Goal: Task Accomplishment & Management: Use online tool/utility

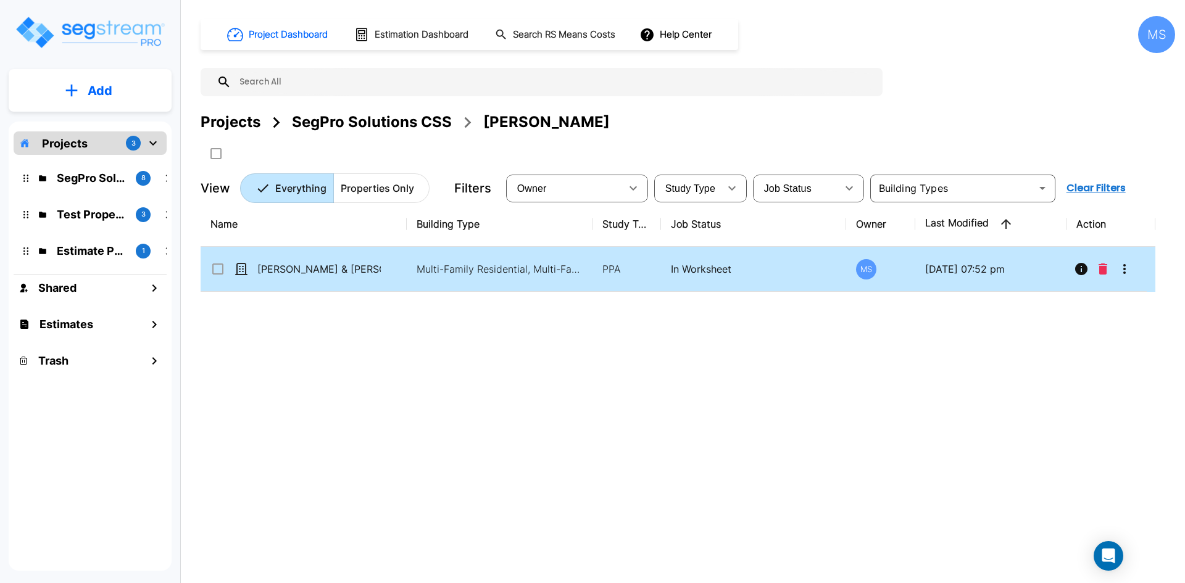
click at [360, 277] on td "[PERSON_NAME] & [PERSON_NAME] - [STREET_ADDRESS][PERSON_NAME]" at bounding box center [304, 269] width 206 height 45
checkbox input "true"
click at [360, 277] on td "[PERSON_NAME] & [PERSON_NAME] - [STREET_ADDRESS][PERSON_NAME]" at bounding box center [304, 269] width 206 height 45
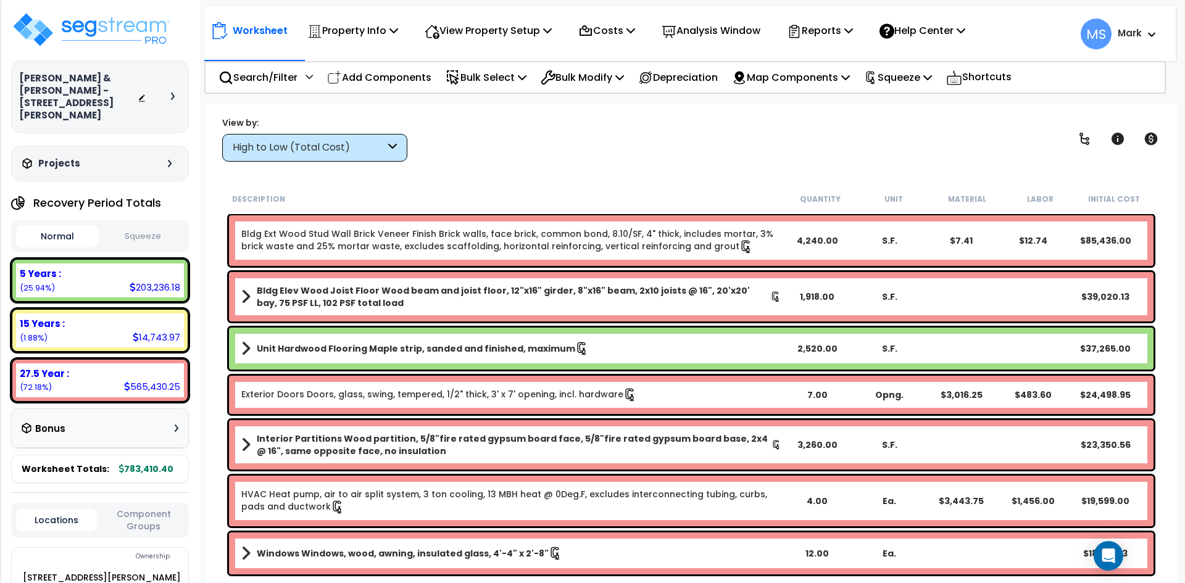
click at [340, 148] on div "High to Low (Total Cost)" at bounding box center [309, 148] width 152 height 14
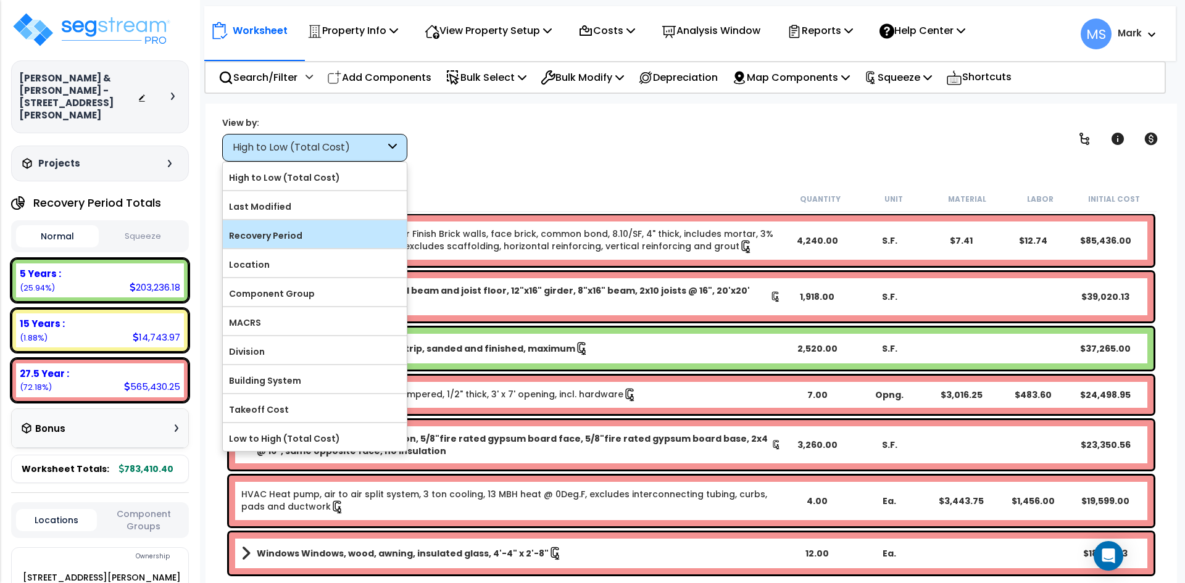
click at [289, 233] on label "Recovery Period" at bounding box center [315, 235] width 184 height 19
click at [0, 0] on input "Recovery Period" at bounding box center [0, 0] width 0 height 0
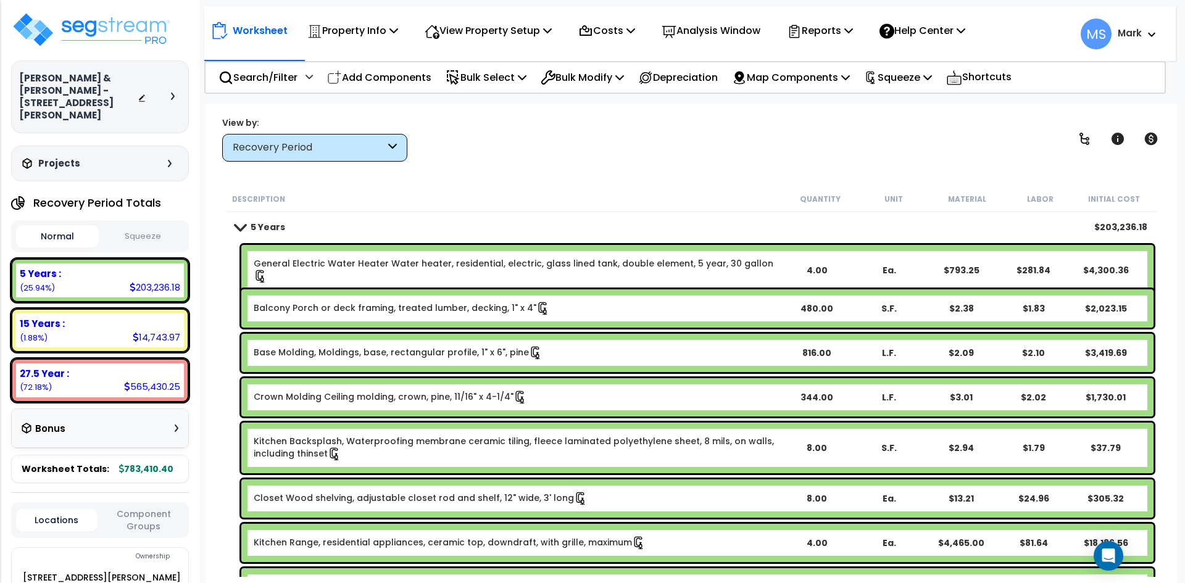
scroll to position [62, 0]
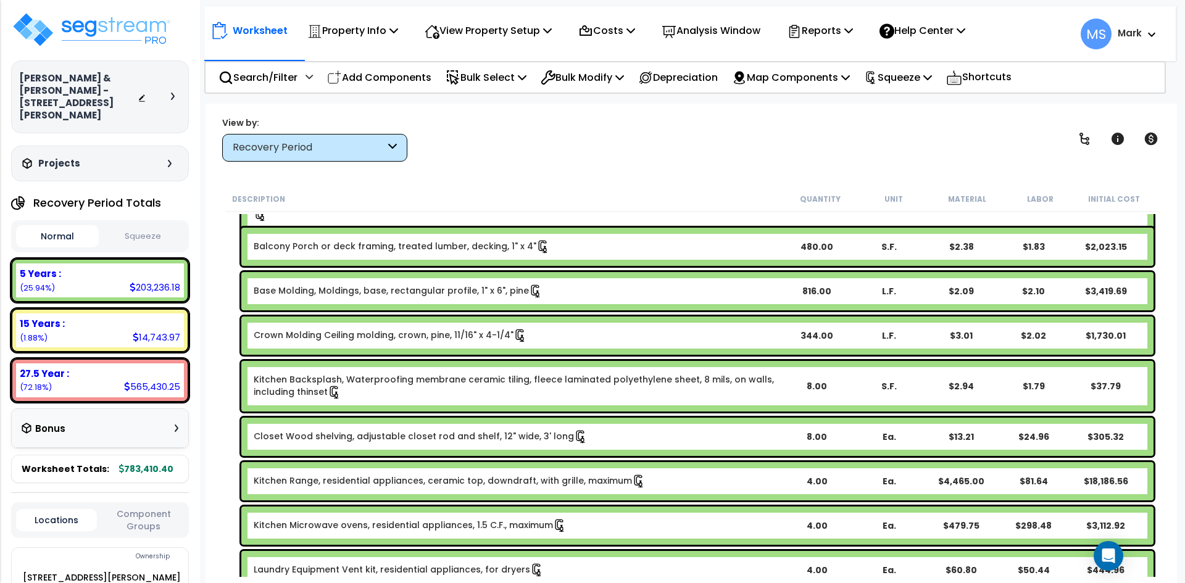
click at [513, 247] on link "Balcony Porch or deck framing, treated lumber, decking, 1" x 4"" at bounding box center [402, 247] width 296 height 14
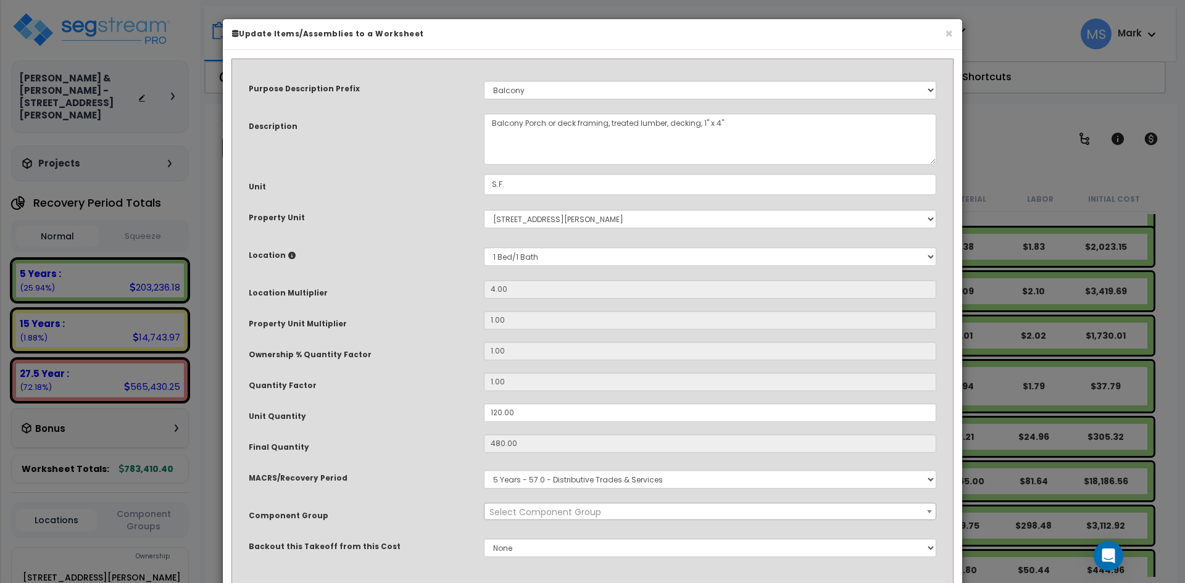
select select "45955"
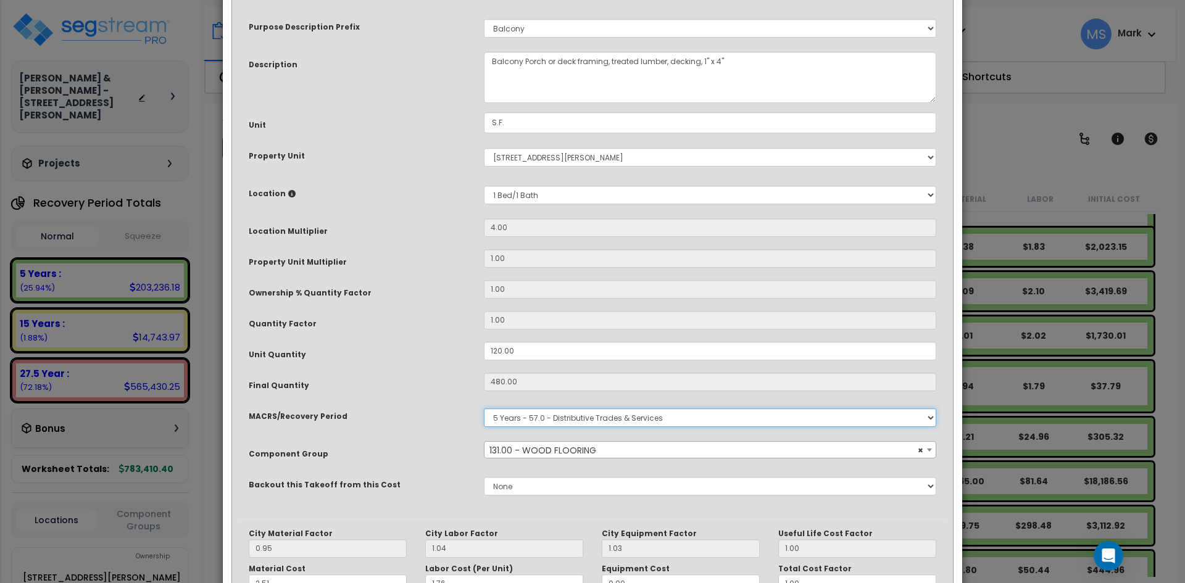
click at [596, 423] on select "Select MACRS/Recovery Period 5 Years - 57.0 - Distributive Trades & Services 5 …" at bounding box center [710, 417] width 452 height 19
select select "3669"
click at [484, 408] on select "Select MACRS/Recovery Period 5 Years - 57.0 - Distributive Trades & Services 5 …" at bounding box center [710, 417] width 452 height 19
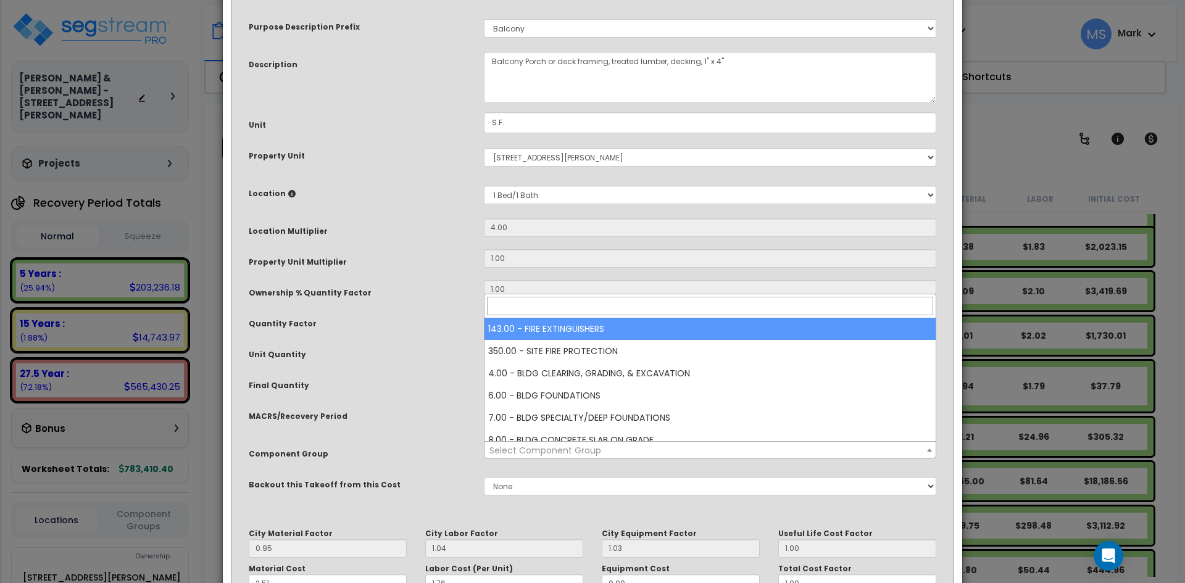
click at [615, 445] on span "Select Component Group" at bounding box center [709, 450] width 451 height 17
click at [561, 308] on input "search" at bounding box center [710, 306] width 446 height 19
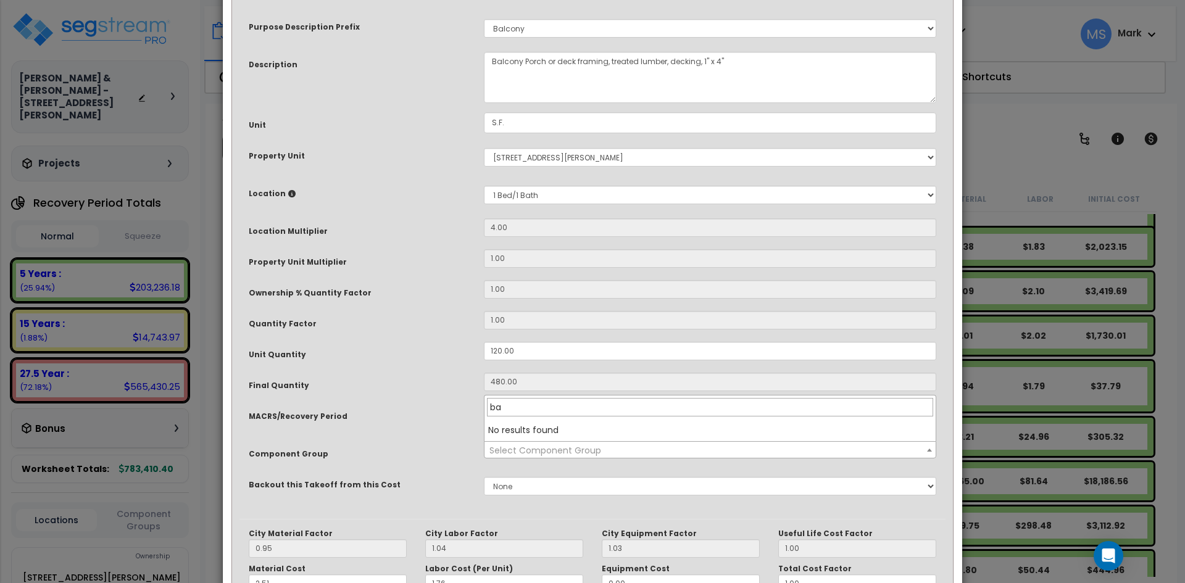
type input "b"
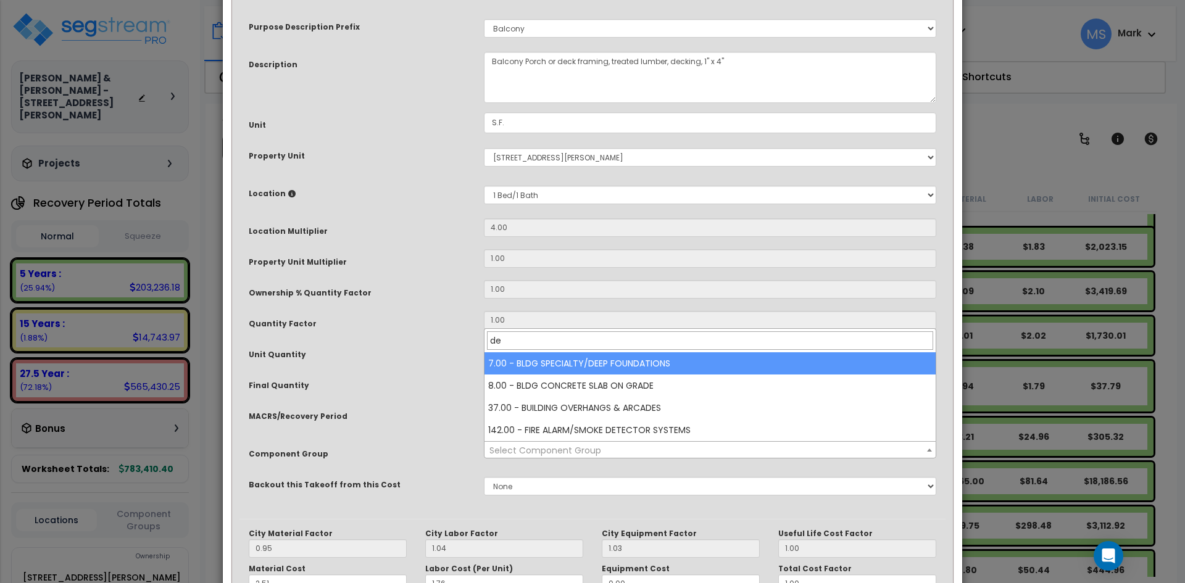
type input "d"
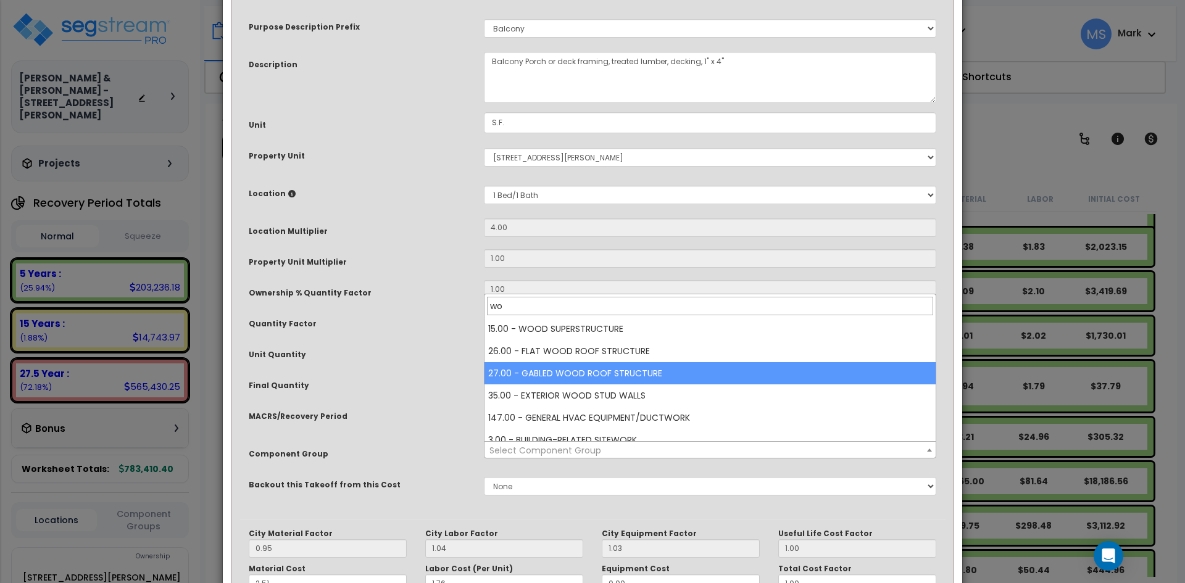
scroll to position [32, 0]
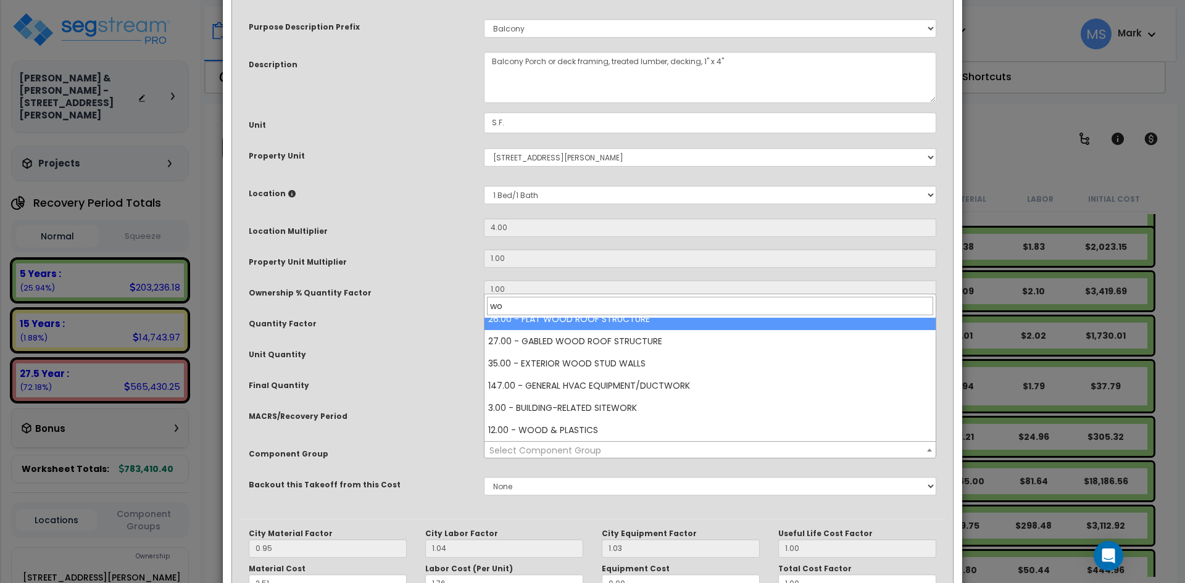
click at [546, 310] on input "wo" at bounding box center [710, 306] width 446 height 19
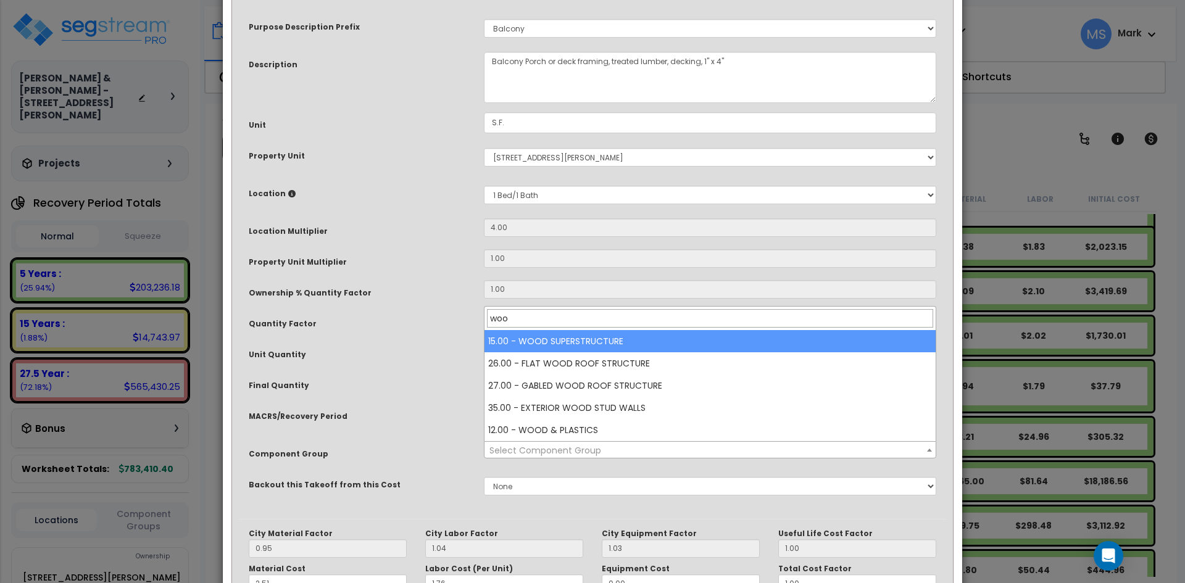
scroll to position [0, 0]
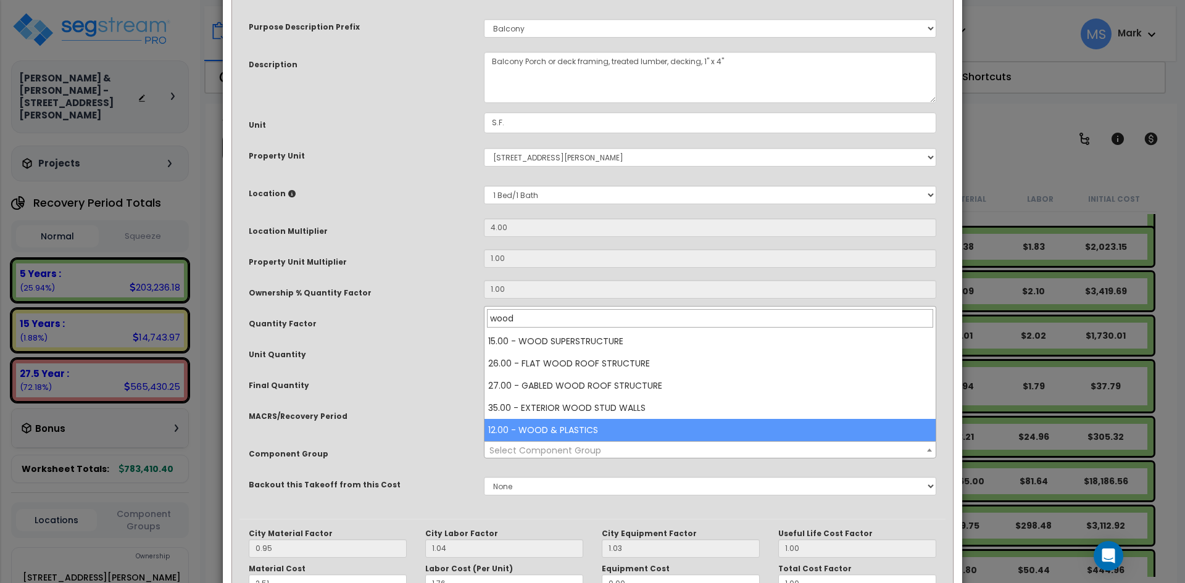
type input "wood"
select select "46254"
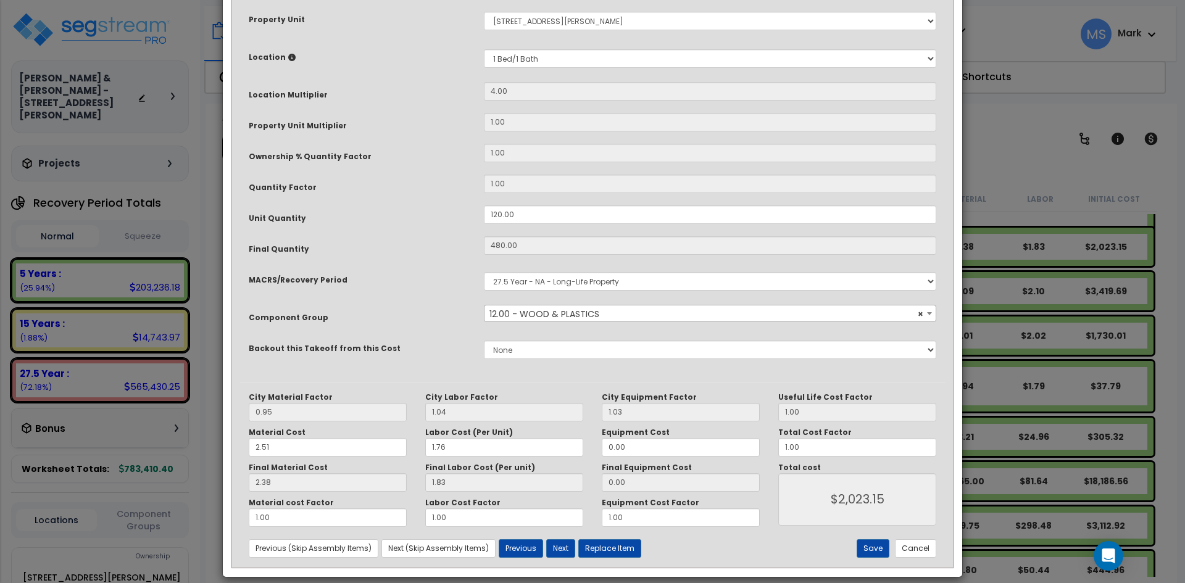
scroll to position [211, 0]
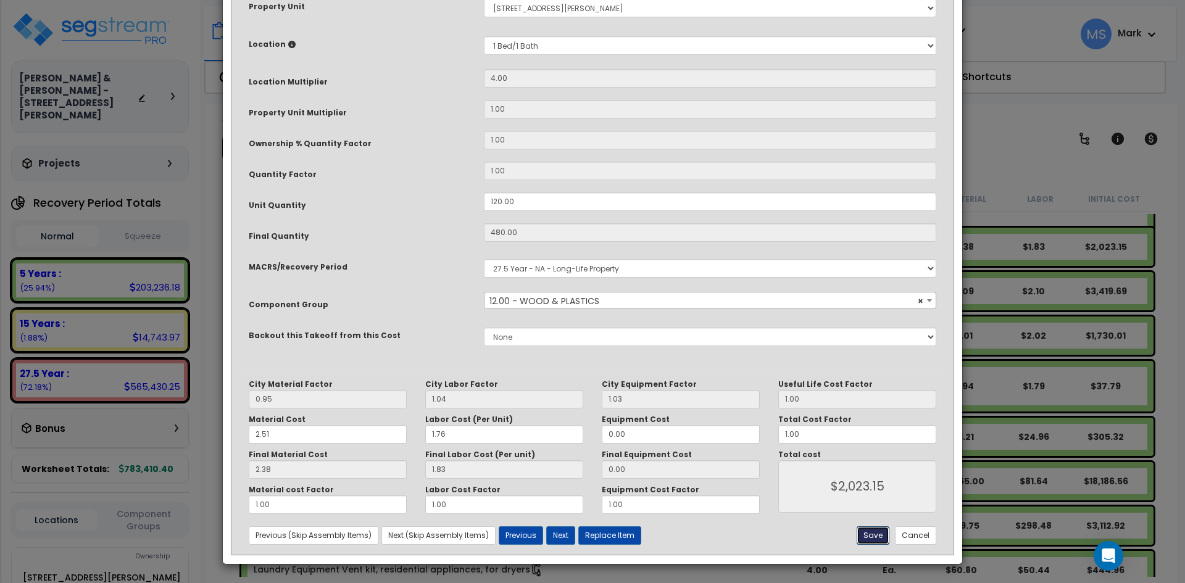
click at [877, 531] on button "Save" at bounding box center [872, 535] width 33 height 19
type input "2023.15"
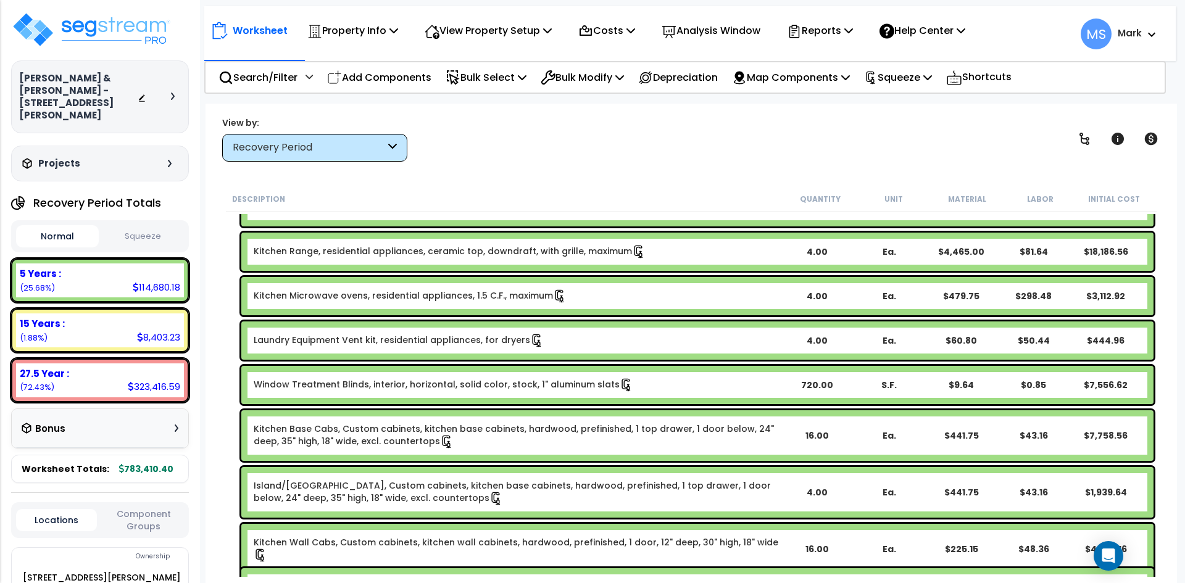
scroll to position [185, 0]
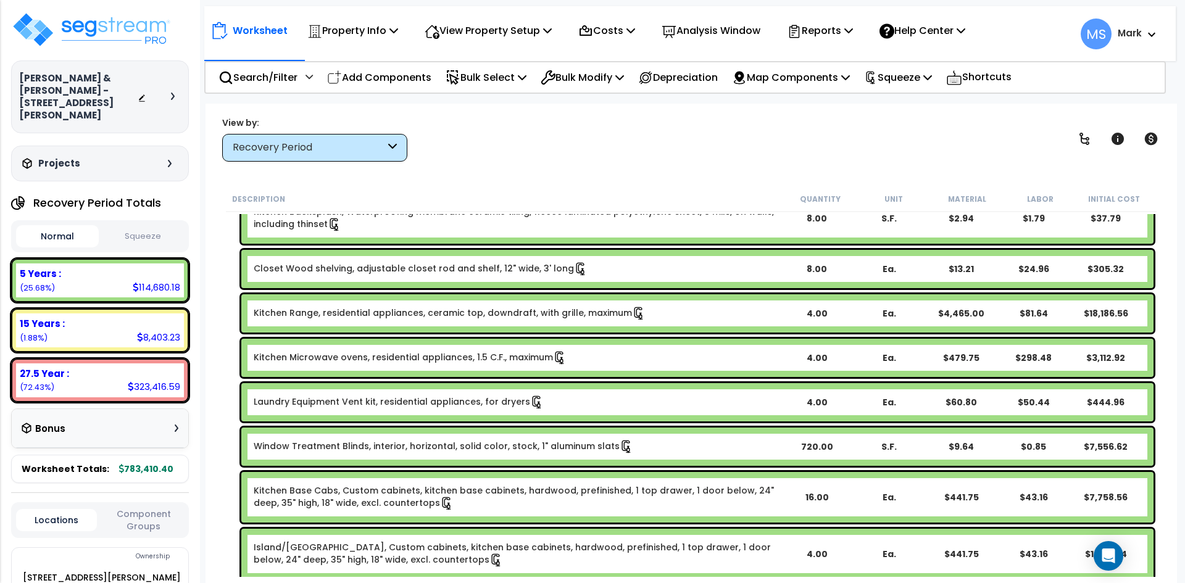
click at [499, 321] on div "Kitchen Range, residential appliances, ceramic top, downdraft, with grille, max…" at bounding box center [697, 313] width 912 height 38
click at [516, 315] on link "Kitchen Range, residential appliances, ceramic top, downdraft, with grille, max…" at bounding box center [450, 314] width 392 height 14
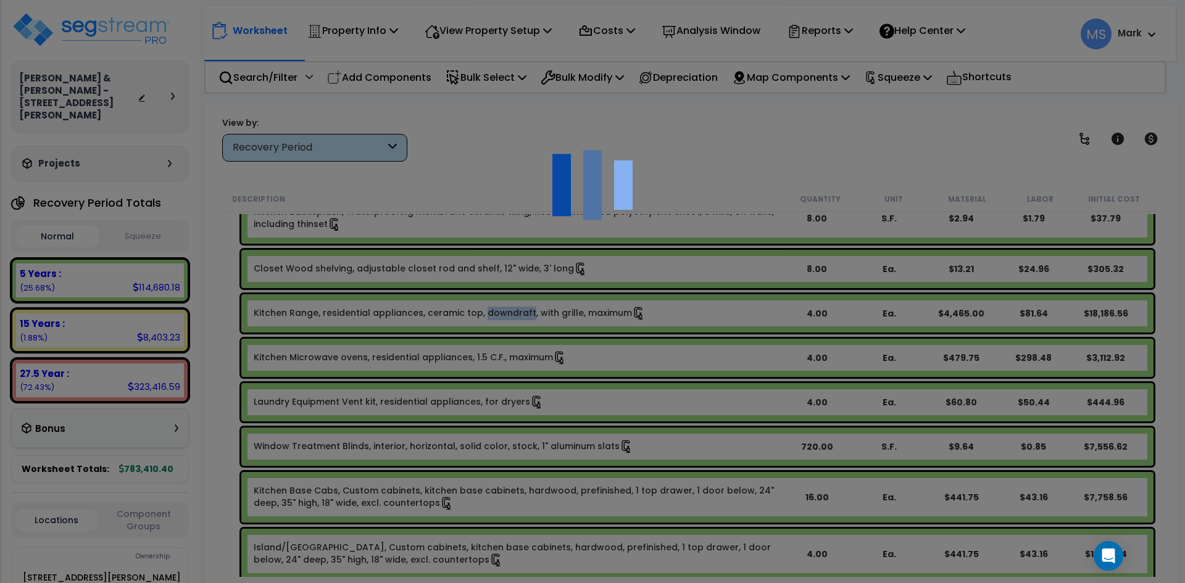
scroll to position [0, 0]
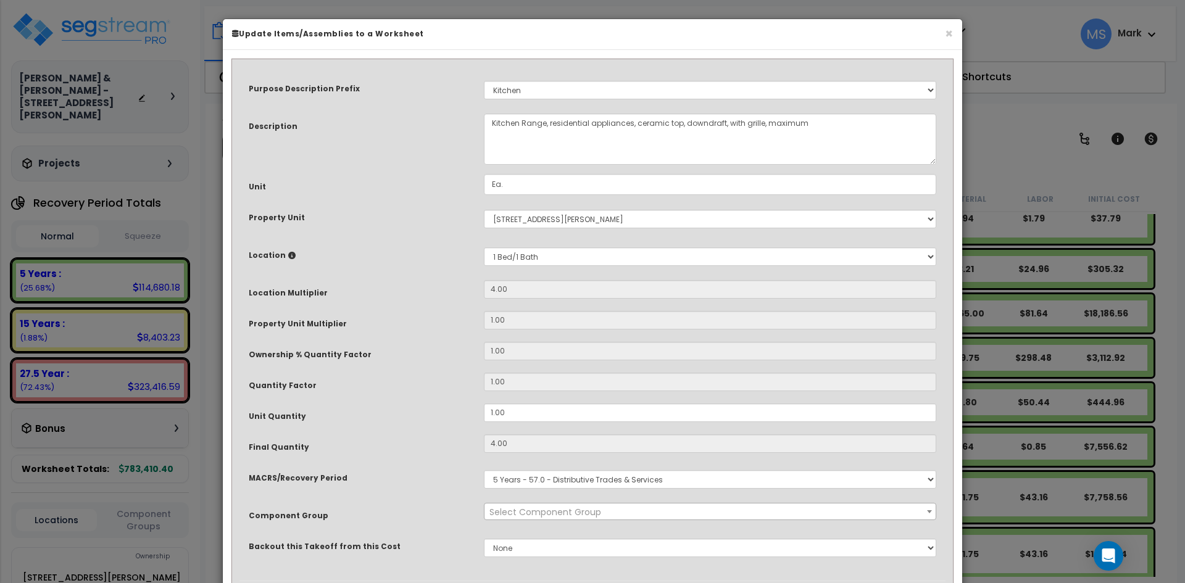
select select "45836"
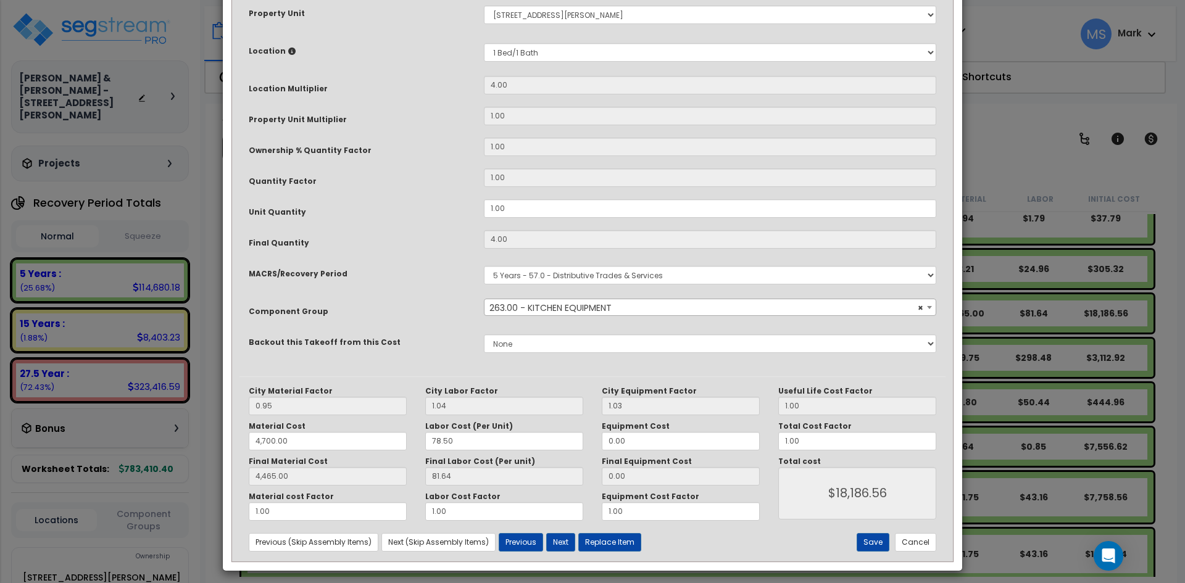
scroll to position [211, 0]
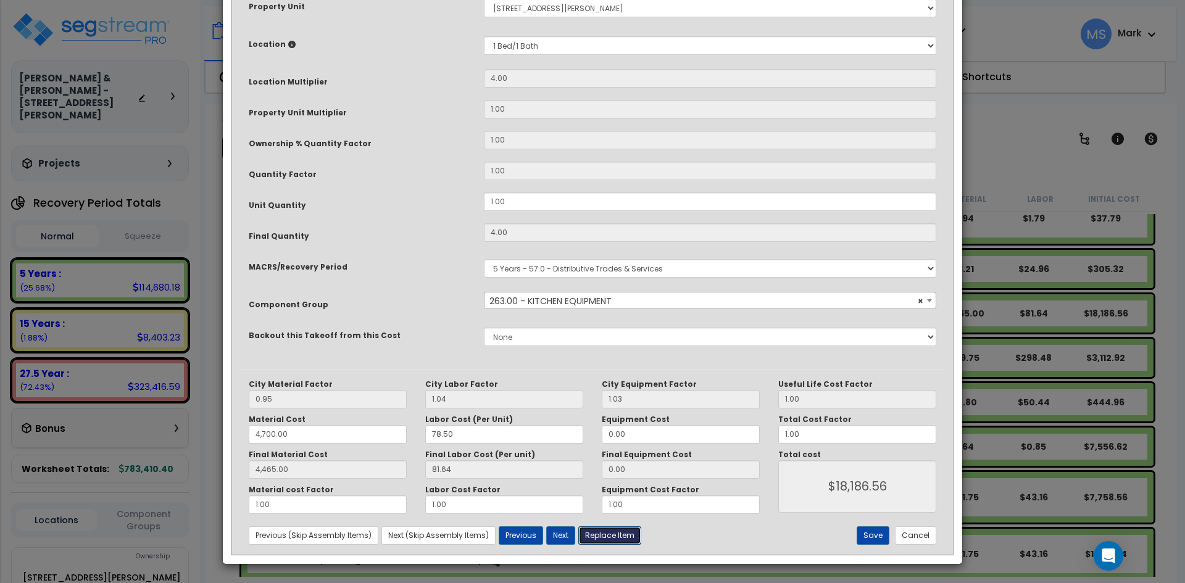
click at [600, 531] on button "Replace Item" at bounding box center [609, 535] width 63 height 19
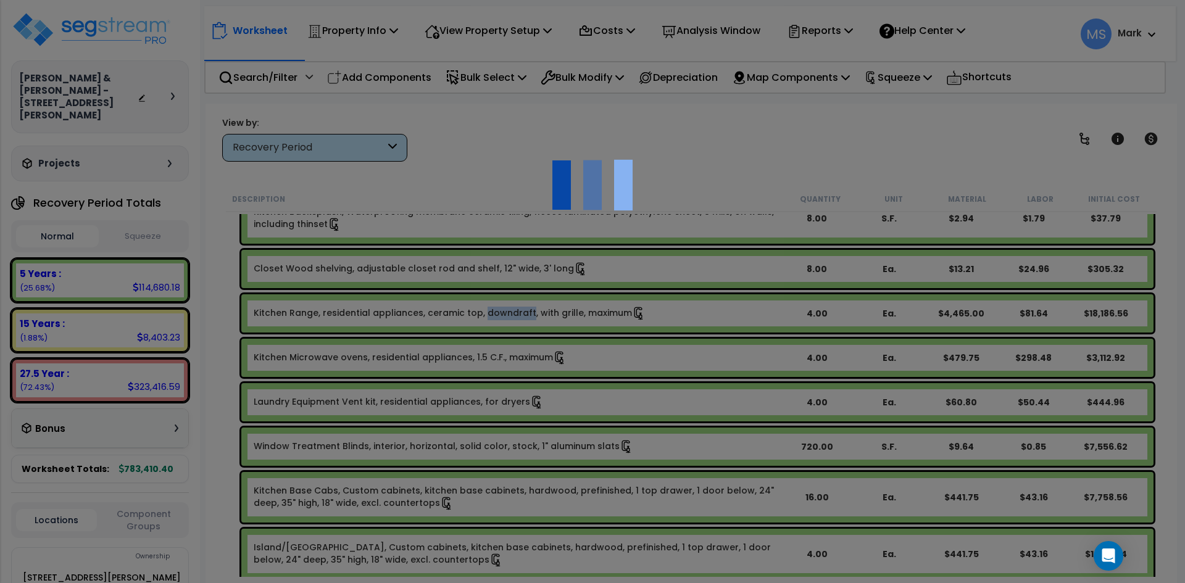
type input "4"
type input "Ea."
select select "164555"
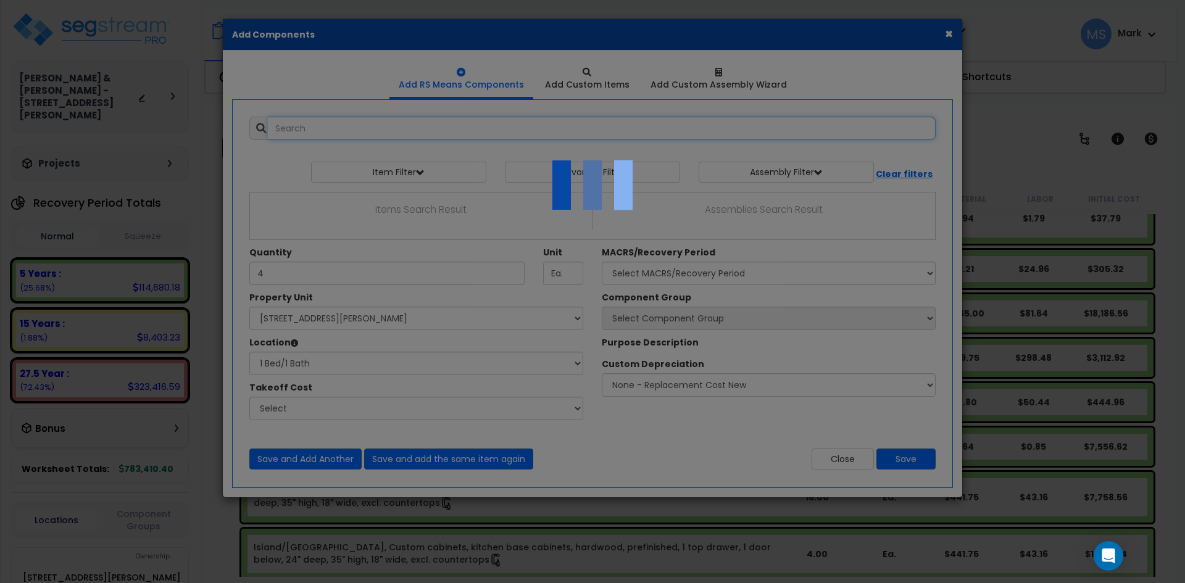
select select "23208"
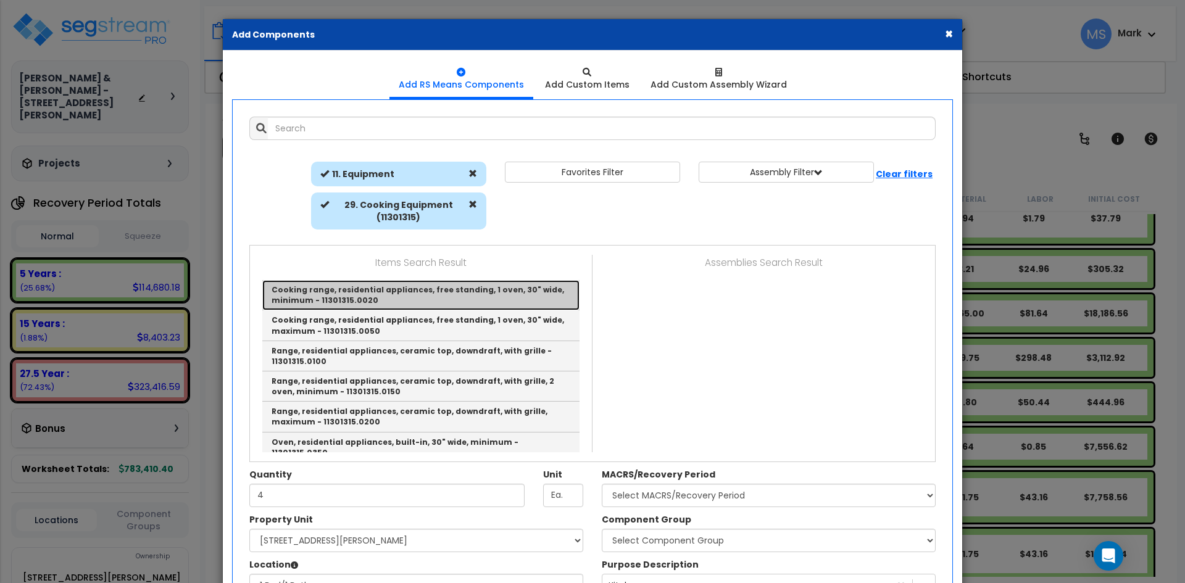
click at [404, 288] on link "Cooking range, residential appliances, free standing, 1 oven, 30" wide, minimum…" at bounding box center [420, 295] width 317 height 30
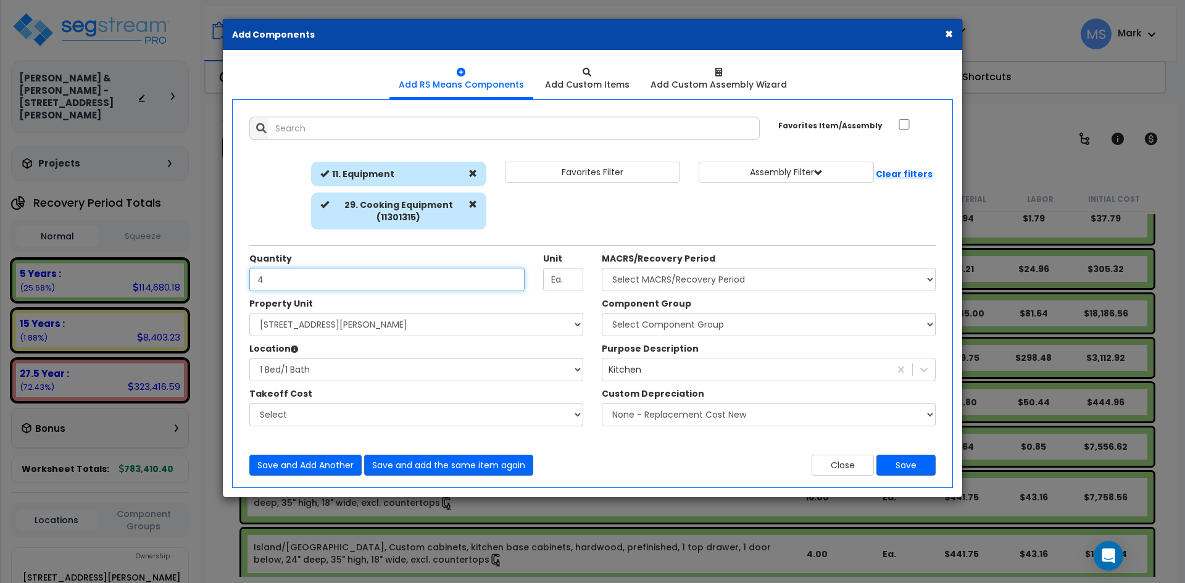
type input "Cooking range, residential appliances, free standing, 1 oven, 30" wide, minimum…"
type input "1"
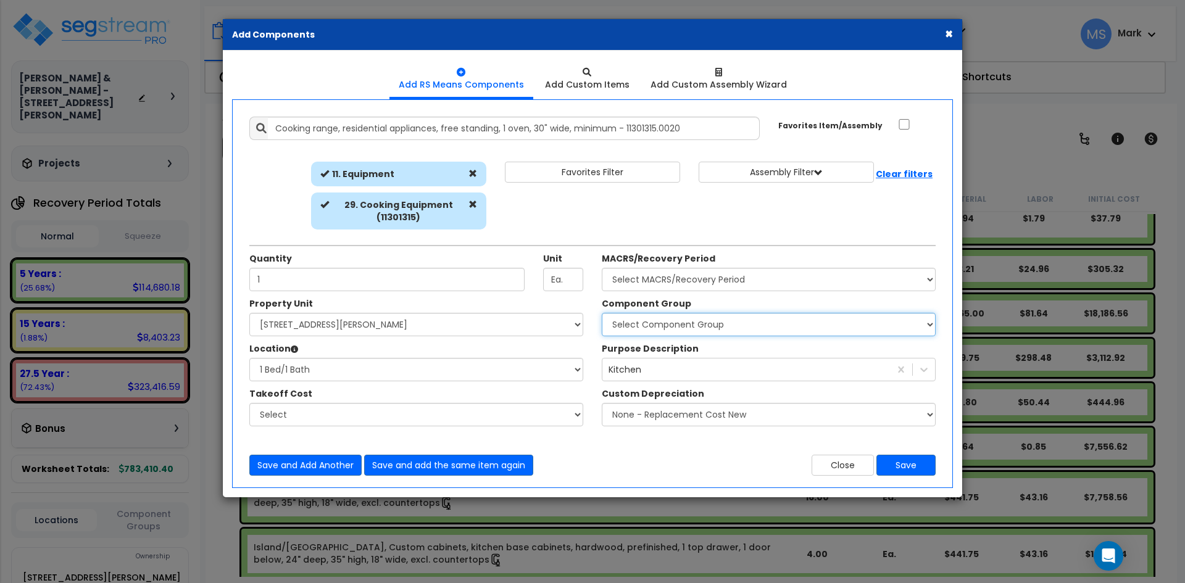
click at [735, 317] on select "Select Component Group 286.00 - LAUNDRY ELECTRICAL 284.00 - LAUNDRY PLUMBING 31…" at bounding box center [769, 324] width 334 height 23
select select "45836"
click at [602, 313] on select "Select Component Group 286.00 - LAUNDRY ELECTRICAL 284.00 - LAUNDRY PLUMBING 31…" at bounding box center [769, 324] width 334 height 23
click at [903, 471] on button "Save" at bounding box center [905, 465] width 59 height 21
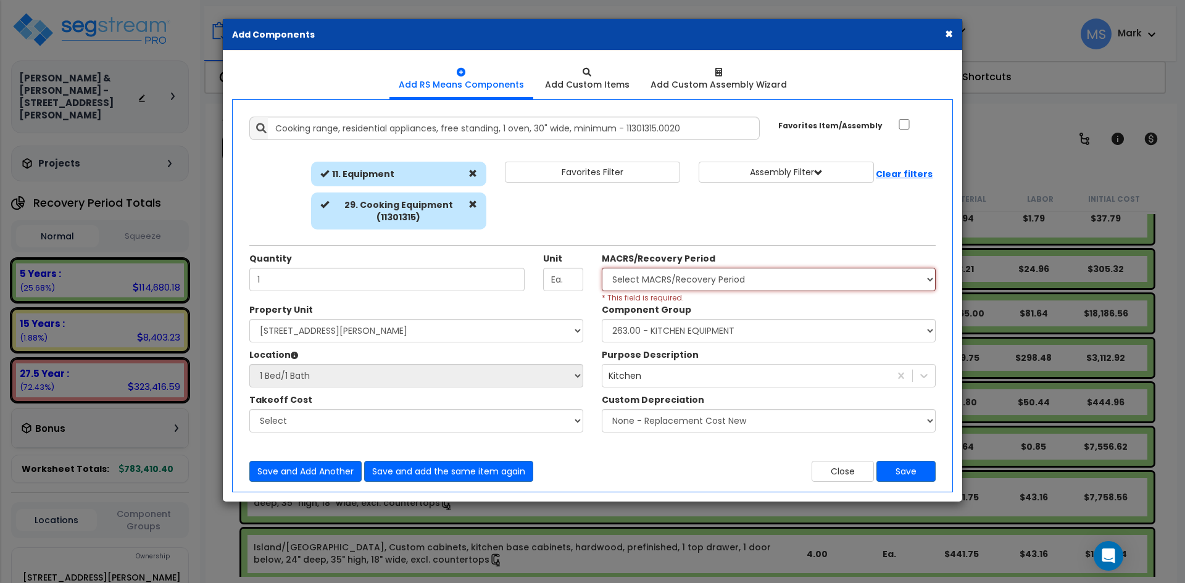
click at [729, 284] on select "Select MACRS/Recovery Period 5 Years - 57.0 - Distributive Trades & Services 5 …" at bounding box center [769, 279] width 334 height 23
select select "3667"
click at [602, 268] on select "Select MACRS/Recovery Period 5 Years - 57.0 - Distributive Trades & Services 5 …" at bounding box center [769, 279] width 334 height 23
click at [920, 476] on button "Save" at bounding box center [905, 471] width 59 height 21
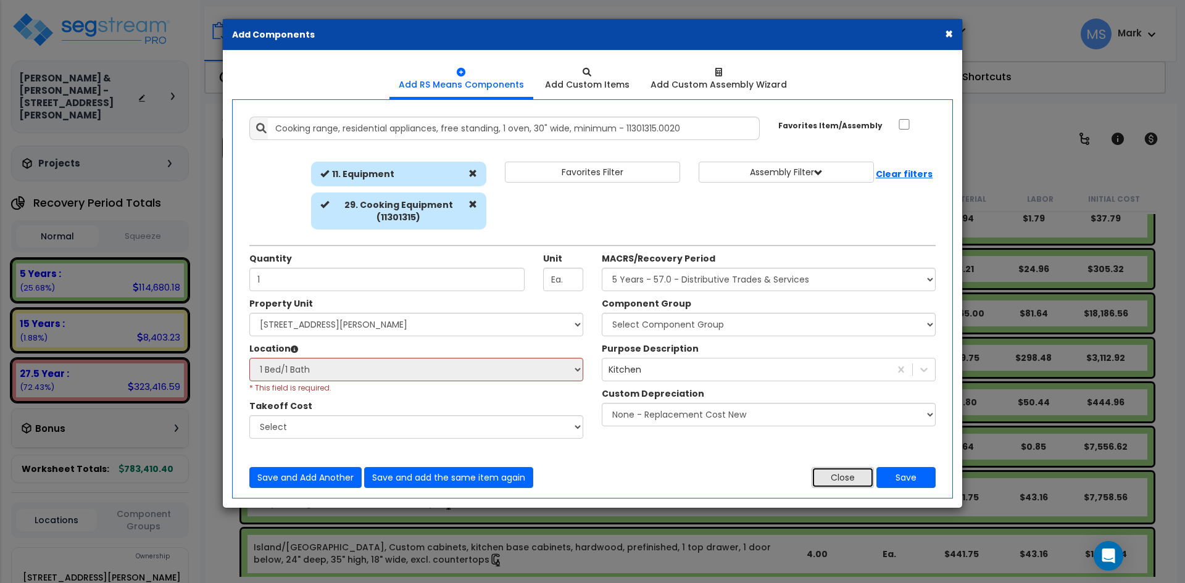
click at [825, 472] on button "Close" at bounding box center [842, 477] width 62 height 21
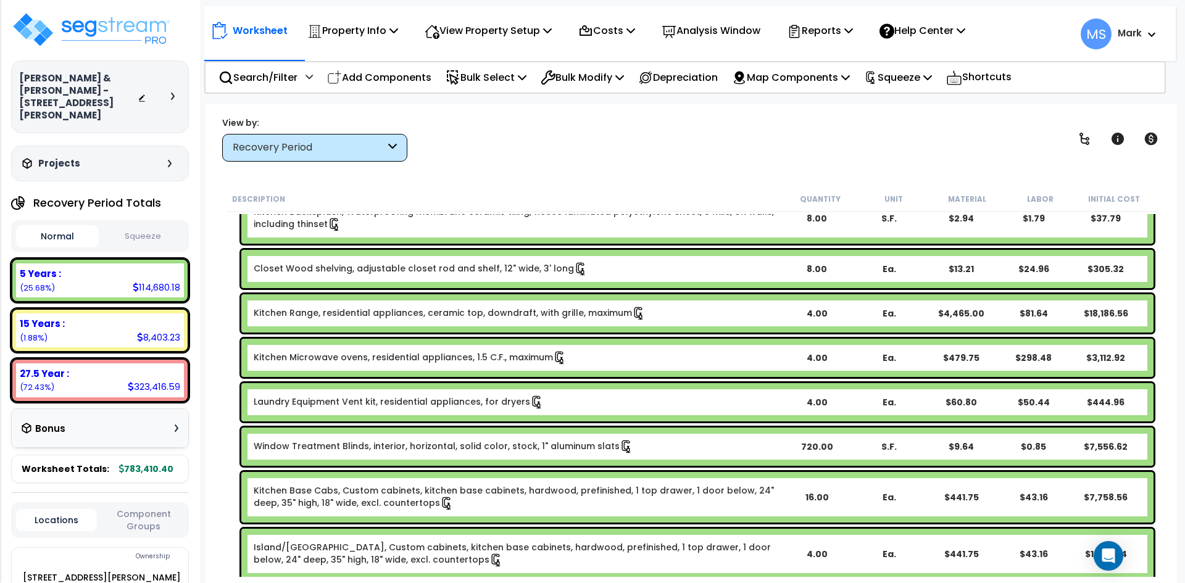
click at [537, 318] on link "Kitchen Range, residential appliances, ceramic top, downdraft, with grille, max…" at bounding box center [450, 314] width 392 height 14
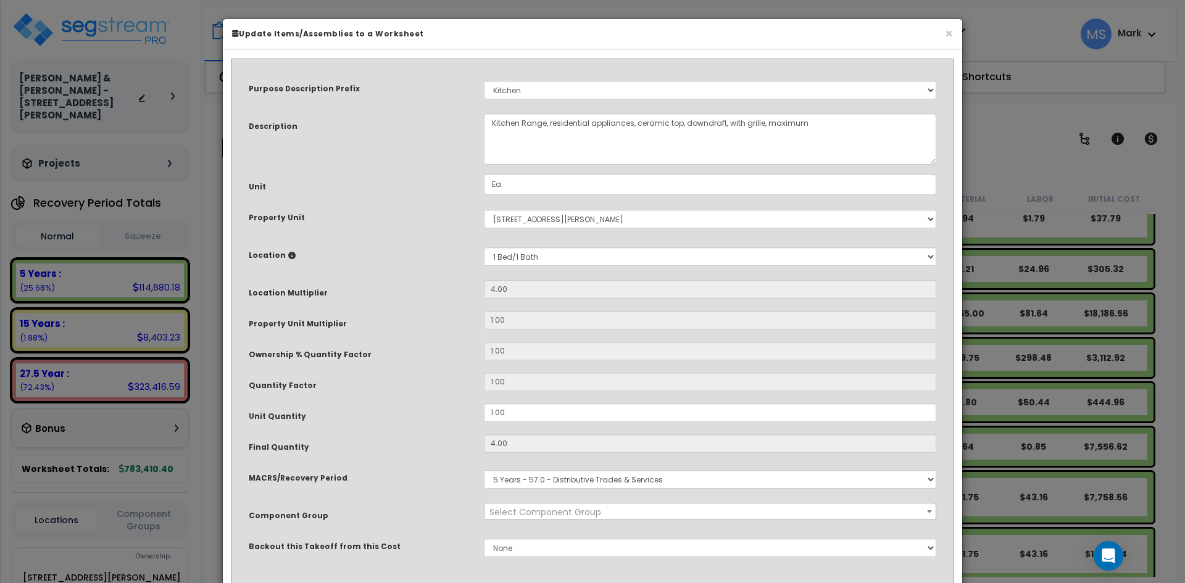
select select "45836"
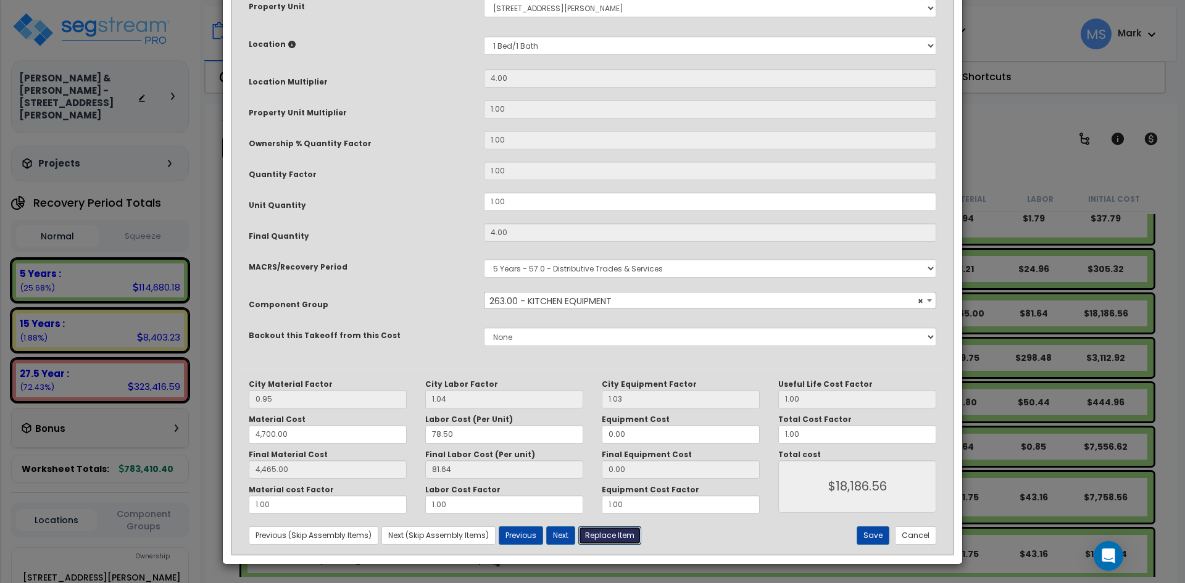
click at [613, 534] on button "Replace Item" at bounding box center [609, 535] width 63 height 19
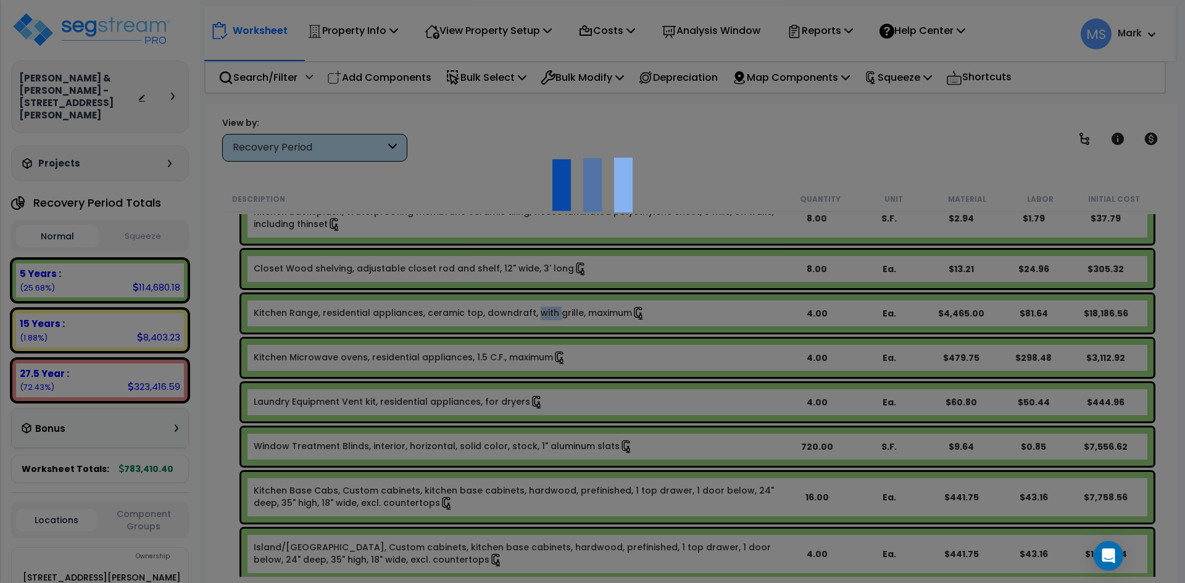
select select "11000000"
type input "4"
select select
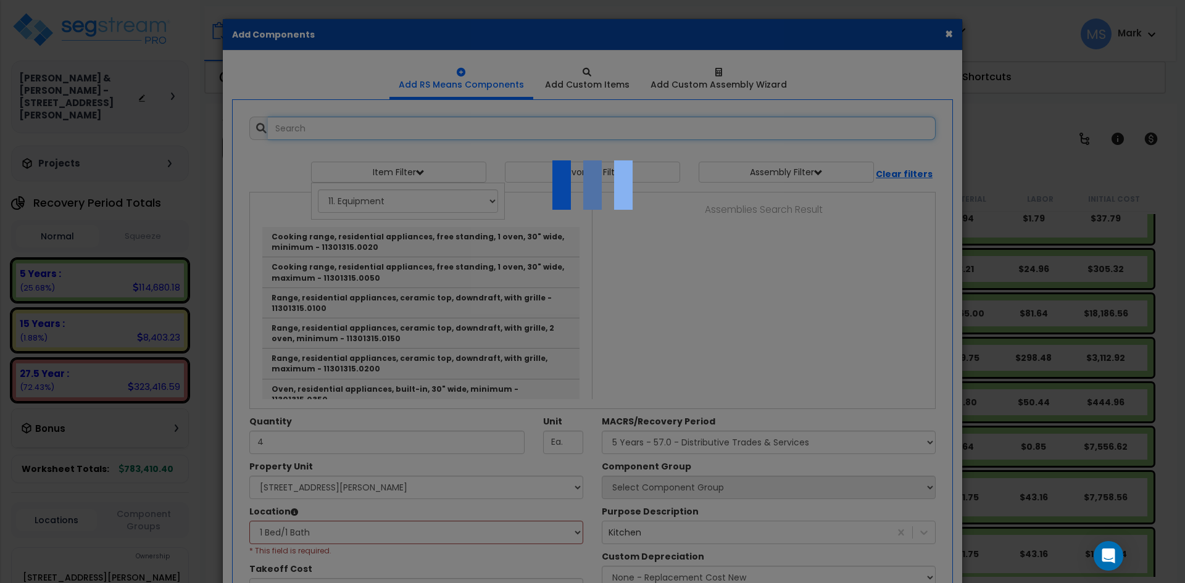
select select "23208"
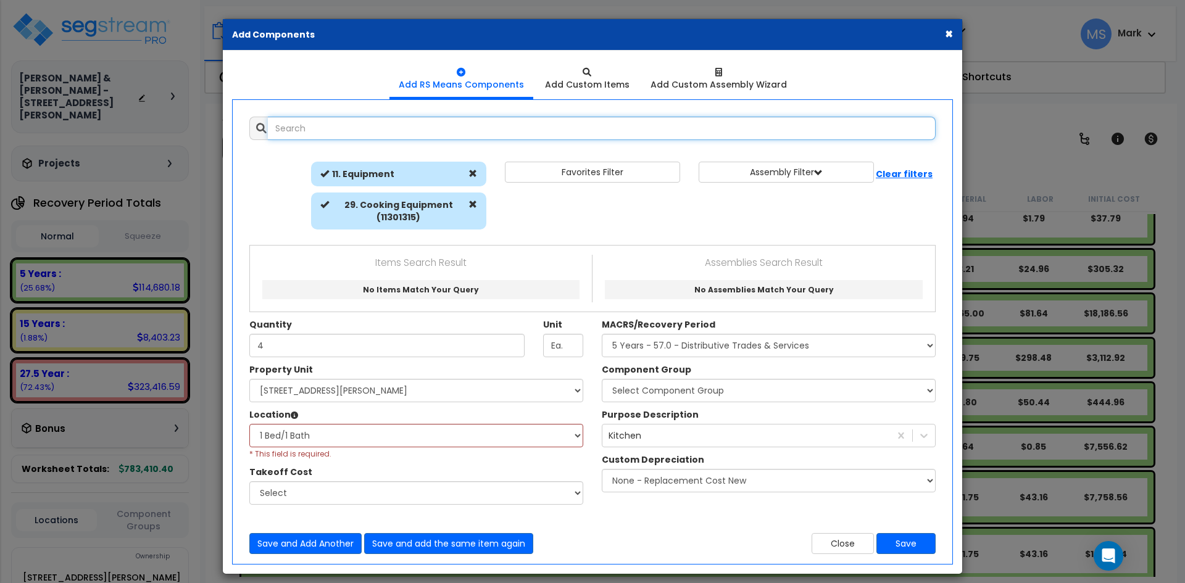
click at [341, 123] on input "text" at bounding box center [602, 128] width 668 height 23
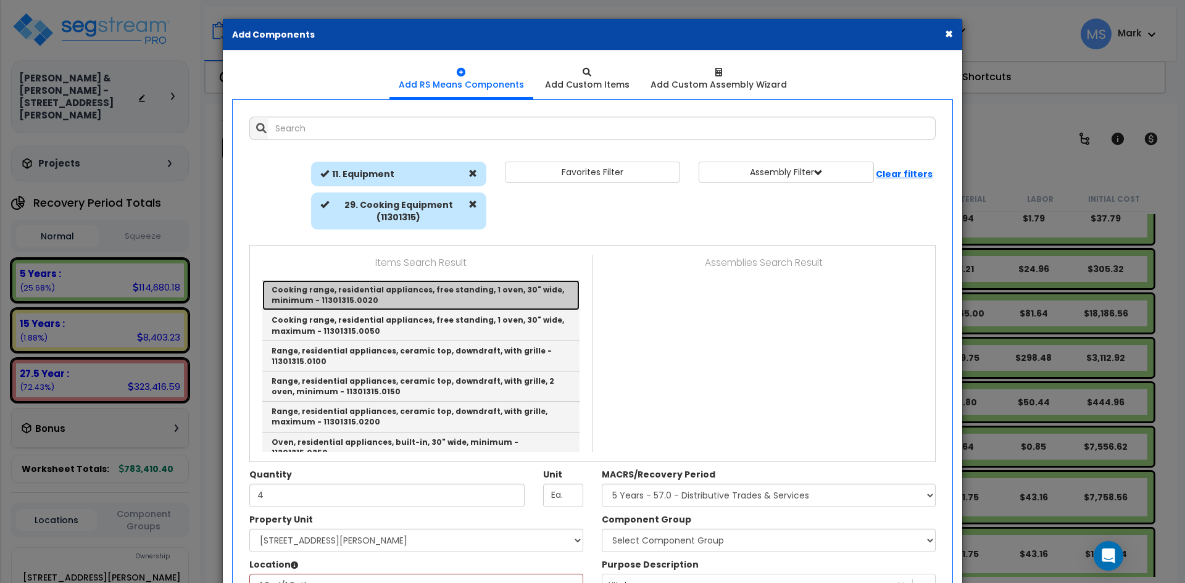
click at [462, 299] on link "Cooking range, residential appliances, free standing, 1 oven, 30" wide, minimum…" at bounding box center [420, 295] width 317 height 30
type input "Cooking range, residential appliances, free standing, 1 oven, 30" wide, minimum…"
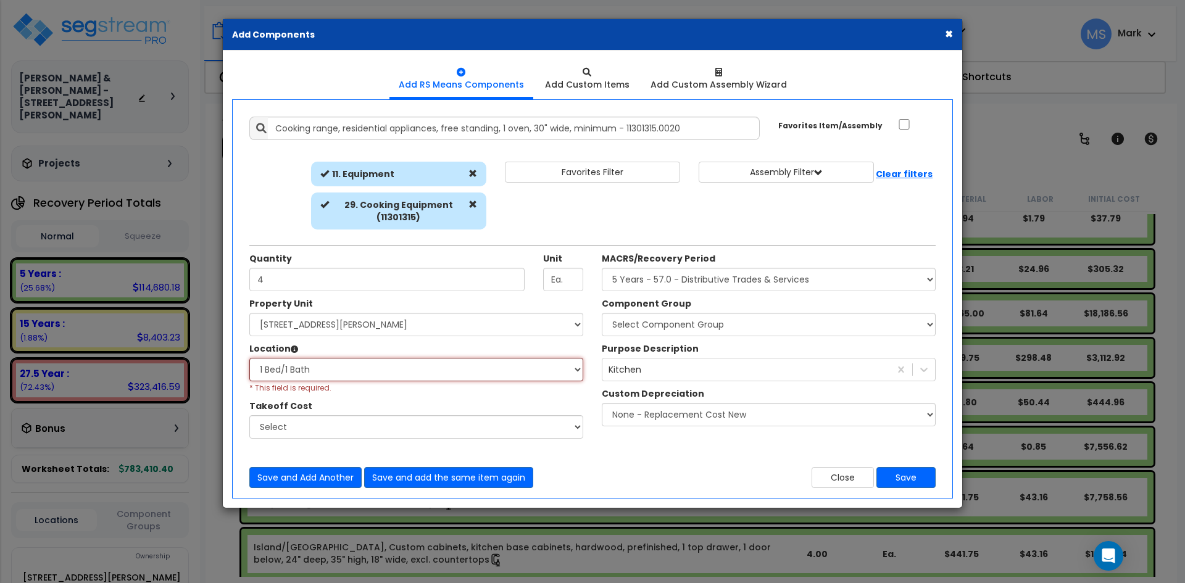
click at [452, 373] on select "Select 1 Bed/1 Bath Building Building Interior Add Additional Location" at bounding box center [416, 369] width 334 height 23
click at [249, 358] on select "Select 1 Bed/1 Bath Building Building Interior Add Additional Location" at bounding box center [416, 369] width 334 height 23
click at [310, 283] on input "4" at bounding box center [386, 279] width 275 height 23
type input "1"
click at [735, 324] on select "Select Component Group 286.00 - LAUNDRY ELECTRICAL 284.00 - LAUNDRY PLUMBING 31…" at bounding box center [769, 324] width 334 height 23
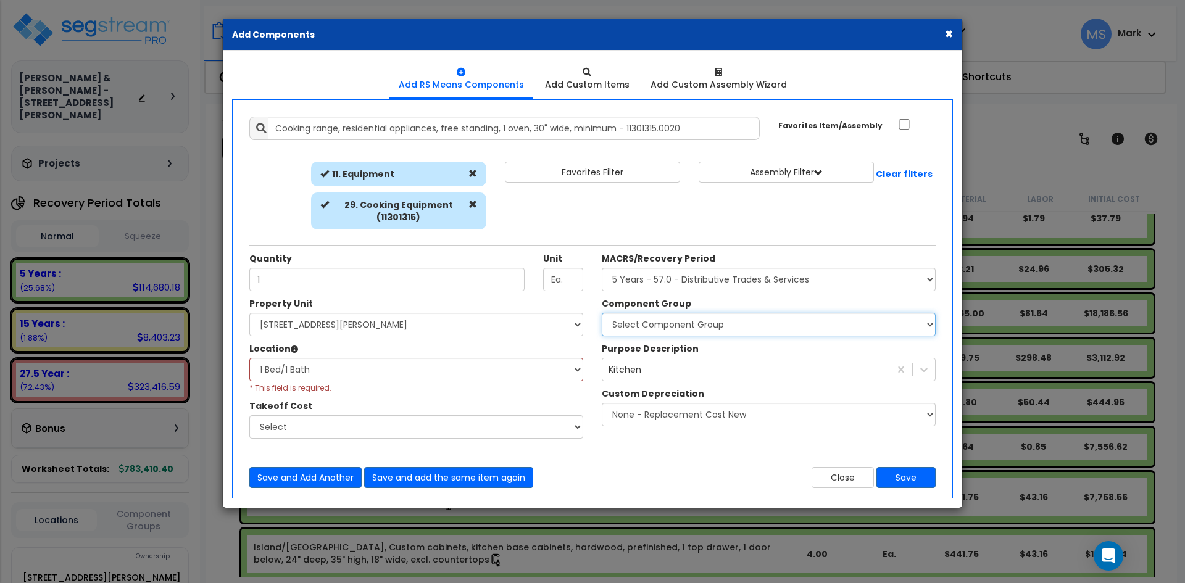
select select "45836"
click at [602, 313] on select "Select Component Group 286.00 - LAUNDRY ELECTRICAL 284.00 - LAUNDRY PLUMBING 31…" at bounding box center [769, 324] width 334 height 23
click at [900, 479] on button "Save" at bounding box center [905, 477] width 59 height 21
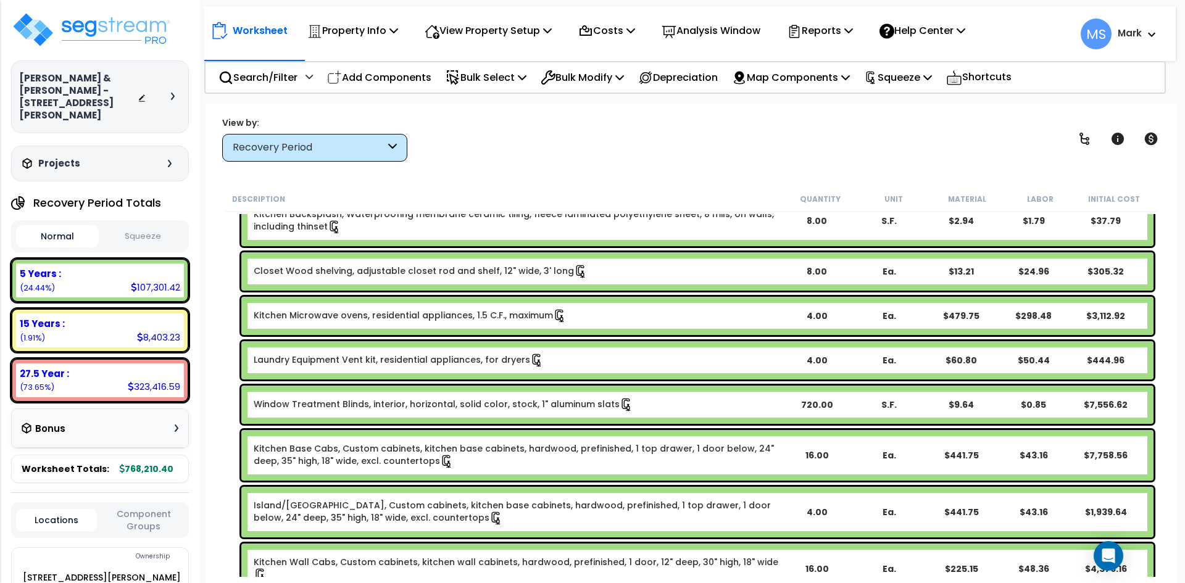
scroll to position [185, 0]
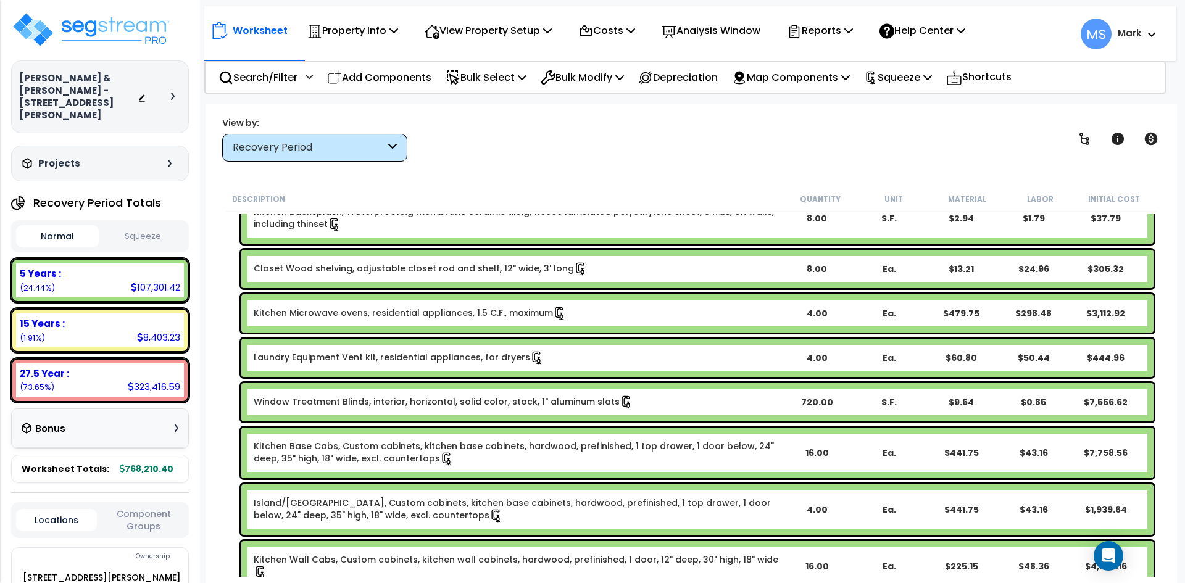
click at [465, 314] on link "Kitchen Microwave ovens, residential appliances, 1.5 C.F., maximum" at bounding box center [410, 314] width 313 height 14
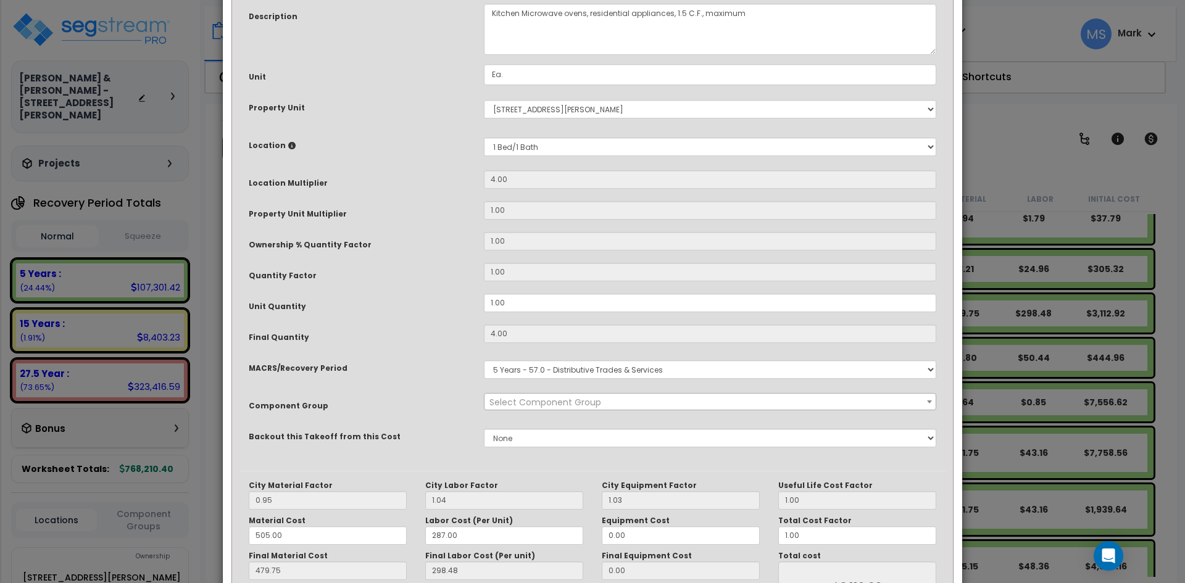
scroll to position [211, 0]
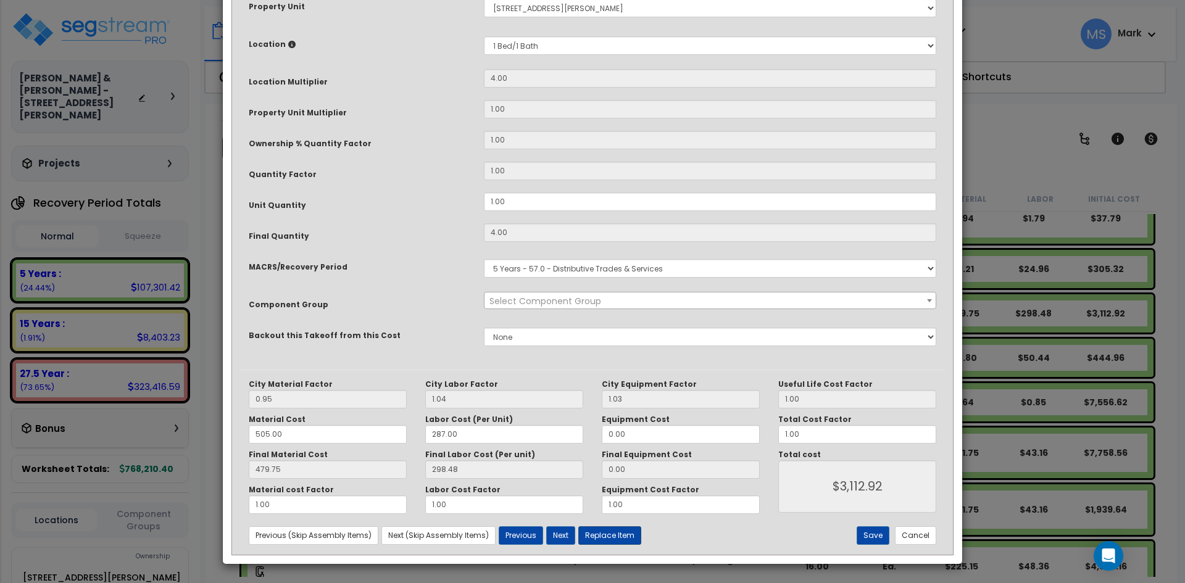
select select "45836"
click at [618, 531] on button "Replace Item" at bounding box center [609, 535] width 63 height 19
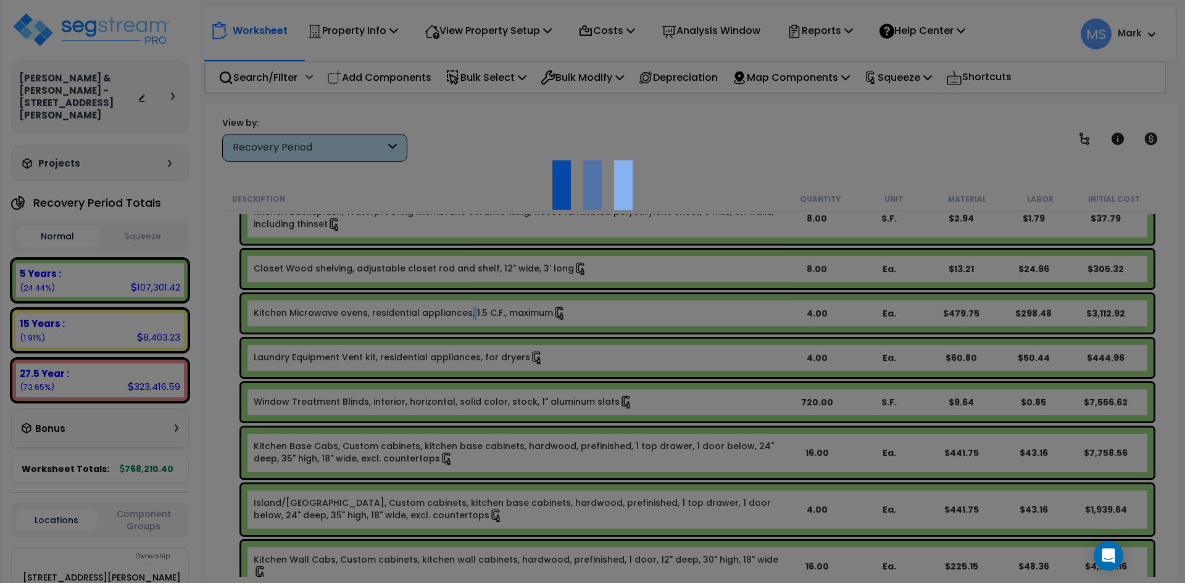
type input "4"
select select
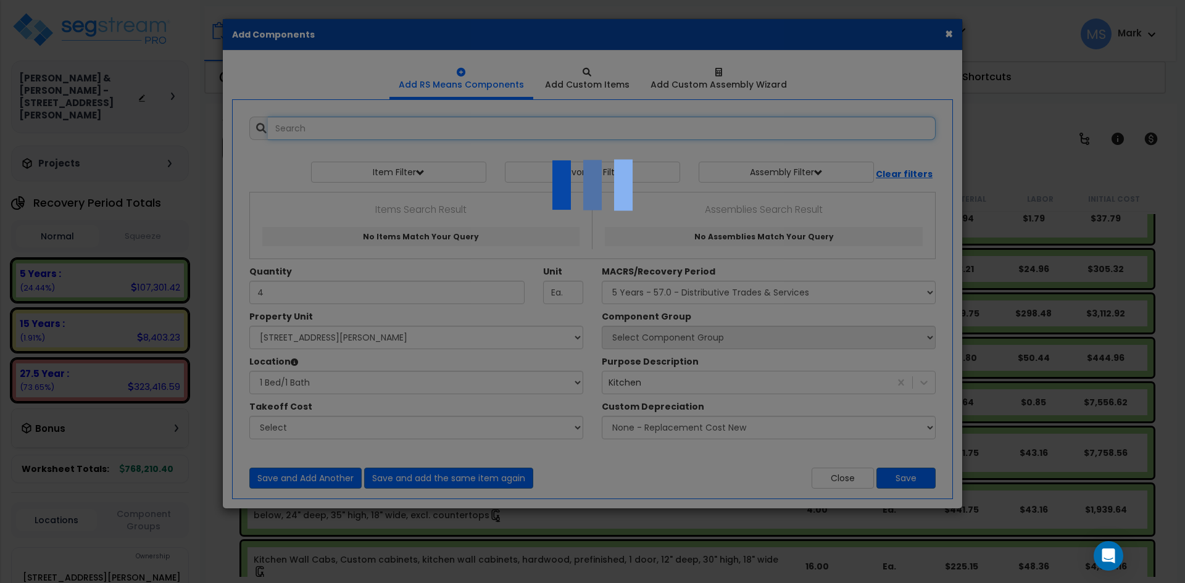
select select "23208"
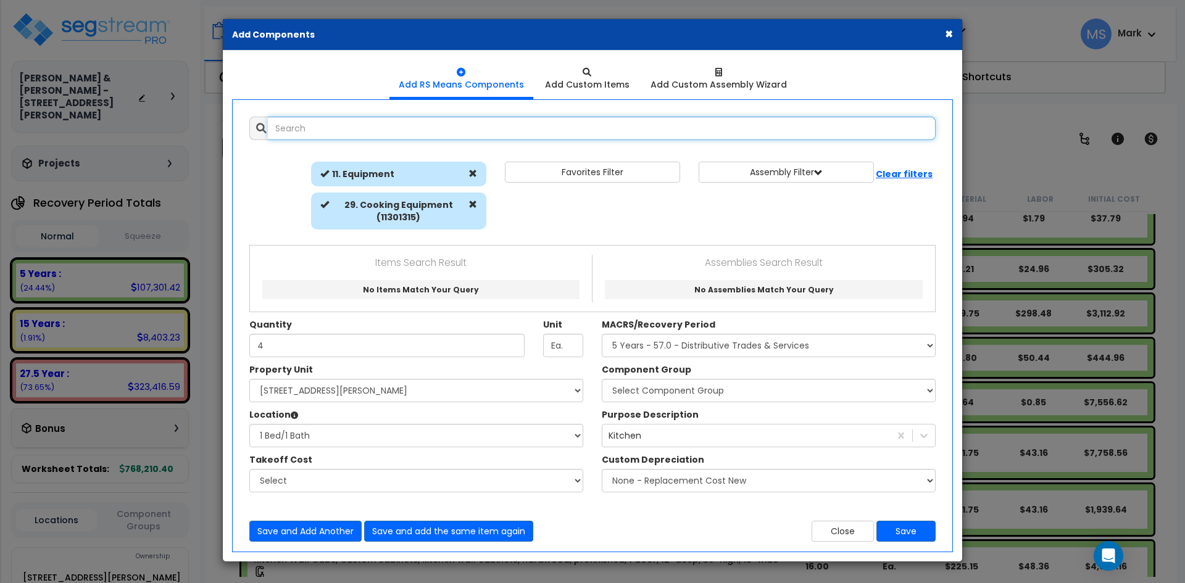
click at [366, 129] on input "text" at bounding box center [602, 128] width 668 height 23
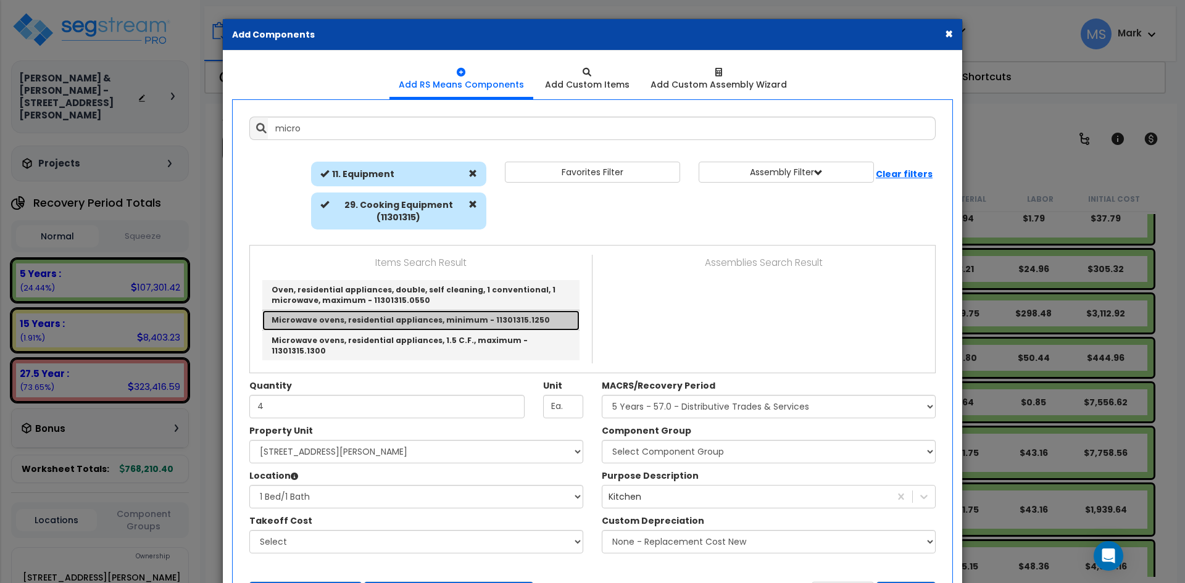
click at [470, 312] on link "Microwave ovens, residential appliances, minimum - 11301315.1250" at bounding box center [420, 320] width 317 height 20
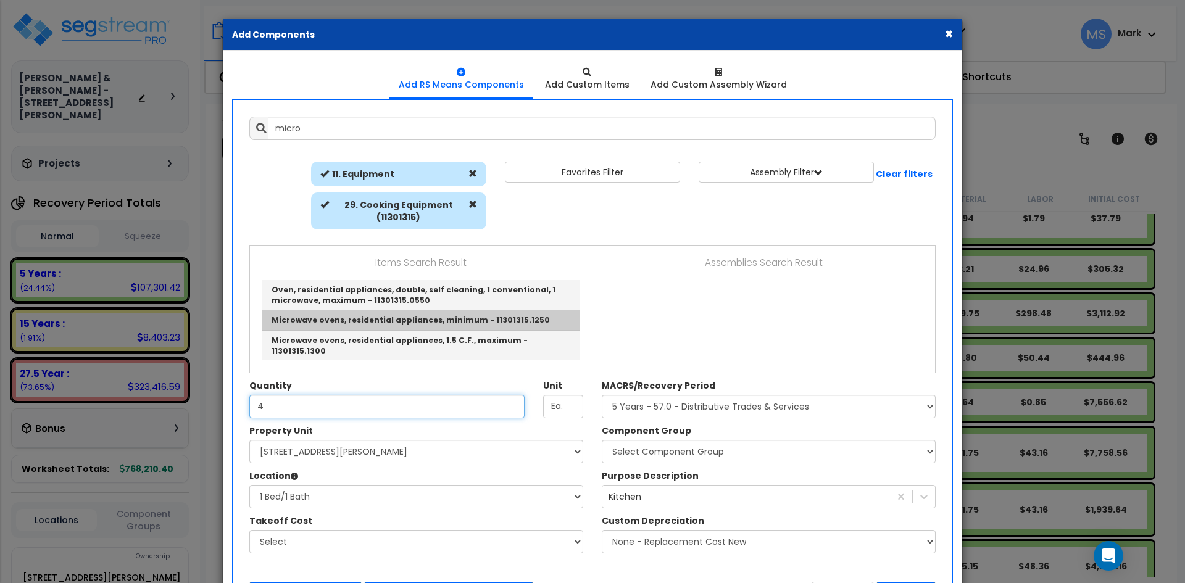
type input "Microwave ovens, residential appliances, minimum - 11301315.1250"
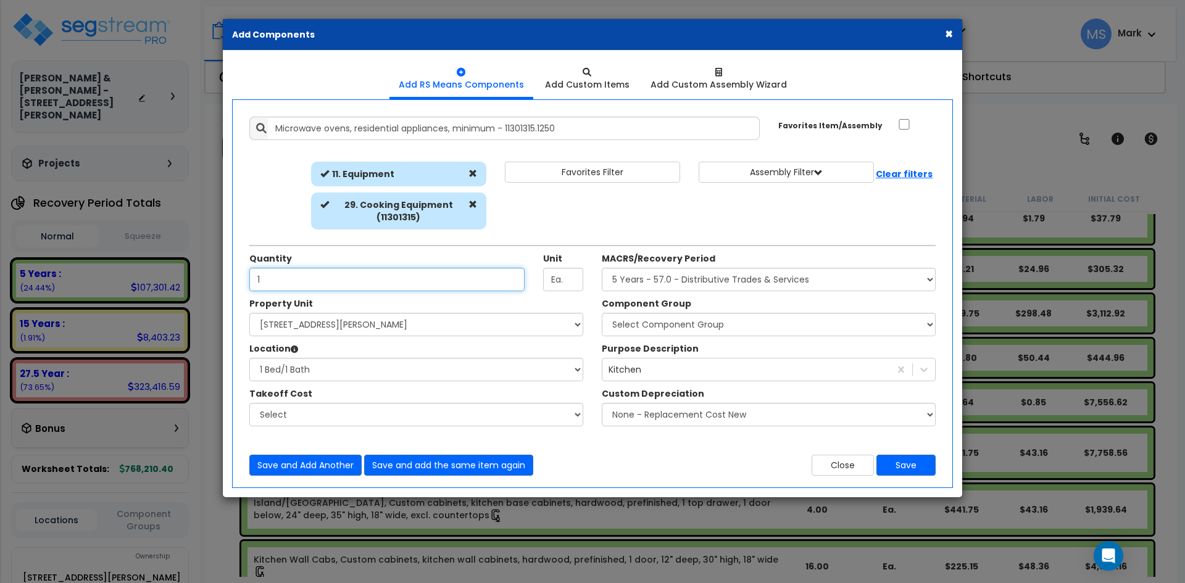
type input "1"
click at [760, 322] on select "Select Component Group 286.00 - LAUNDRY ELECTRICAL 284.00 - LAUNDRY PLUMBING 31…" at bounding box center [769, 324] width 334 height 23
select select "45836"
click at [602, 313] on select "Select Component Group 286.00 - LAUNDRY ELECTRICAL 284.00 - LAUNDRY PLUMBING 31…" at bounding box center [769, 324] width 334 height 23
click at [909, 463] on button "Save" at bounding box center [905, 465] width 59 height 21
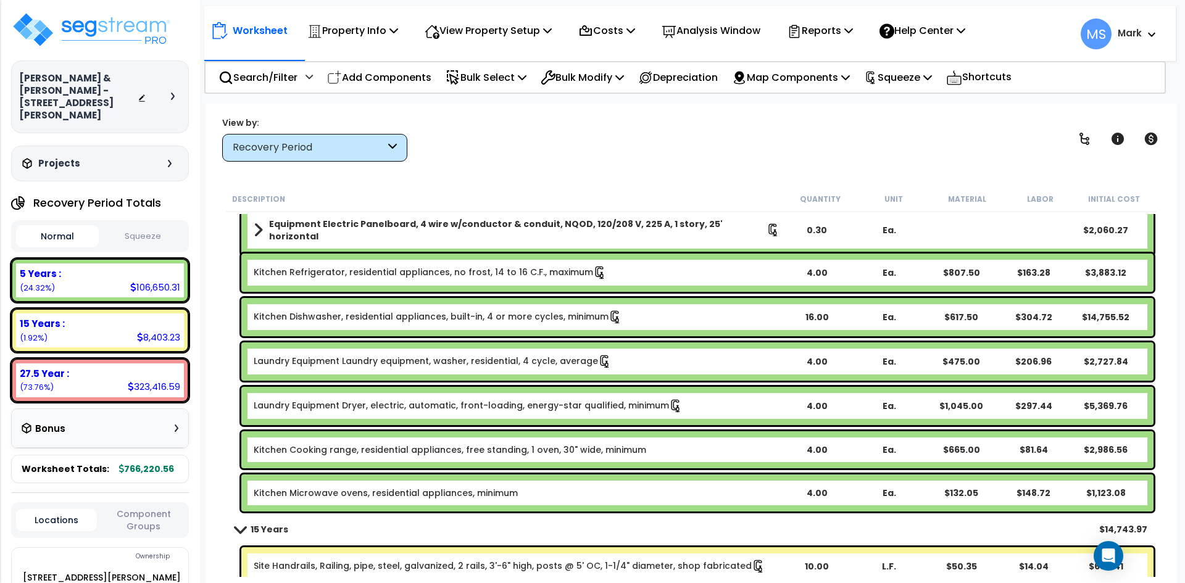
scroll to position [2159, 0]
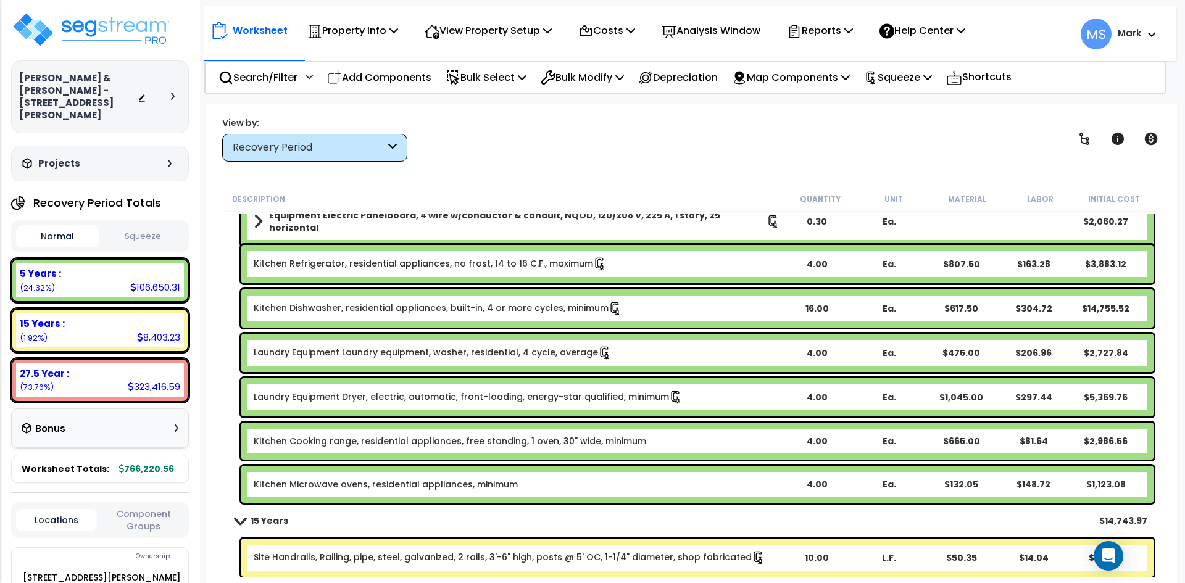
click at [821, 308] on div "16.00" at bounding box center [816, 308] width 71 height 12
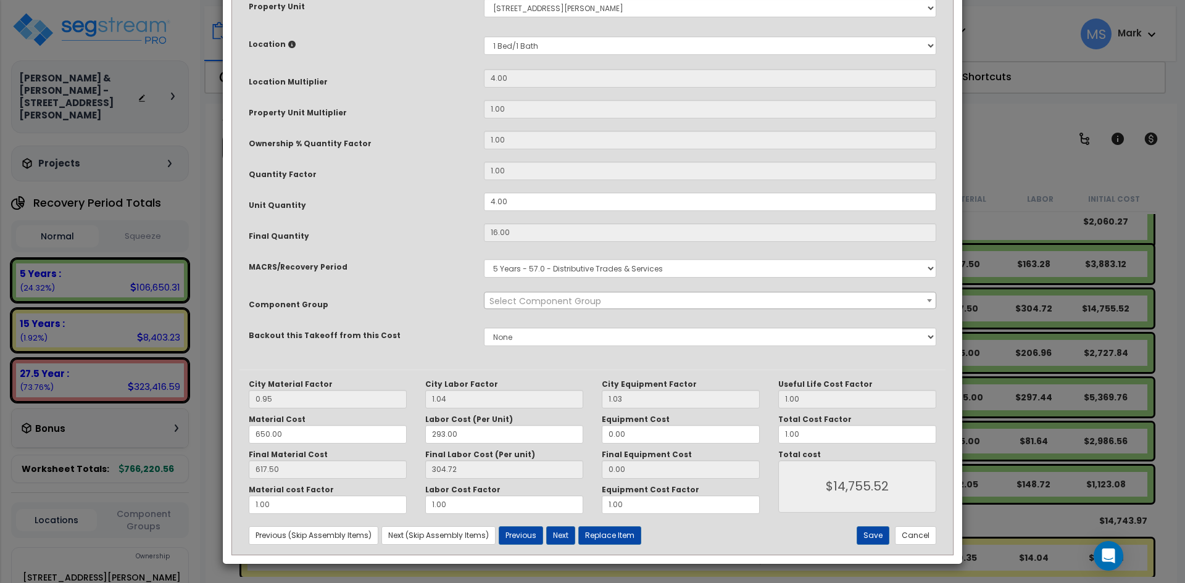
scroll to position [0, 0]
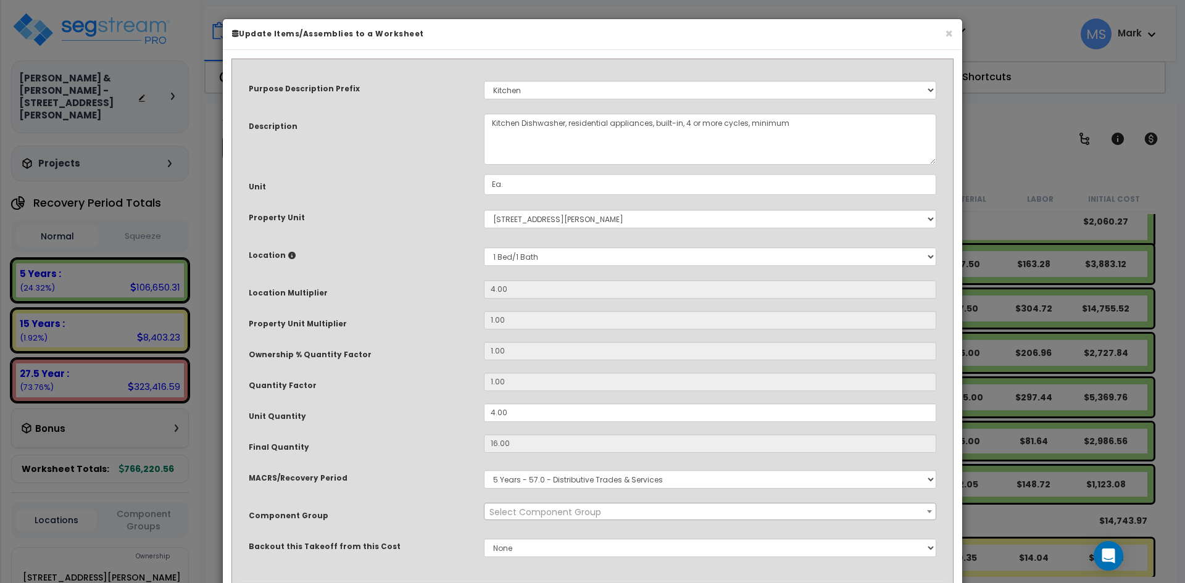
select select "45836"
click at [494, 411] on input "4.00" at bounding box center [710, 413] width 452 height 19
type input ".00"
type input "16"
type input "$14,755.52"
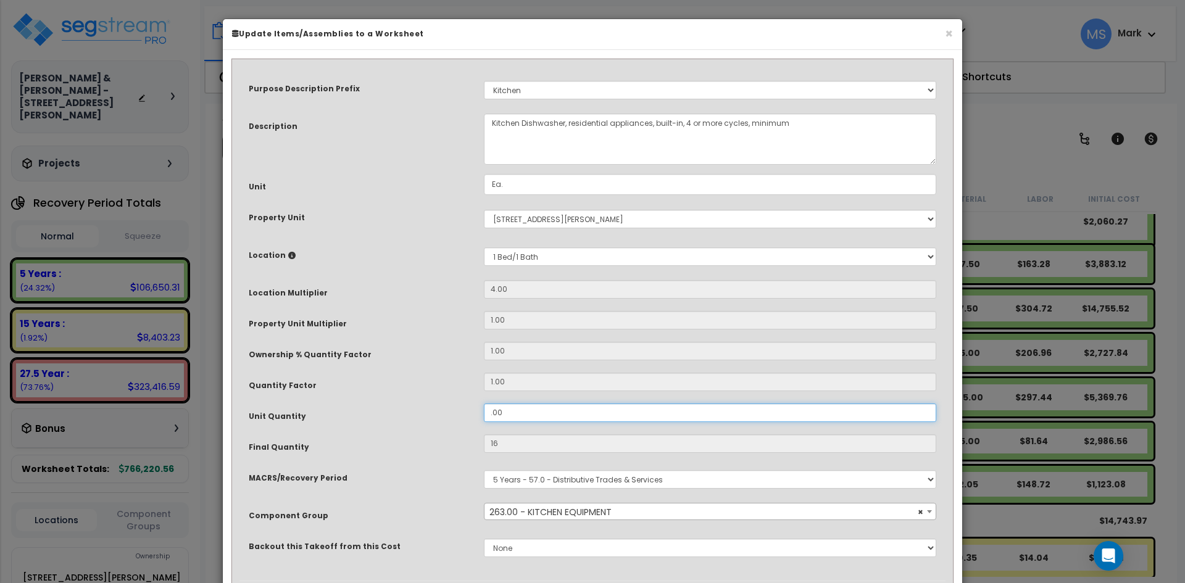
type input "0"
type input "$0.00"
type input ".100"
type input "0.4"
type input "$368.89"
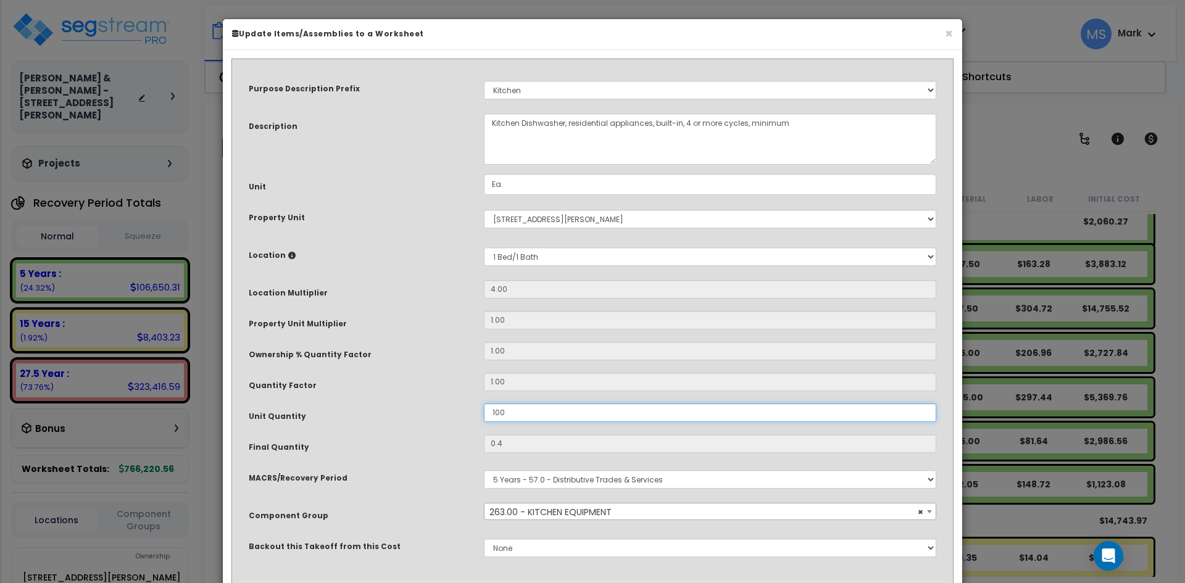
type input ".00"
type input "0"
type input "$0.00"
type input "100"
type input "400"
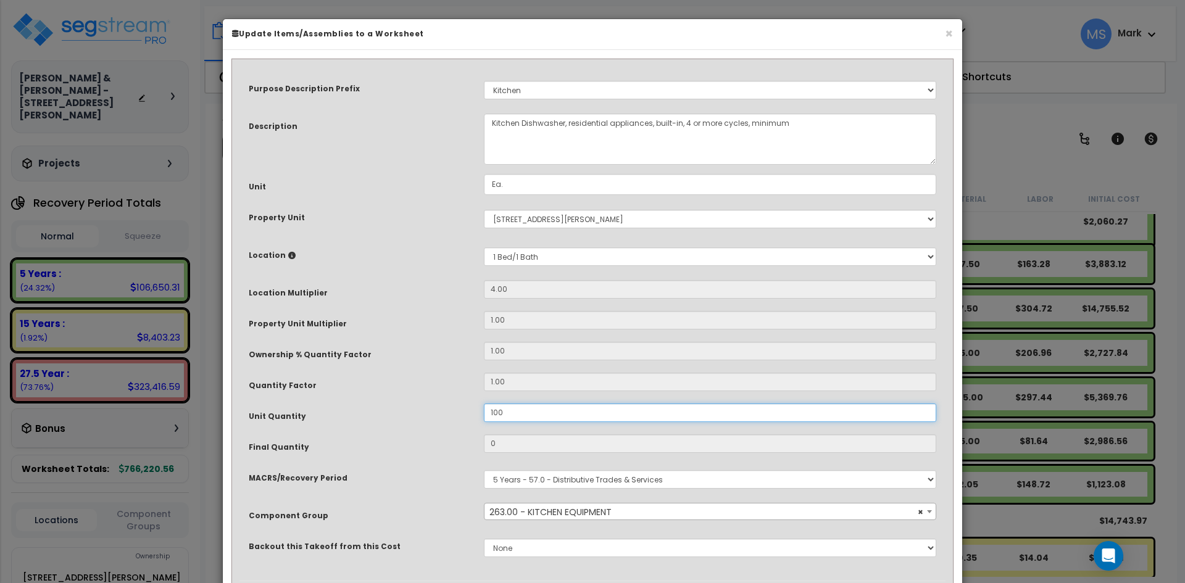
type input "$368,888.00"
type input "1.00"
type input "$368,888.00"
type input "4"
type input "$3,688.88"
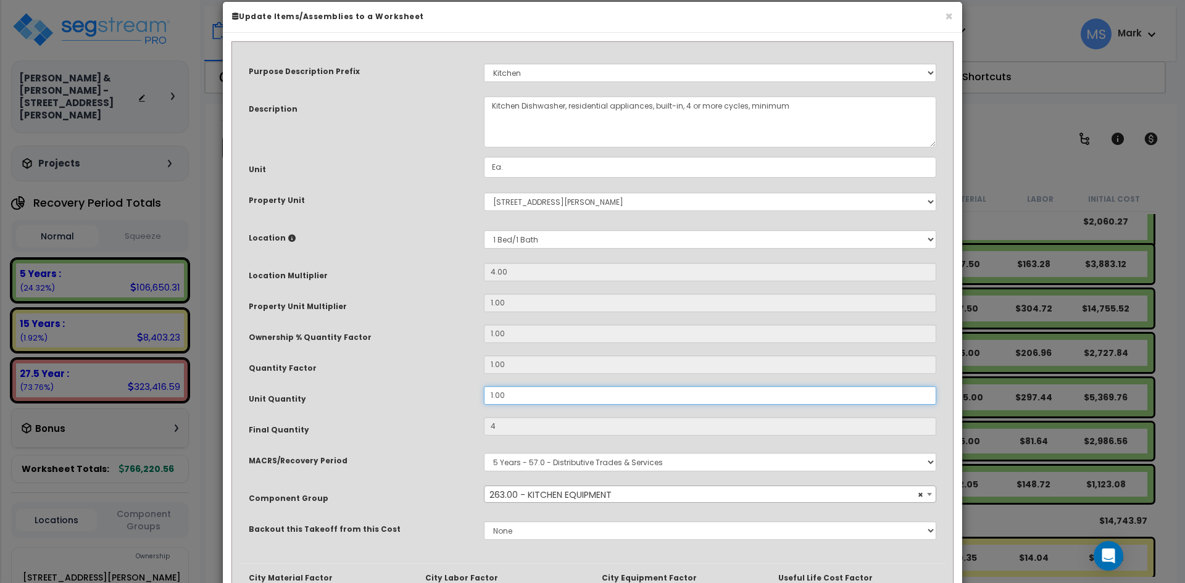
scroll to position [211, 0]
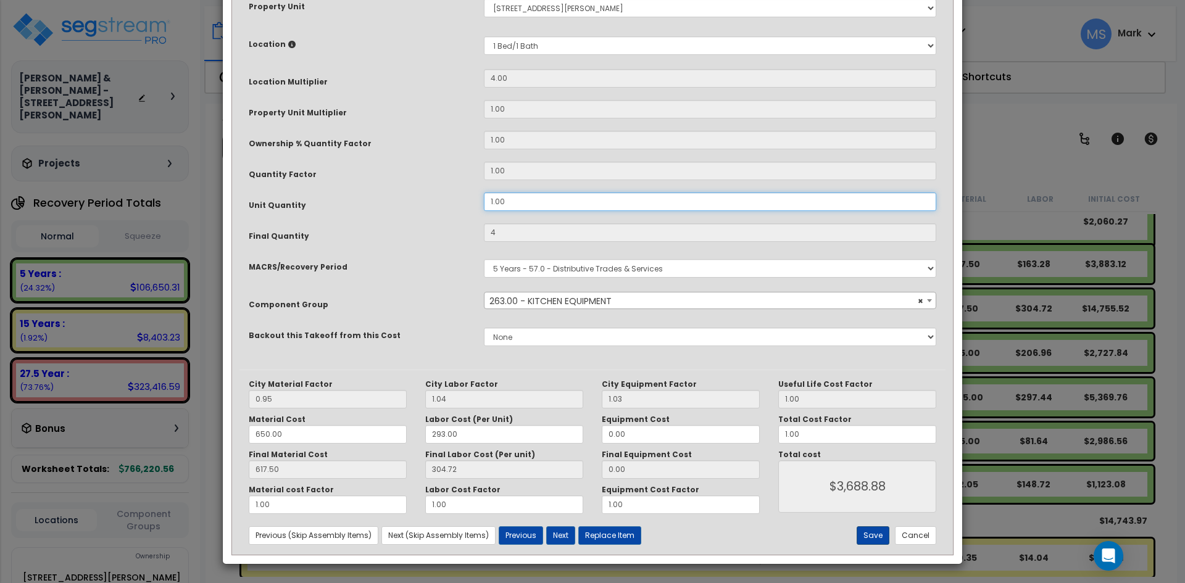
type input "1.00"
click at [864, 531] on button "Save" at bounding box center [872, 535] width 33 height 19
type input "4.00"
type input "3688.88"
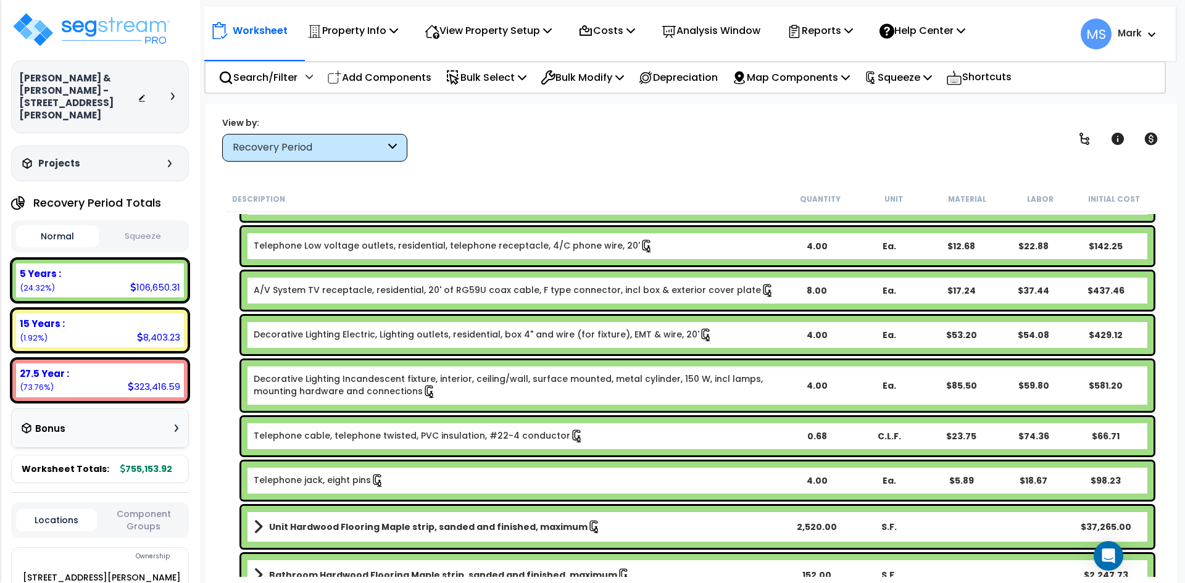
scroll to position [802, 0]
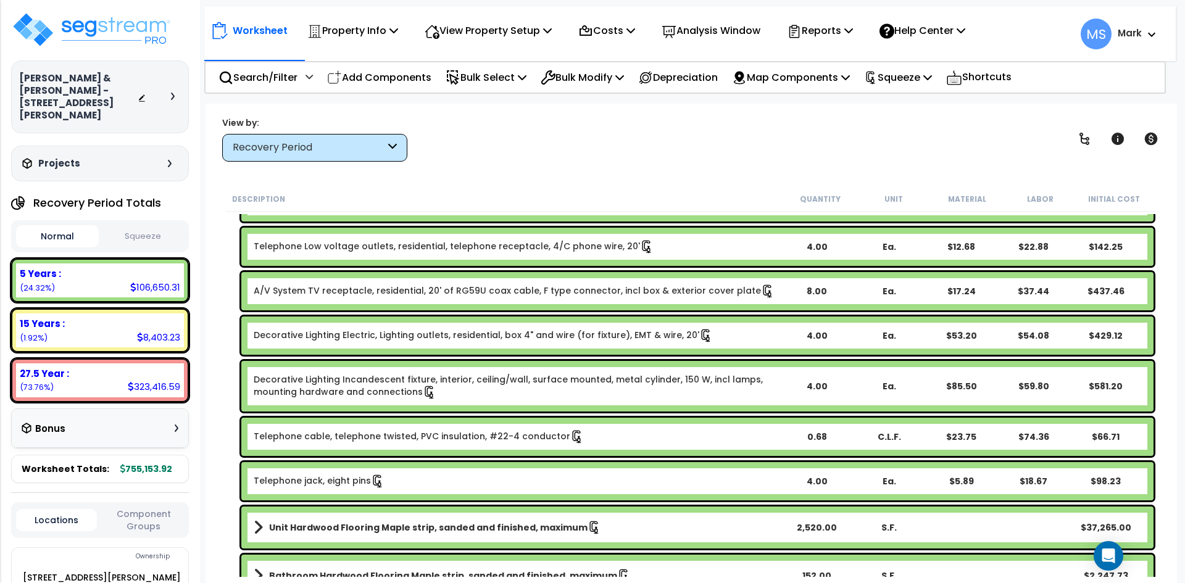
click at [639, 335] on link "Decorative Lighting Electric, Lighting outlets, residential, box 4" and wire (f…" at bounding box center [483, 336] width 459 height 14
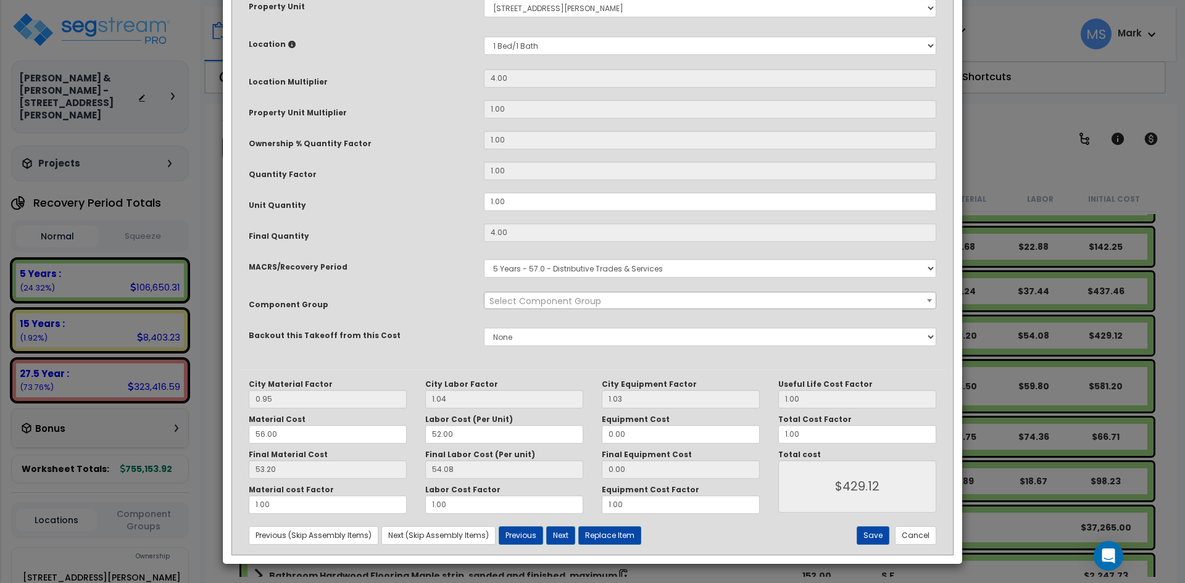
scroll to position [0, 0]
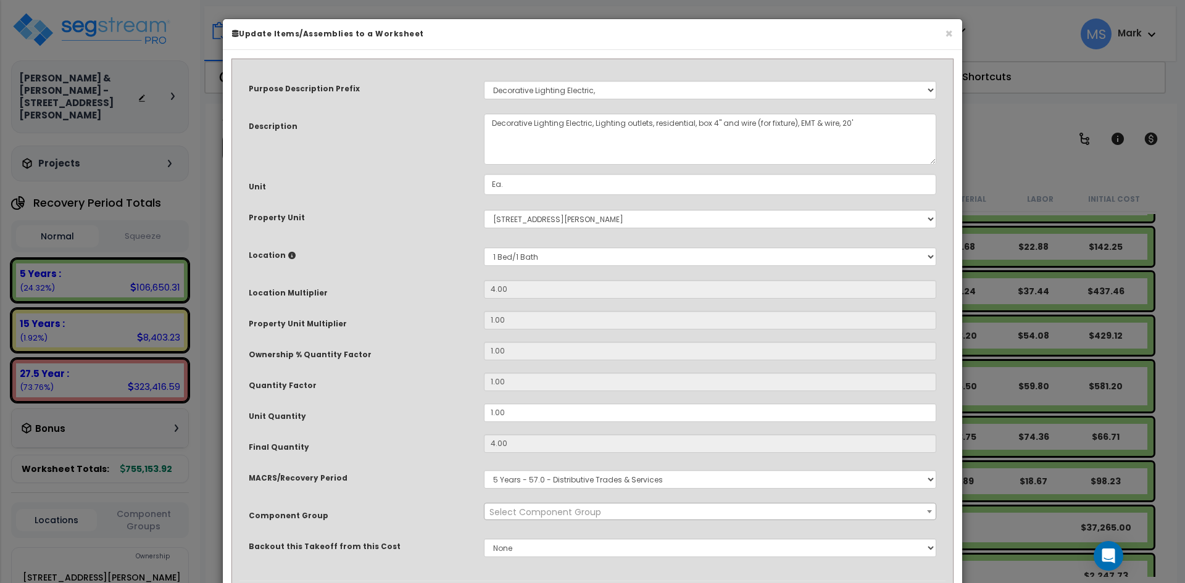
select select "46029"
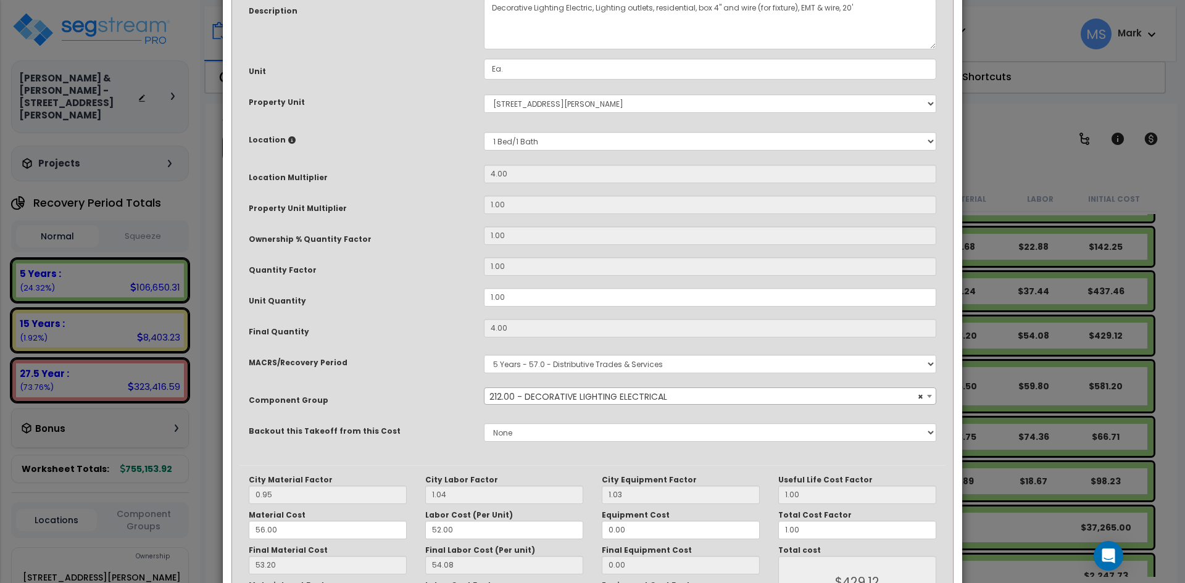
scroll to position [123, 0]
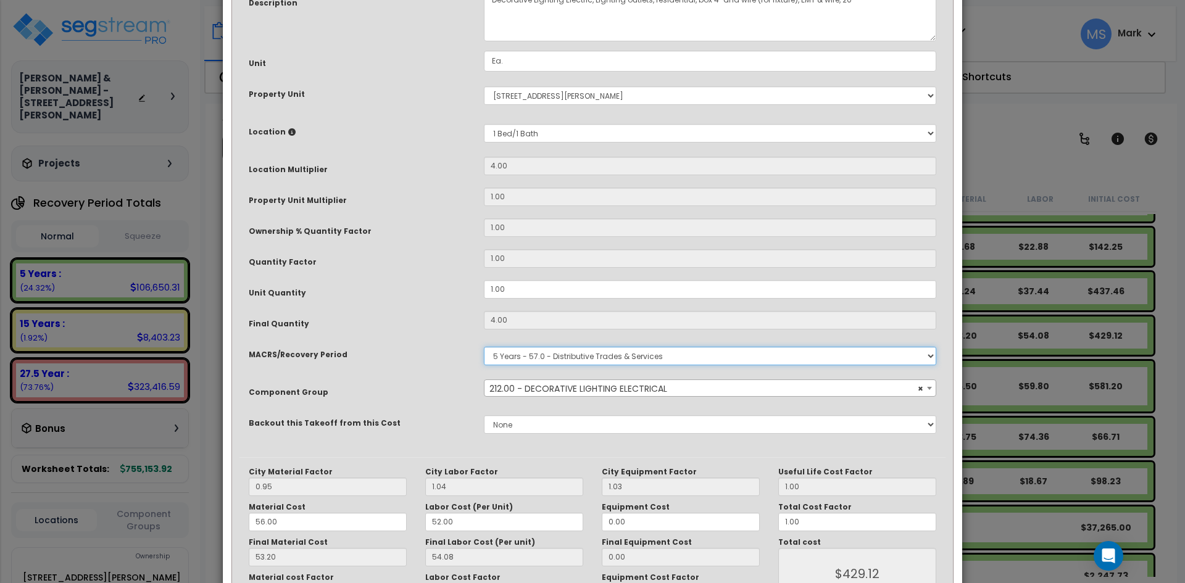
click at [605, 354] on select "Select MACRS/Recovery Period 5 Years - 57.0 - Distributive Trades & Services 5 …" at bounding box center [710, 356] width 452 height 19
select select "3669"
click at [484, 347] on select "Select MACRS/Recovery Period 5 Years - 57.0 - Distributive Trades & Services 5 …" at bounding box center [710, 356] width 452 height 19
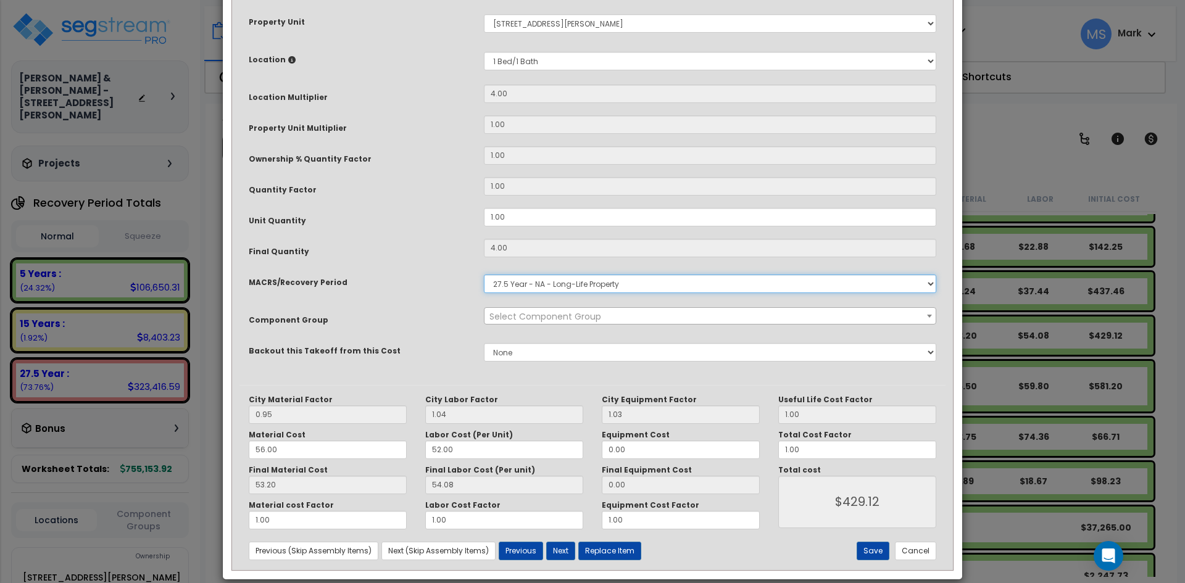
scroll to position [211, 0]
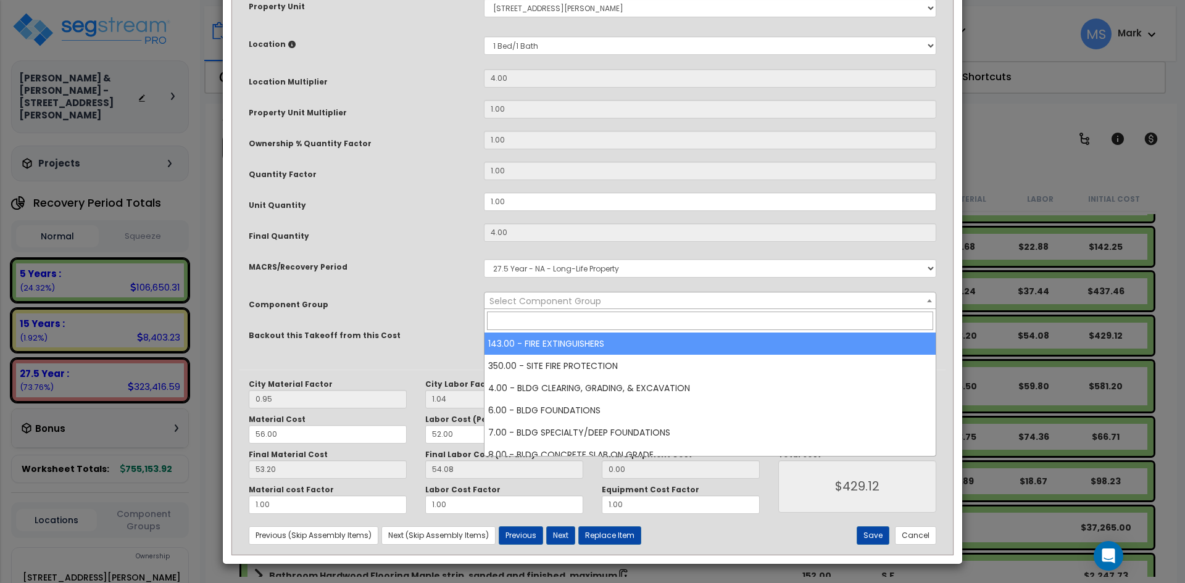
click at [628, 303] on span "Select Component Group" at bounding box center [709, 300] width 451 height 17
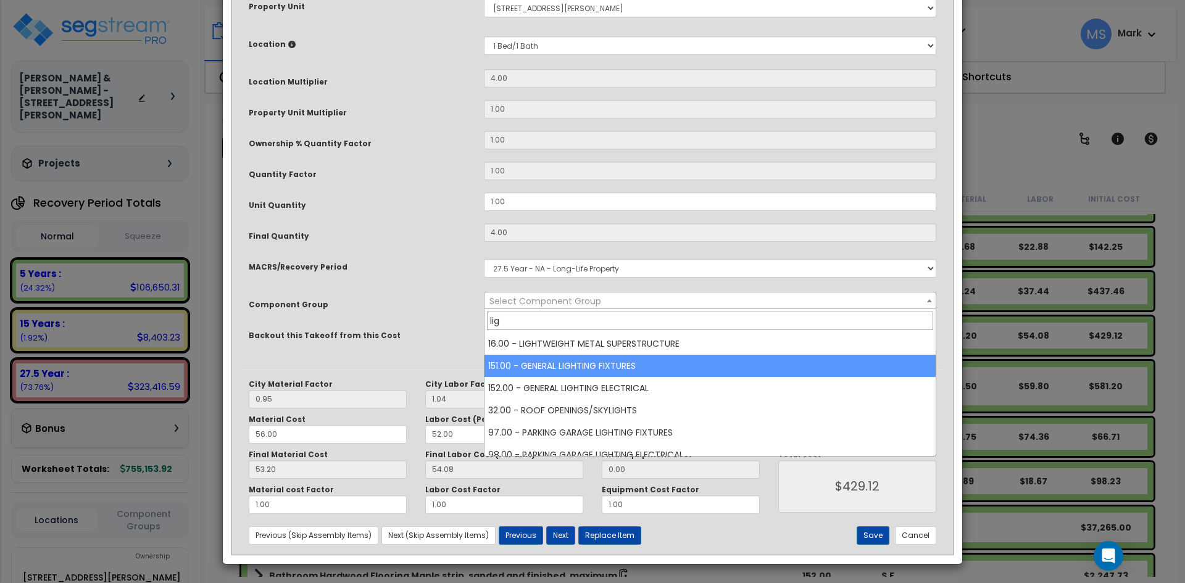
type input "lig"
select select "45970"
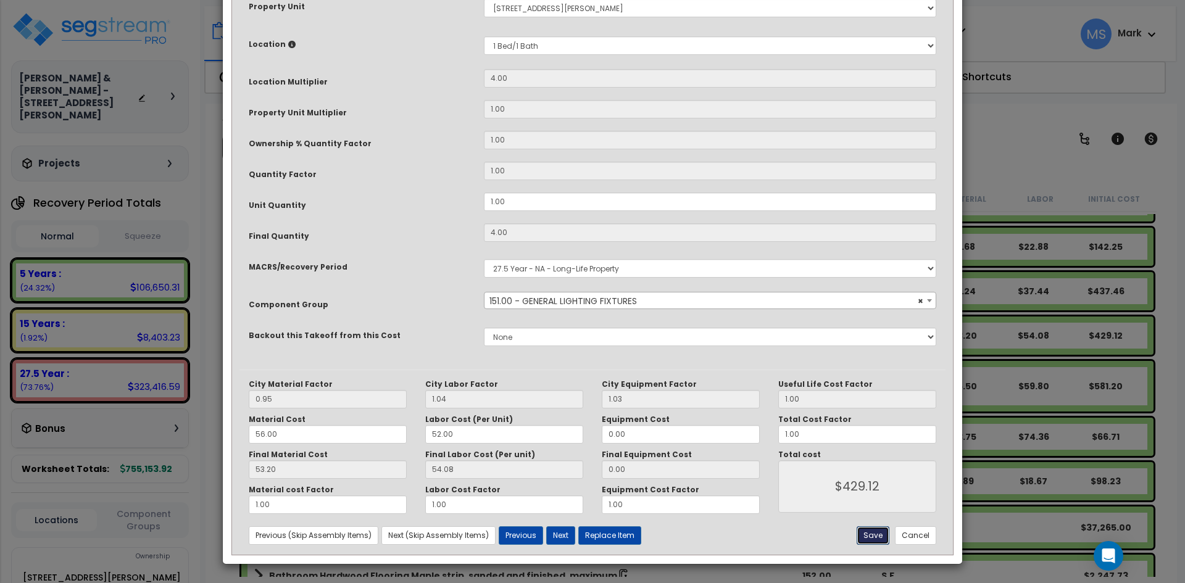
click at [871, 533] on button "Save" at bounding box center [872, 535] width 33 height 19
type input "429.12"
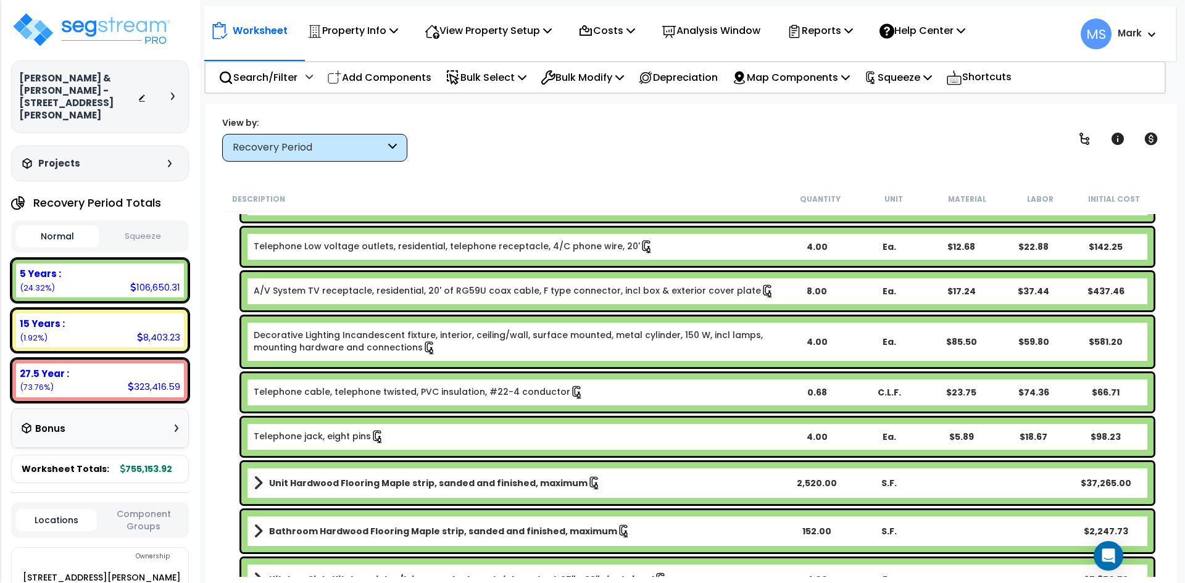
click at [811, 344] on div "4.00" at bounding box center [816, 342] width 71 height 12
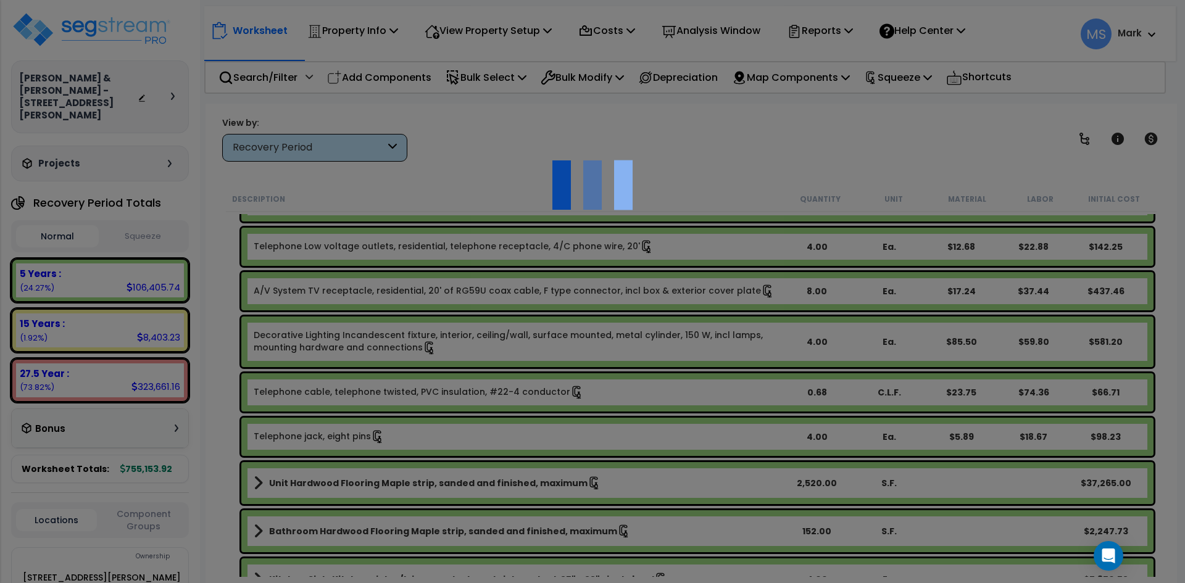
scroll to position [0, 0]
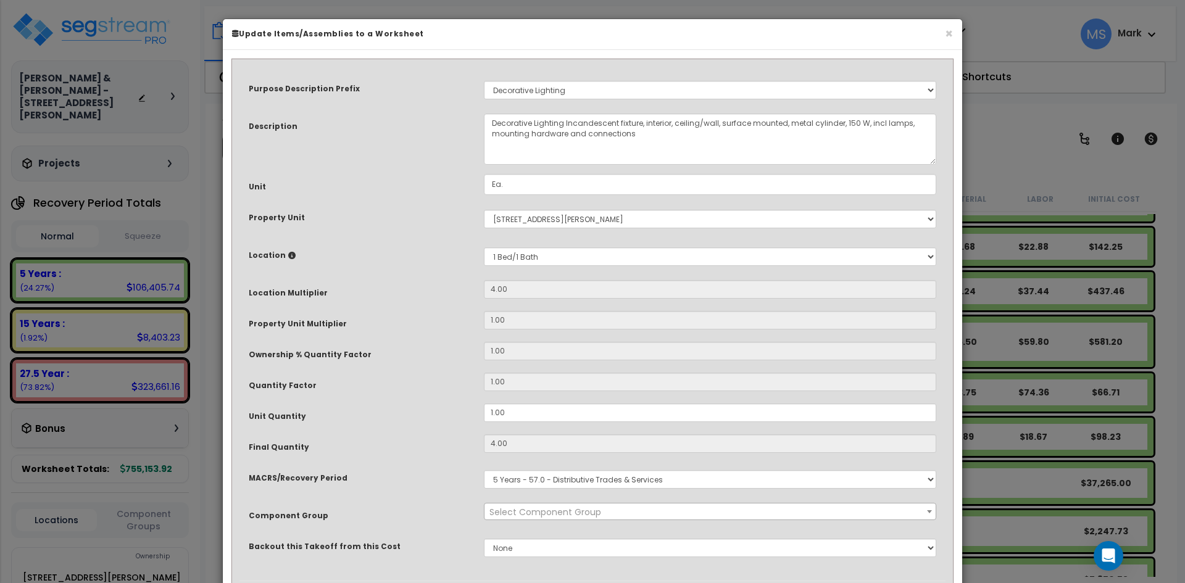
select select "46028"
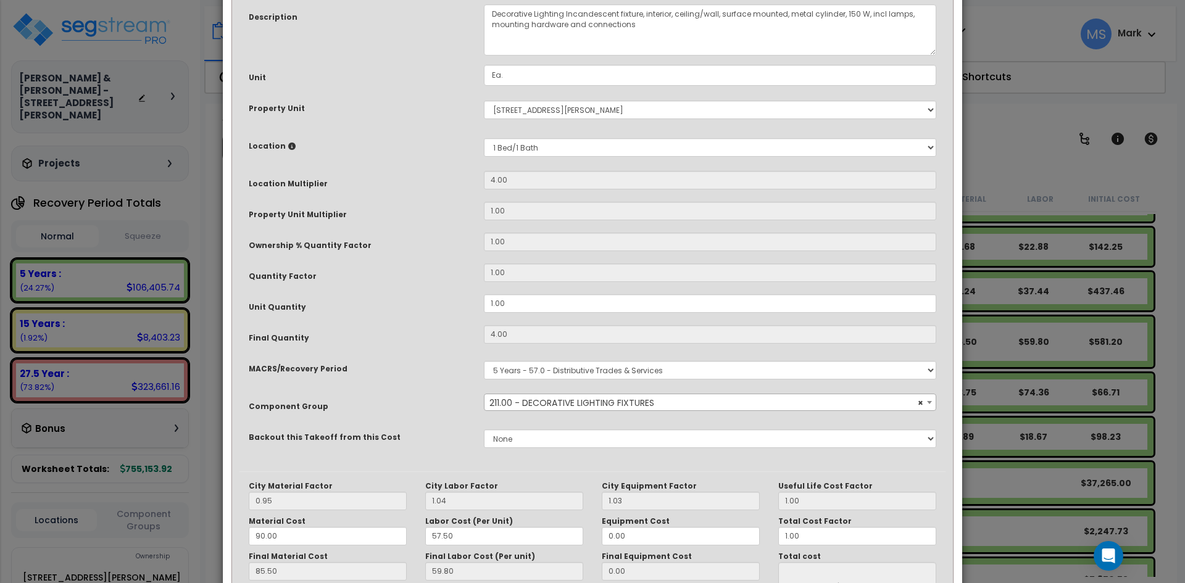
scroll to position [123, 0]
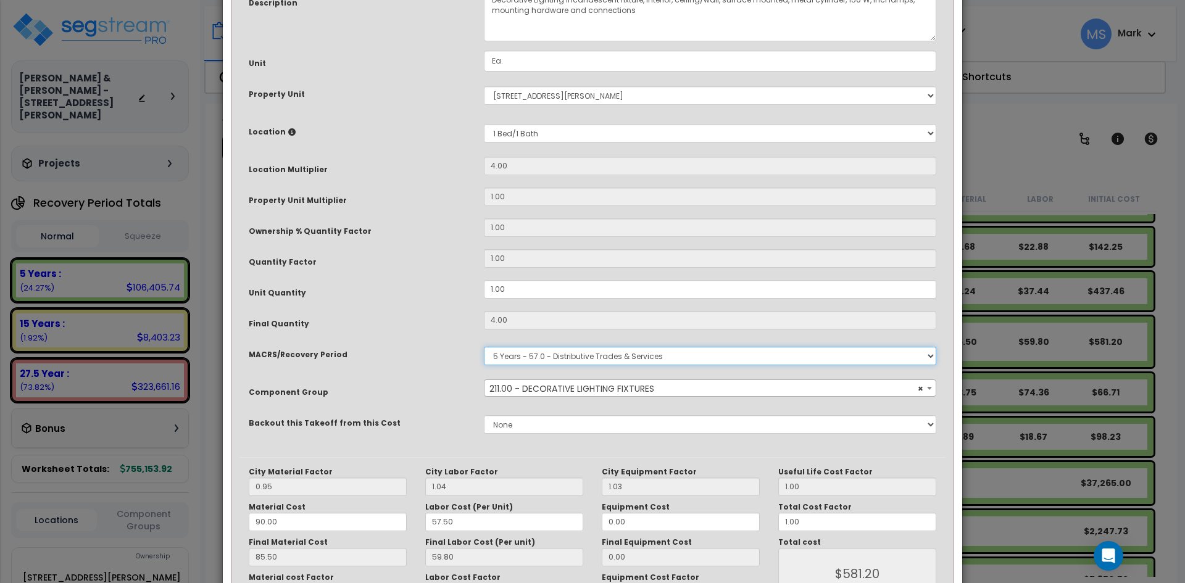
click at [633, 352] on select "Select MACRS/Recovery Period 5 Years - 57.0 - Distributive Trades & Services 5 …" at bounding box center [710, 356] width 452 height 19
select select "3669"
click at [484, 347] on select "Select MACRS/Recovery Period 5 Years - 57.0 - Distributive Trades & Services 5 …" at bounding box center [710, 356] width 452 height 19
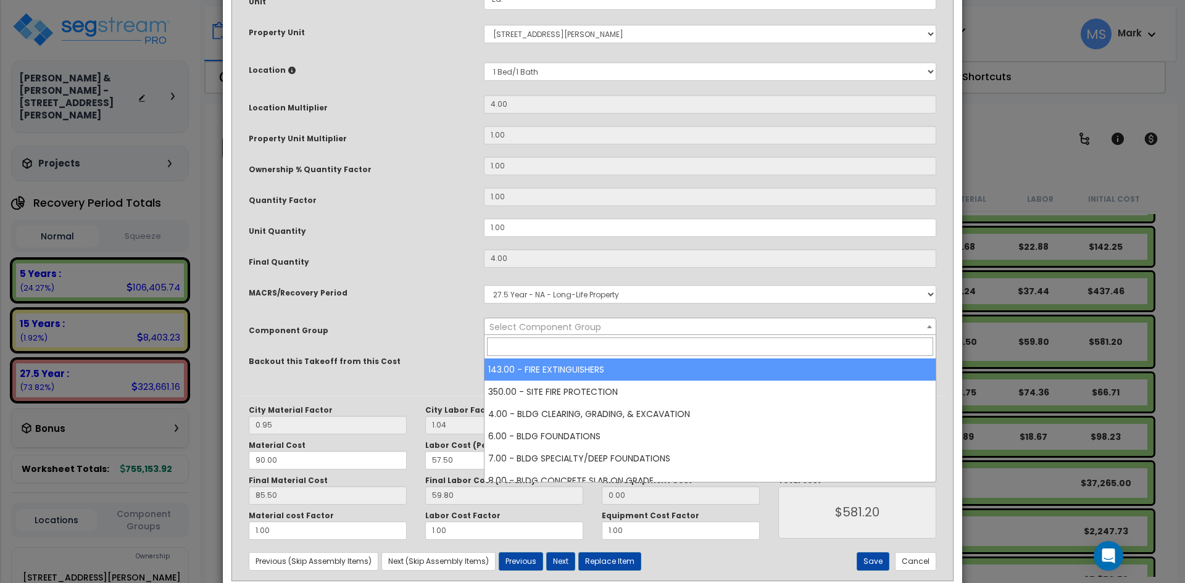
click at [702, 331] on span "Select Component Group" at bounding box center [709, 326] width 451 height 17
click at [642, 352] on input "search" at bounding box center [710, 346] width 446 height 19
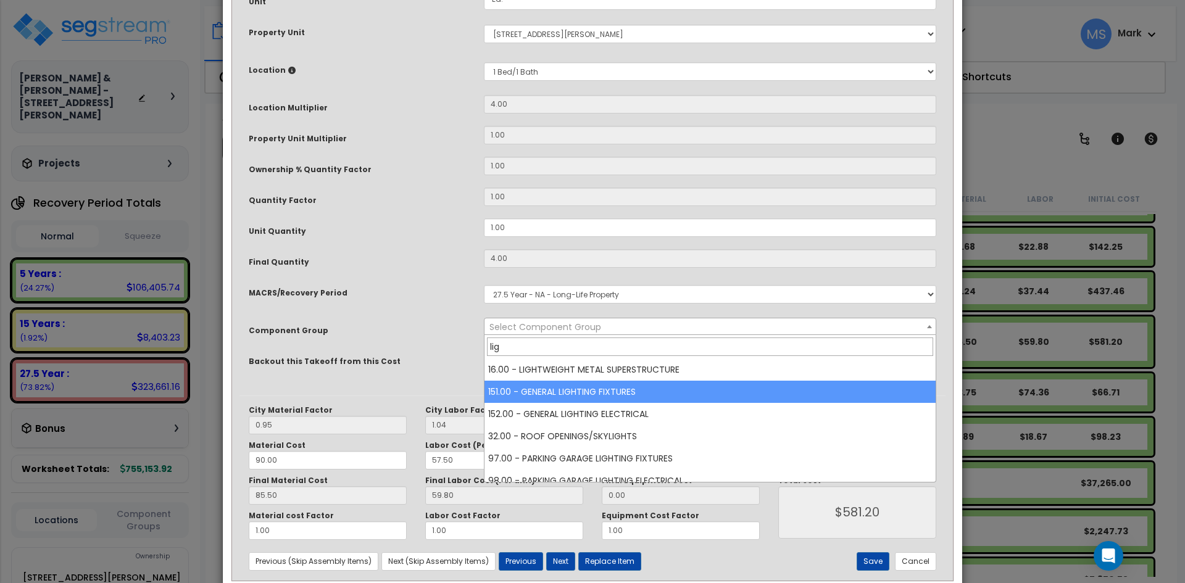
type input "lig"
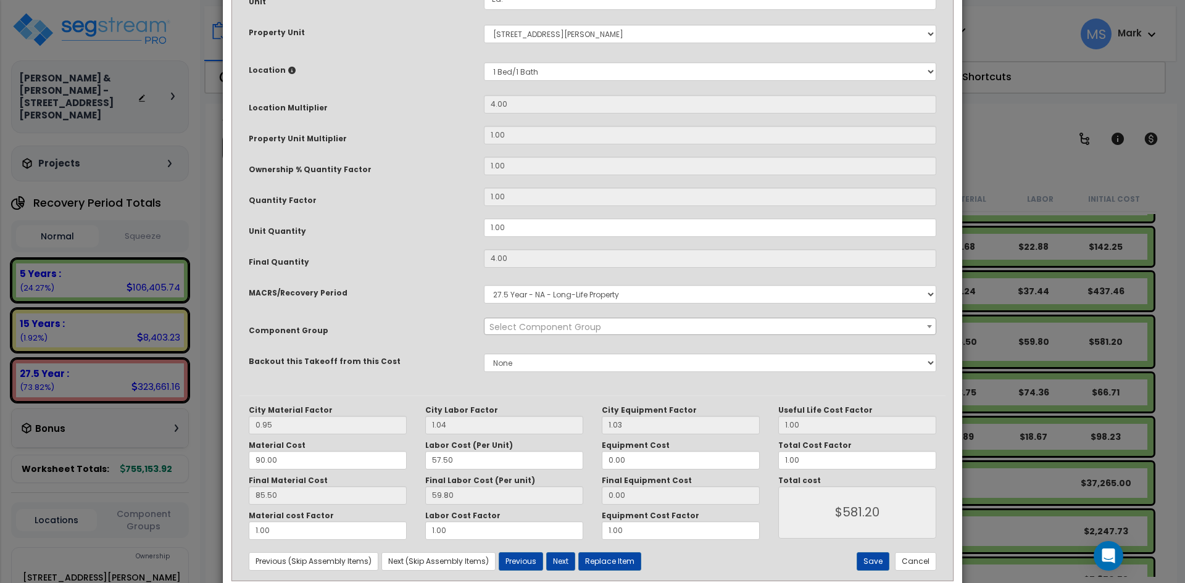
scroll to position [211, 0]
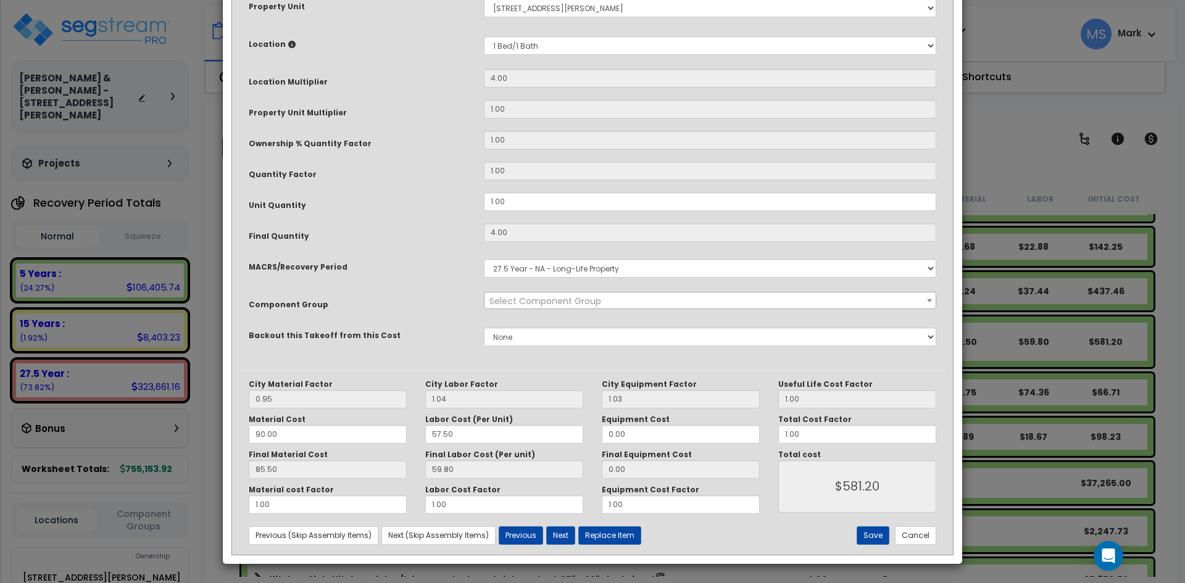
click at [645, 302] on span "Select Component Group" at bounding box center [709, 300] width 451 height 17
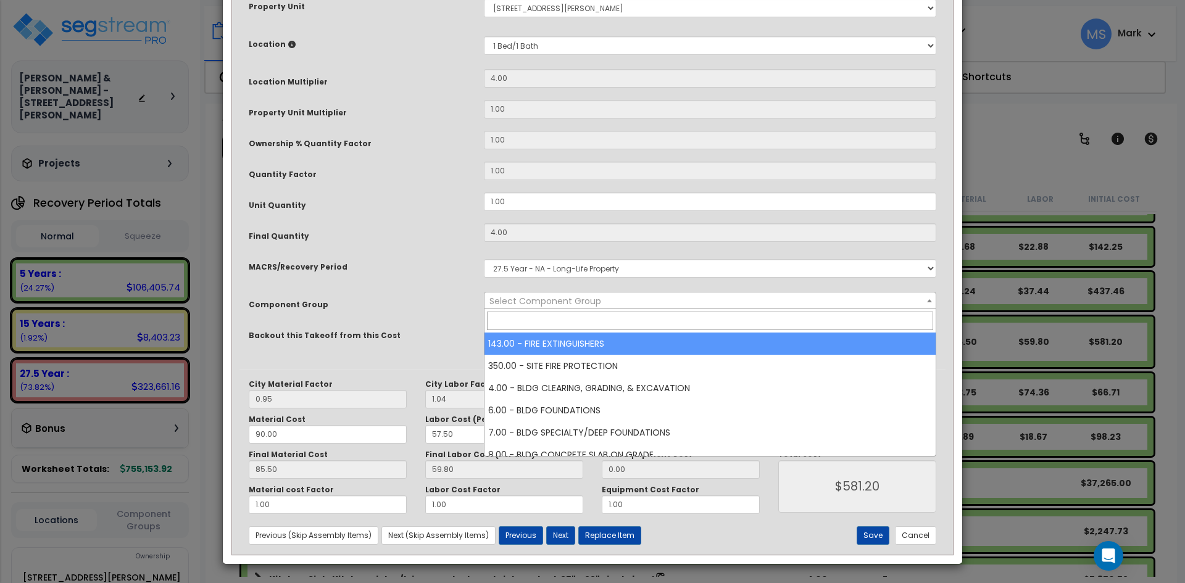
click at [603, 319] on input "search" at bounding box center [710, 321] width 446 height 19
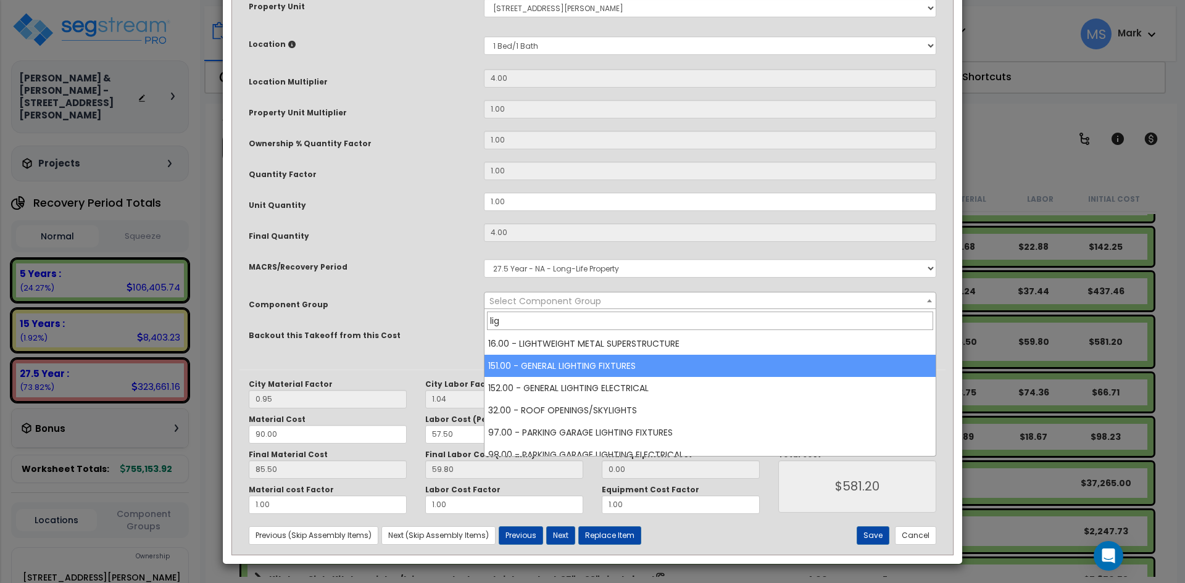
type input "lig"
select select "45970"
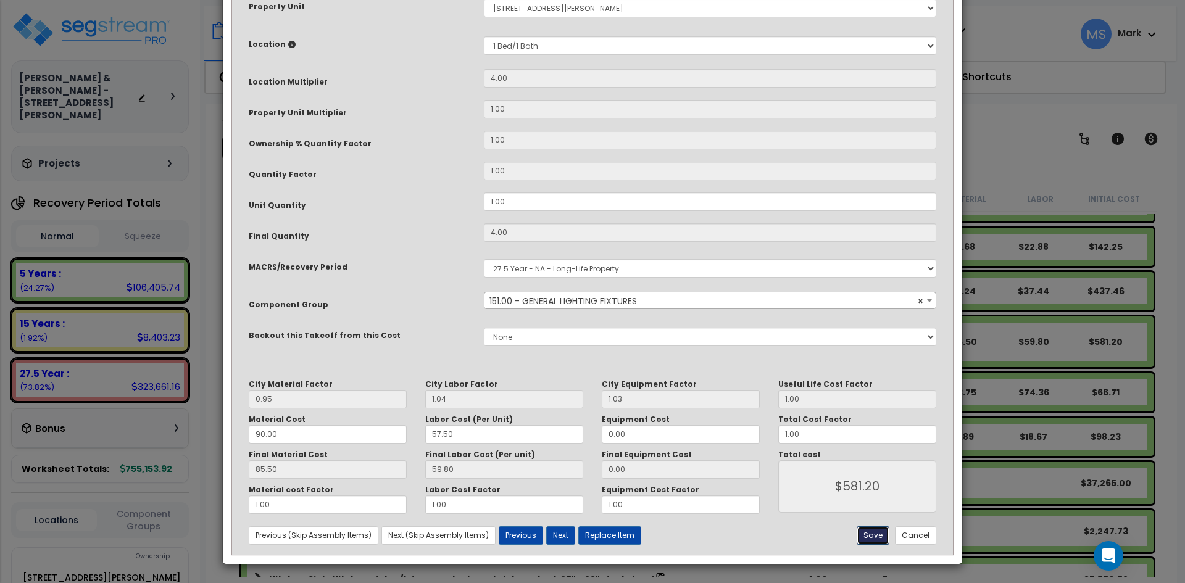
click at [874, 536] on button "Save" at bounding box center [872, 535] width 33 height 19
type input "581.20"
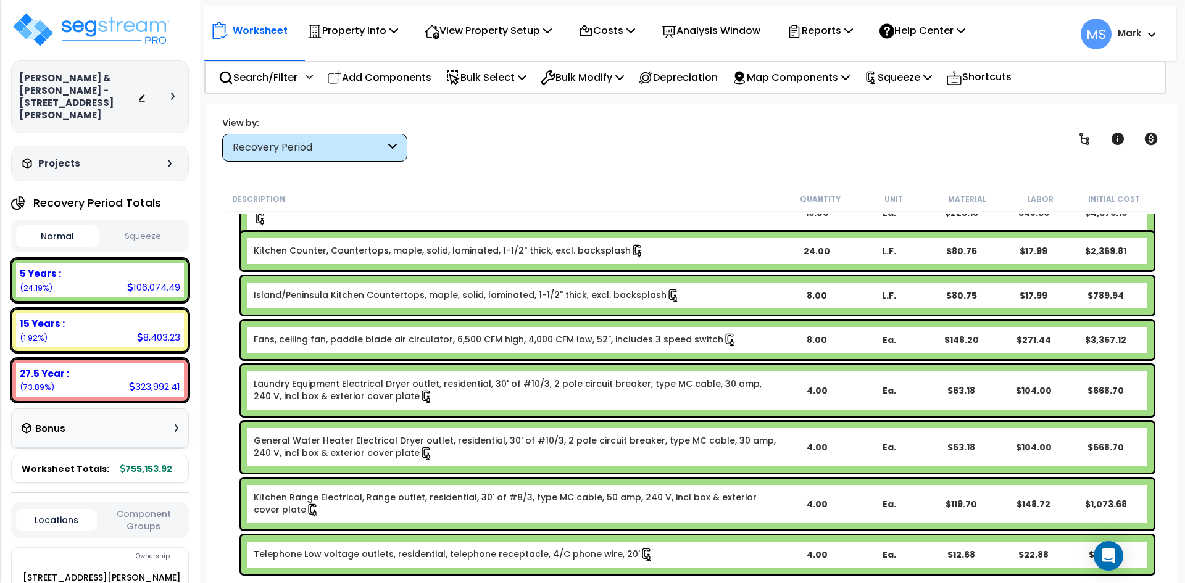
scroll to position [494, 0]
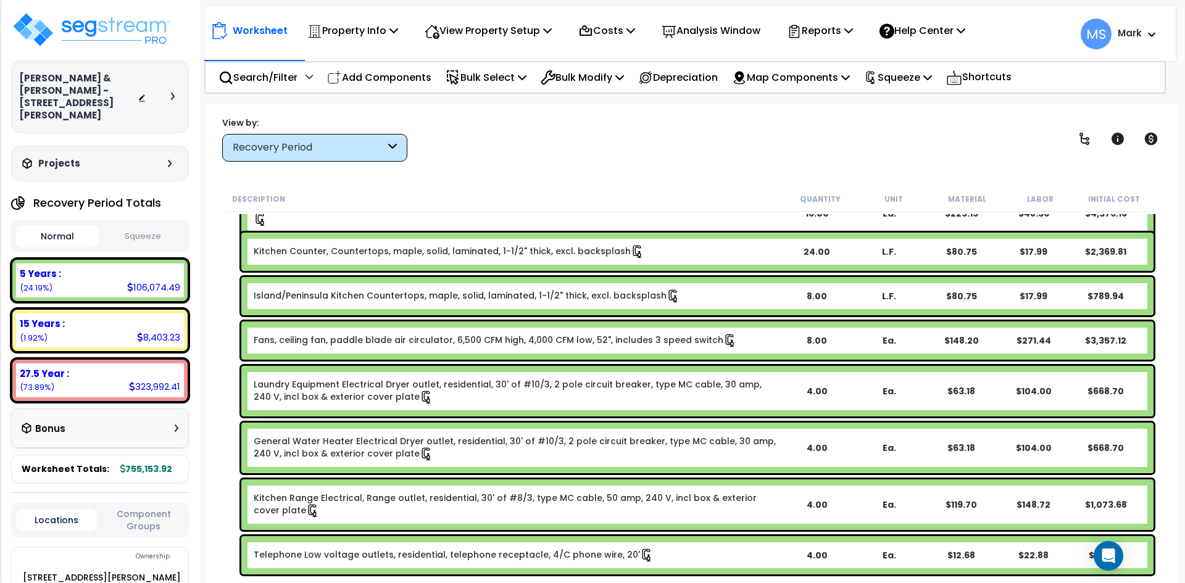
click at [630, 341] on link "Fans, ceiling fan, paddle blade air circulator, 6,500 CFM high, 4,000 CFM low, …" at bounding box center [495, 341] width 483 height 14
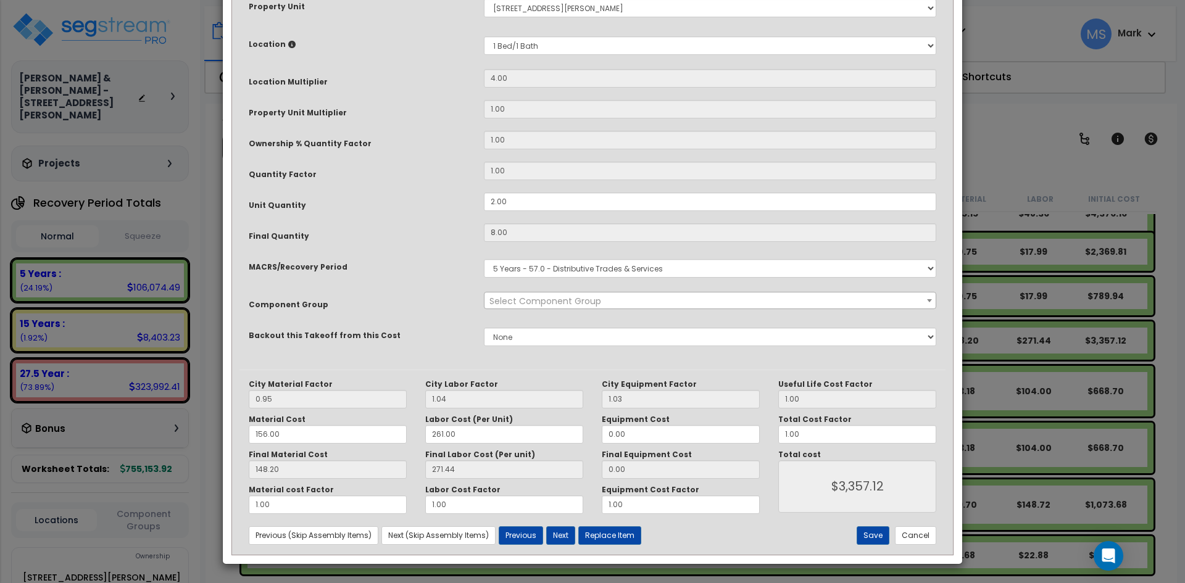
scroll to position [0, 0]
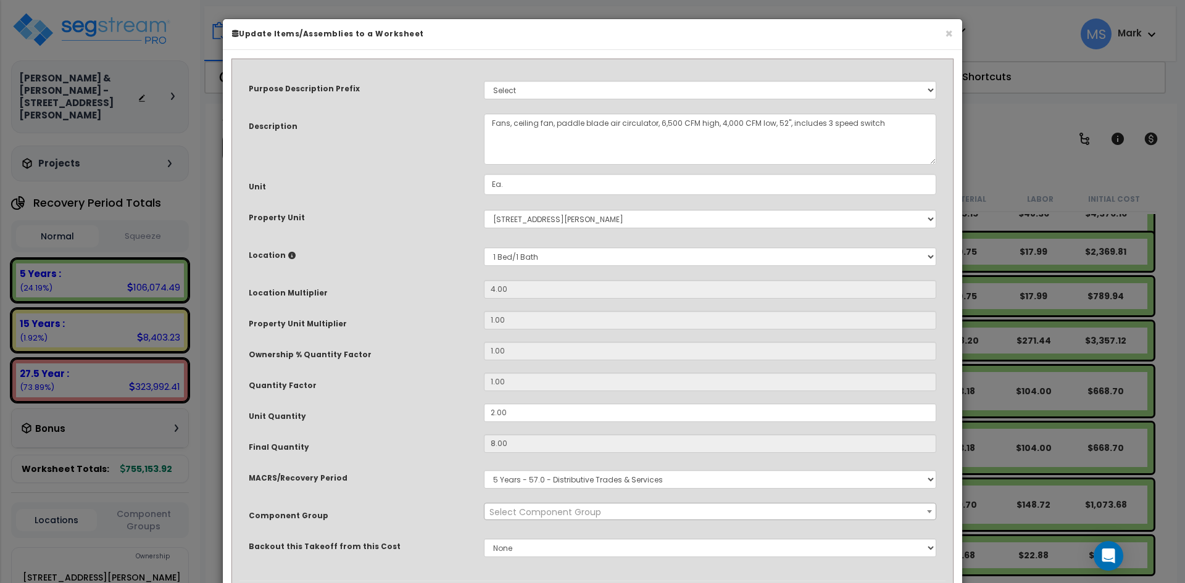
select select "45837"
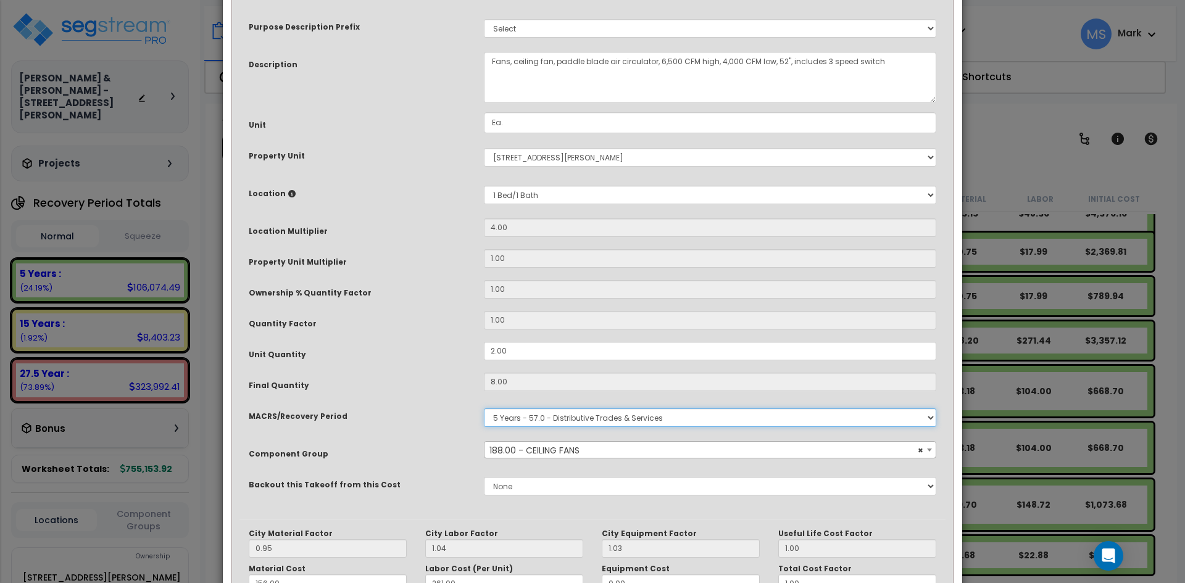
click at [627, 417] on select "Select MACRS/Recovery Period 5 Years - 57.0 - Distributive Trades & Services 5 …" at bounding box center [710, 417] width 452 height 19
select select "3669"
click at [484, 408] on select "Select MACRS/Recovery Period 5 Years - 57.0 - Distributive Trades & Services 5 …" at bounding box center [710, 417] width 452 height 19
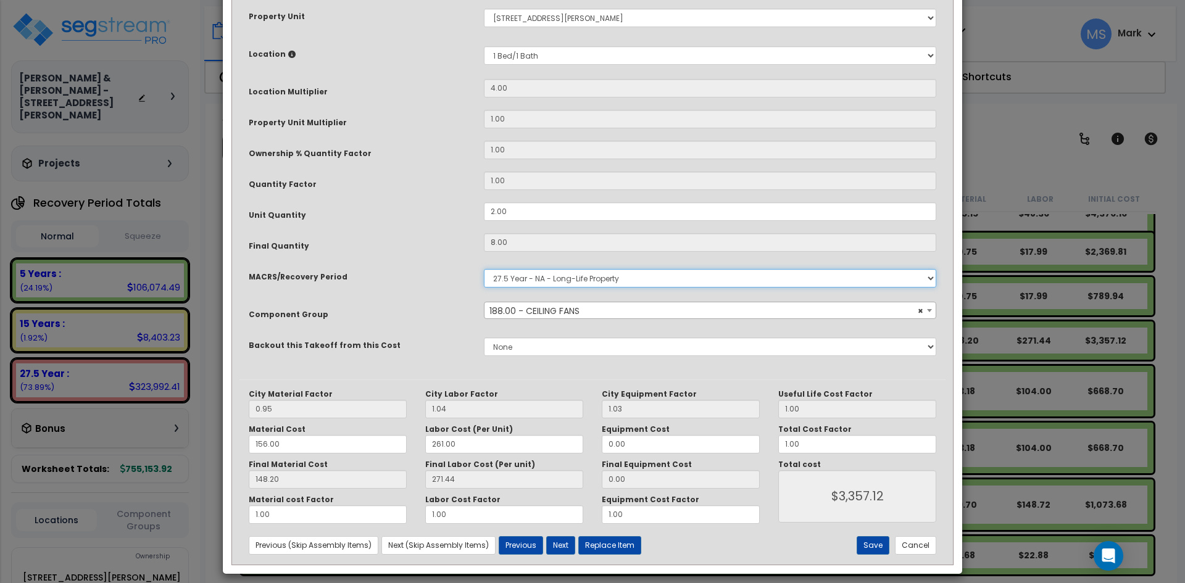
scroll to position [211, 0]
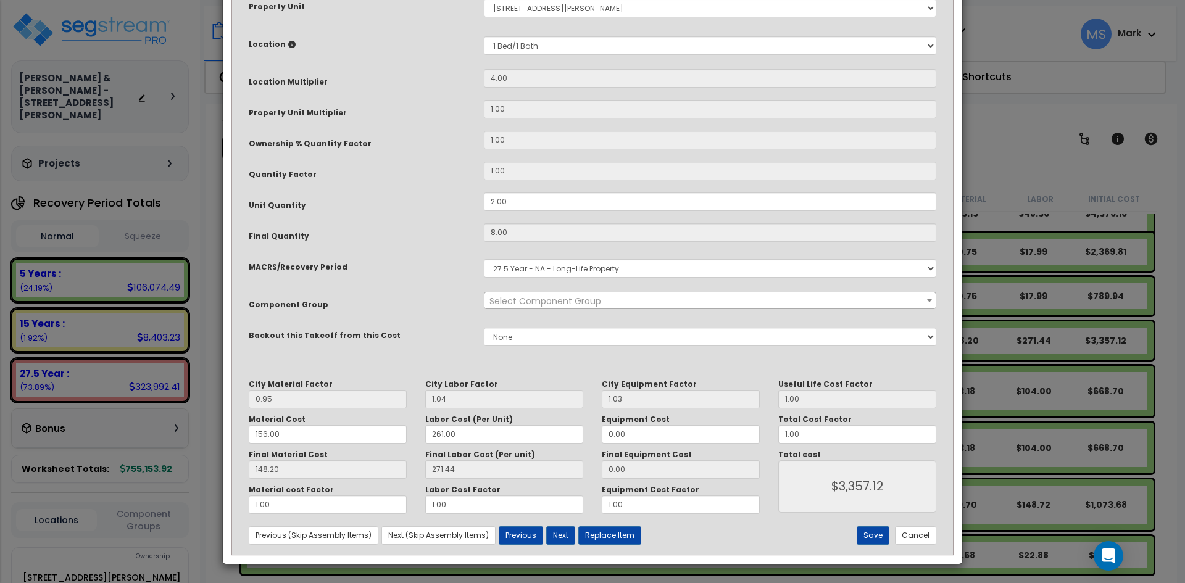
click at [585, 302] on span "Select Component Group" at bounding box center [545, 301] width 112 height 12
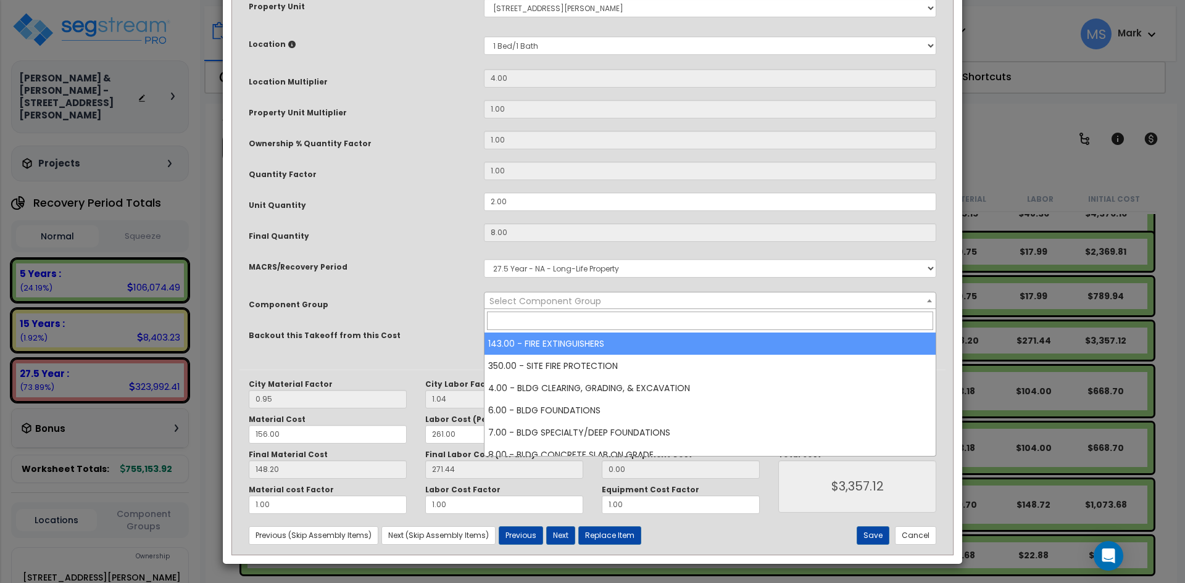
click at [579, 327] on input "search" at bounding box center [710, 321] width 446 height 19
type input "c"
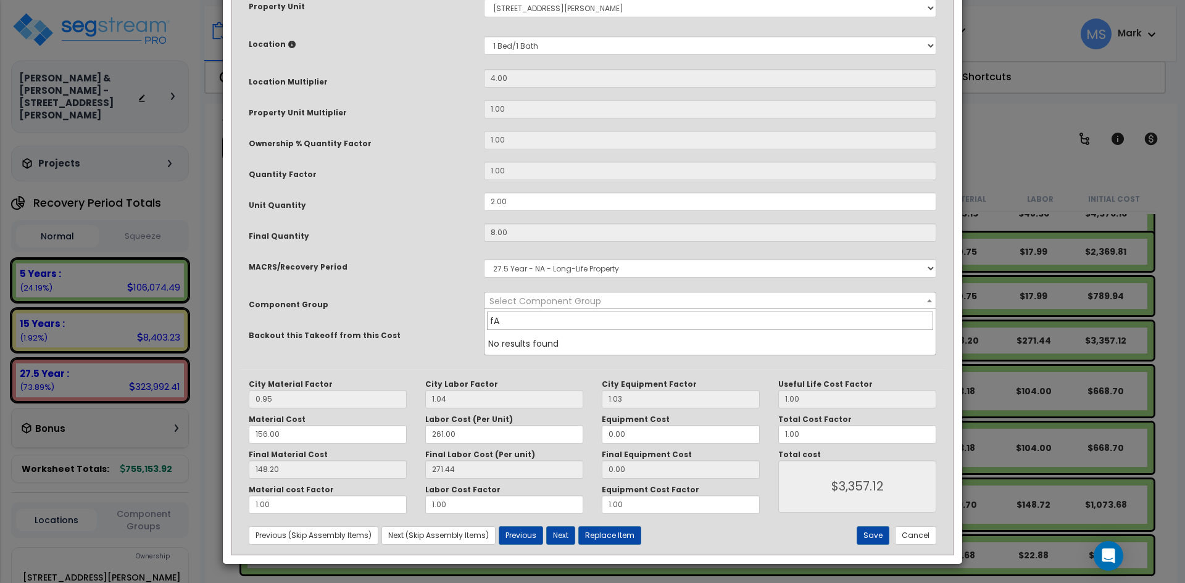
type input "fAN"
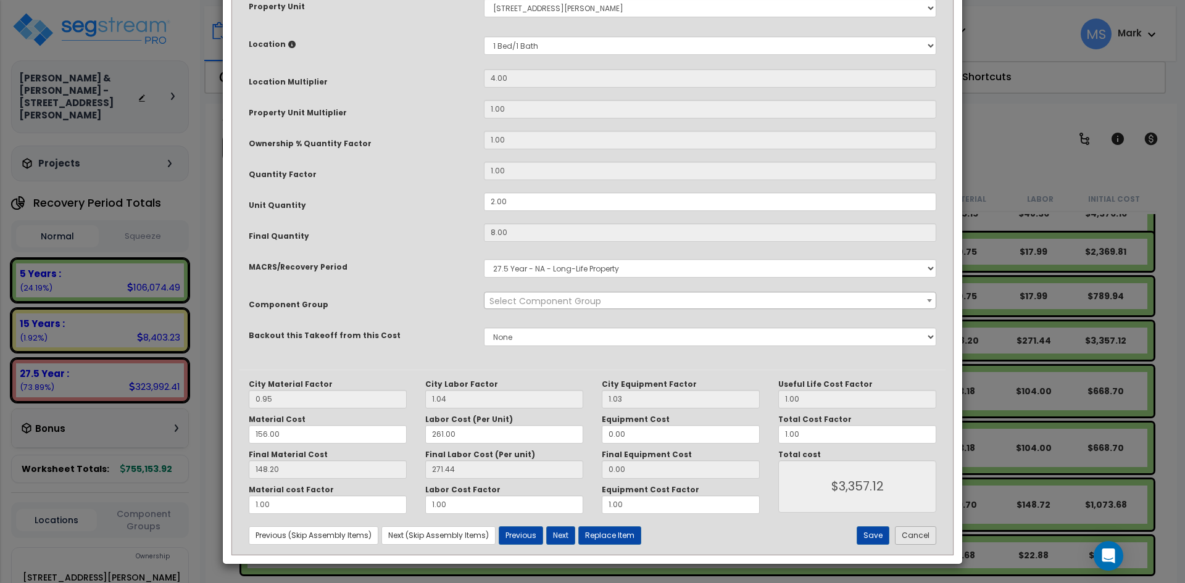
click at [909, 537] on button "Cancel" at bounding box center [915, 535] width 41 height 19
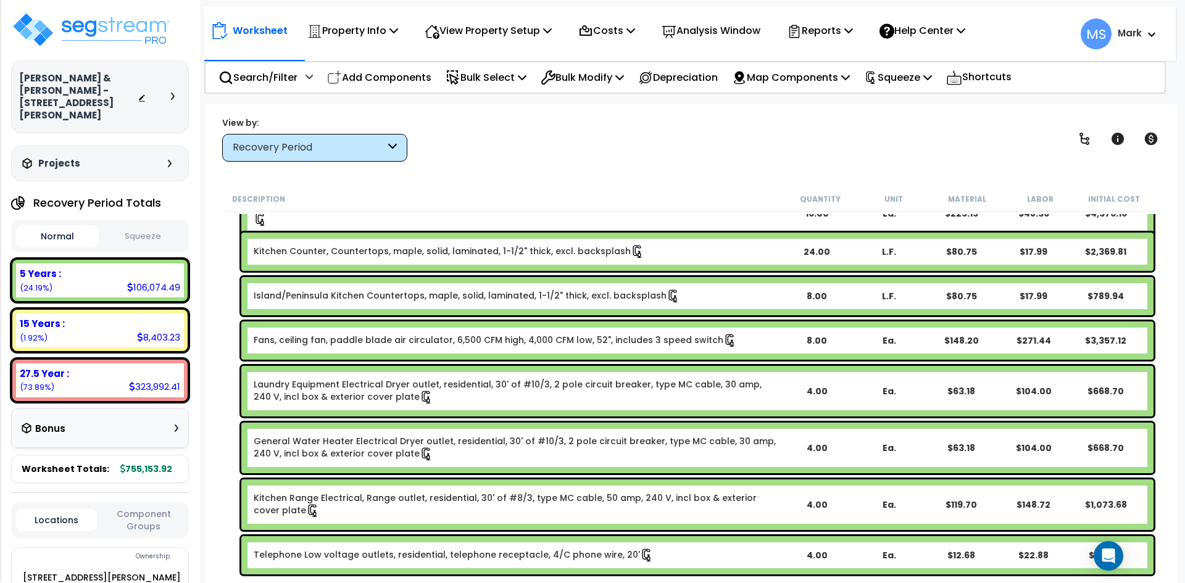
click at [393, 342] on link "Fans, ceiling fan, paddle blade air circulator, 6,500 CFM high, 4,000 CFM low, …" at bounding box center [495, 341] width 483 height 14
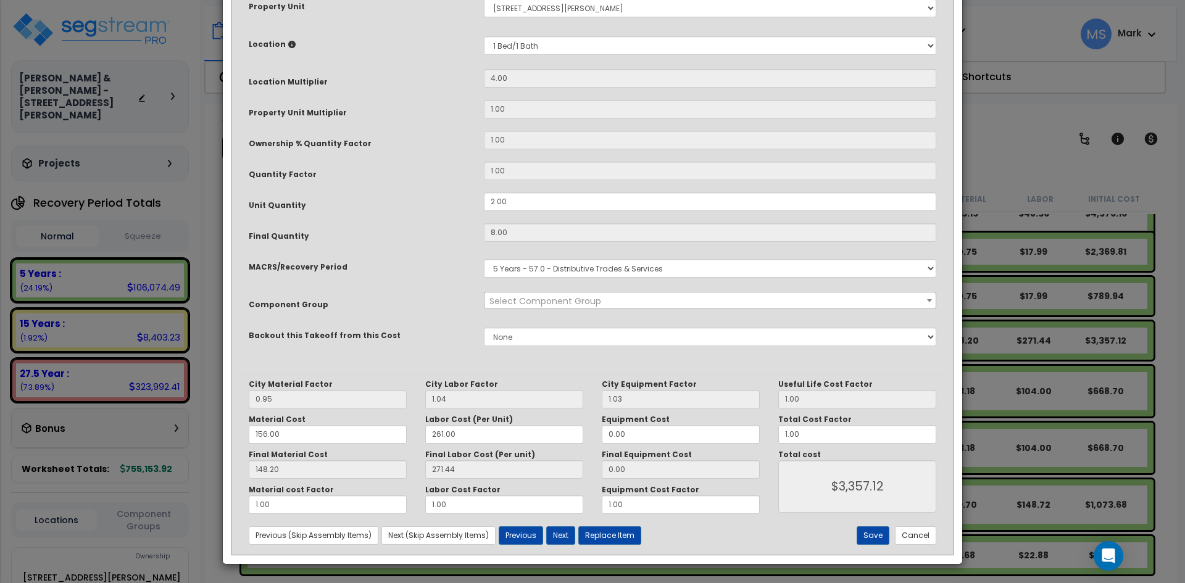
scroll to position [0, 0]
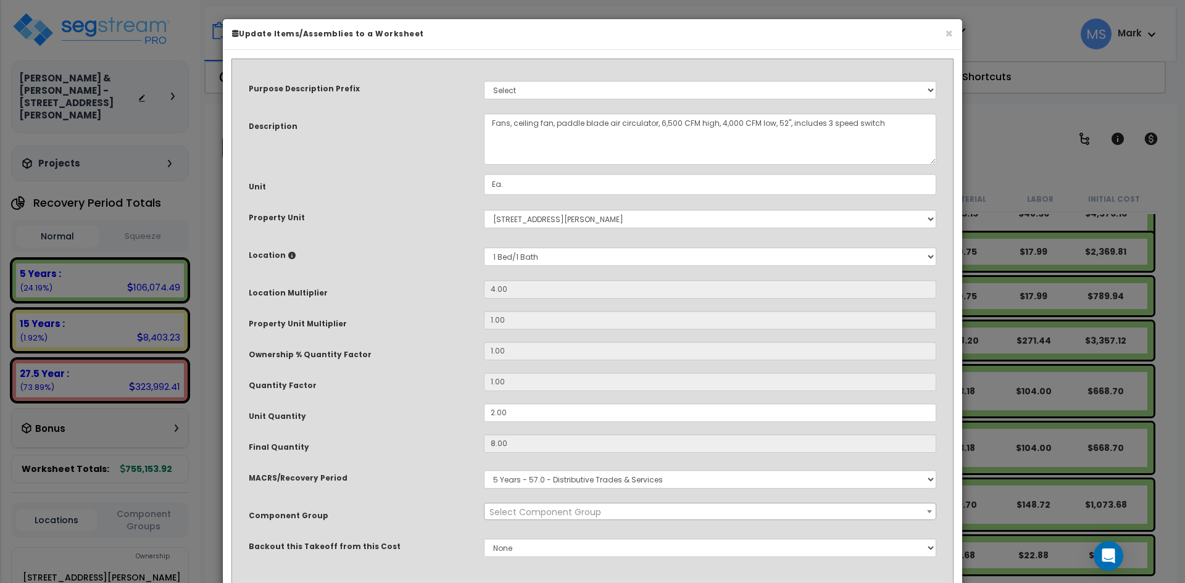
select select "45837"
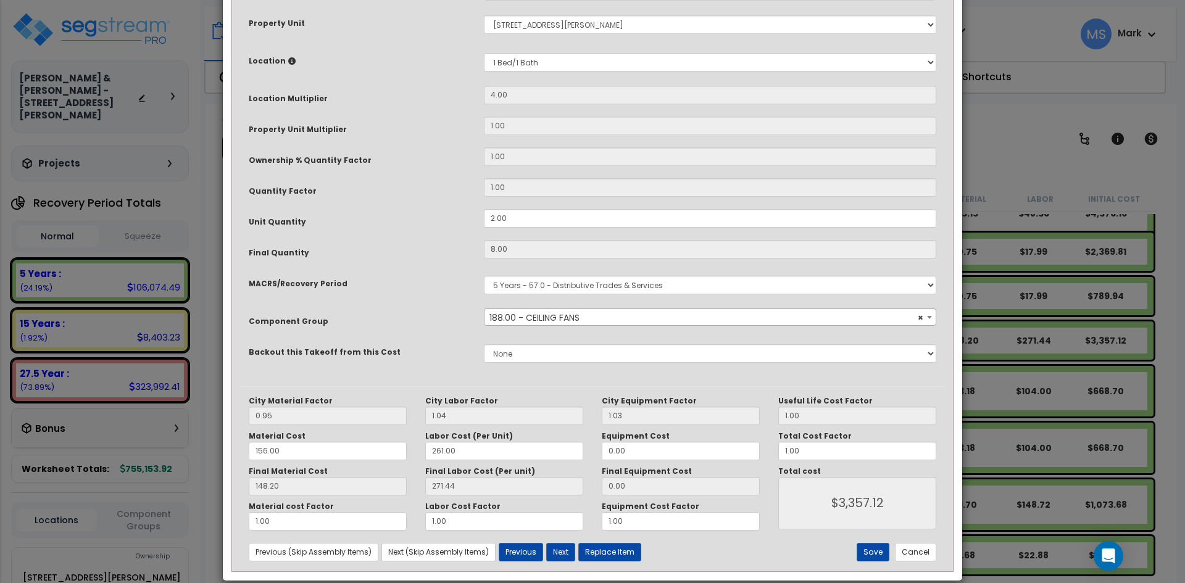
scroll to position [211, 0]
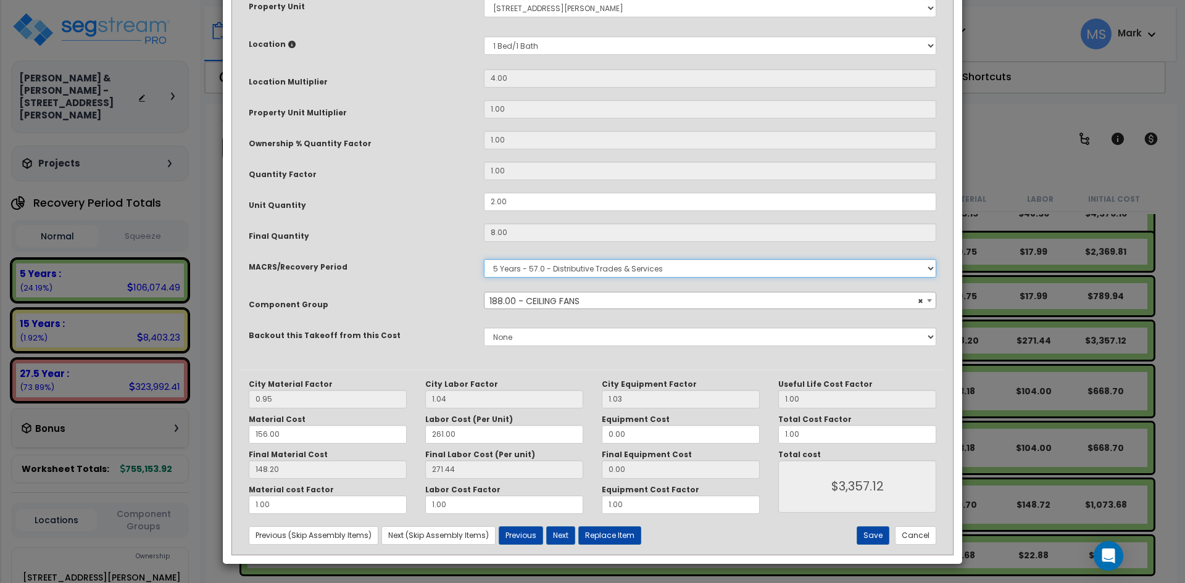
click at [571, 268] on select "Select MACRS/Recovery Period 5 Years - 57.0 - Distributive Trades & Services 5 …" at bounding box center [710, 268] width 452 height 19
click at [574, 270] on select "Select MACRS/Recovery Period 5 Years - 57.0 - Distributive Trades & Services 5 …" at bounding box center [710, 268] width 452 height 19
drag, startPoint x: 574, startPoint y: 270, endPoint x: 579, endPoint y: 276, distance: 8.4
click at [574, 270] on select "Select MACRS/Recovery Period 5 Years - 57.0 - Distributive Trades & Services 5 …" at bounding box center [710, 268] width 452 height 19
click at [616, 474] on input "0.00" at bounding box center [681, 469] width 158 height 19
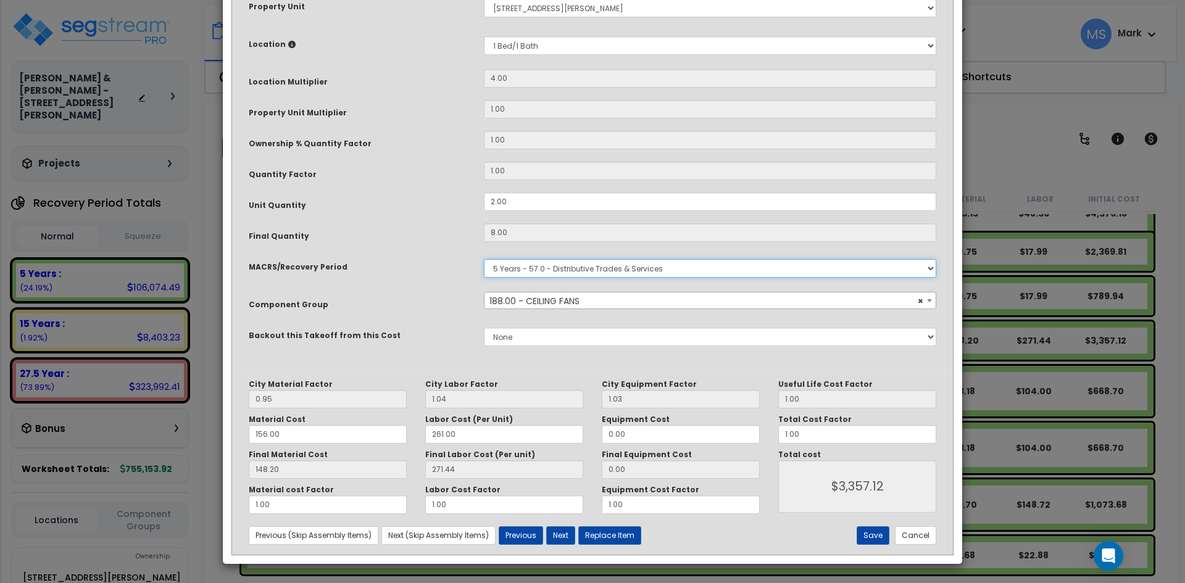
drag, startPoint x: 611, startPoint y: 266, endPoint x: 613, endPoint y: 273, distance: 7.6
click at [611, 266] on select "Select MACRS/Recovery Period 5 Years - 57.0 - Distributive Trades & Services 5 …" at bounding box center [710, 268] width 452 height 19
select select "3669"
click at [484, 259] on select "Select MACRS/Recovery Period 5 Years - 57.0 - Distributive Trades & Services 5 …" at bounding box center [710, 268] width 452 height 19
click at [642, 301] on span "× 188.00 - CEILING FANS" at bounding box center [709, 300] width 451 height 17
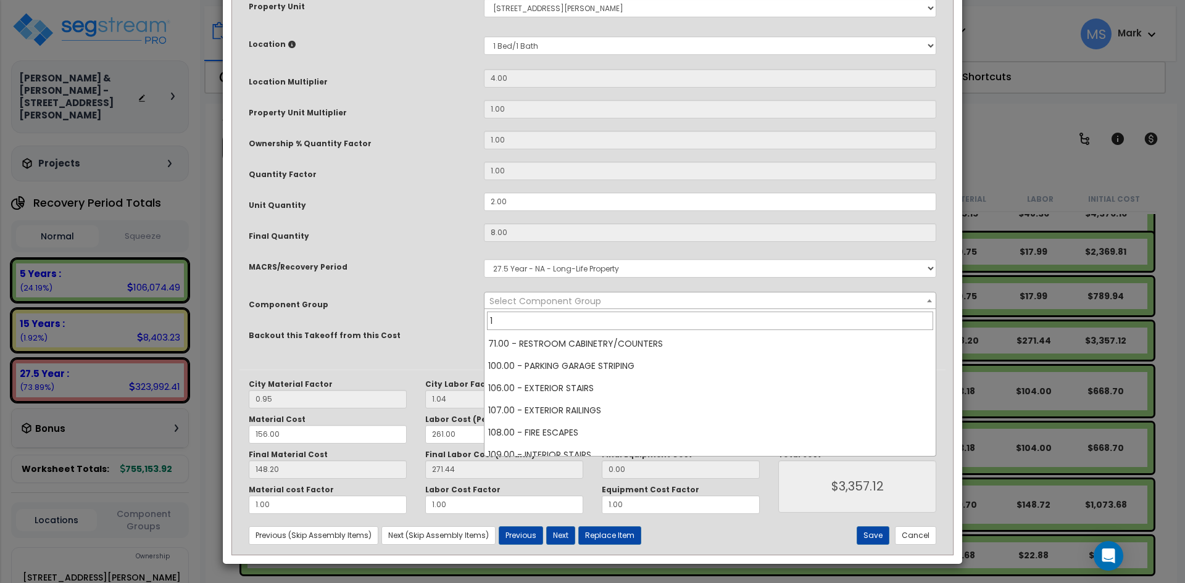
scroll to position [0, 0]
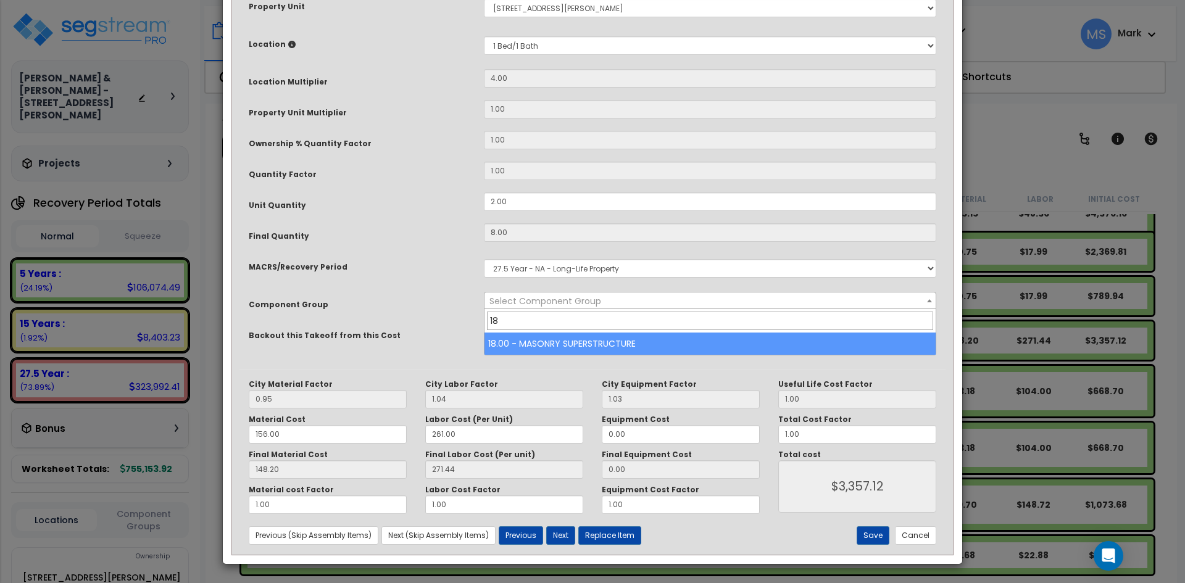
type input "1"
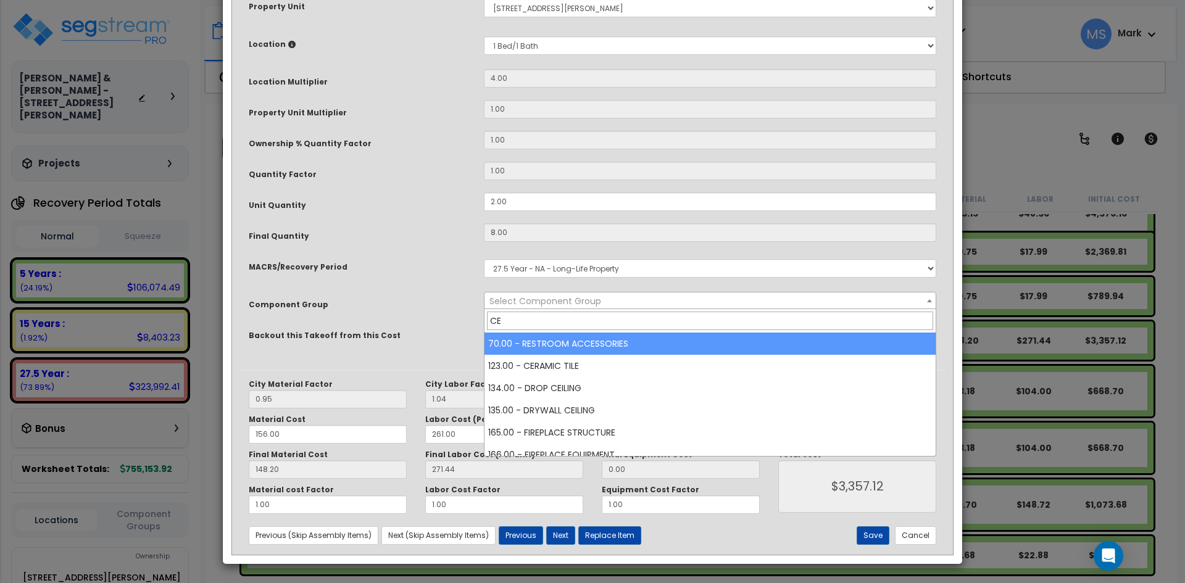
type input "C"
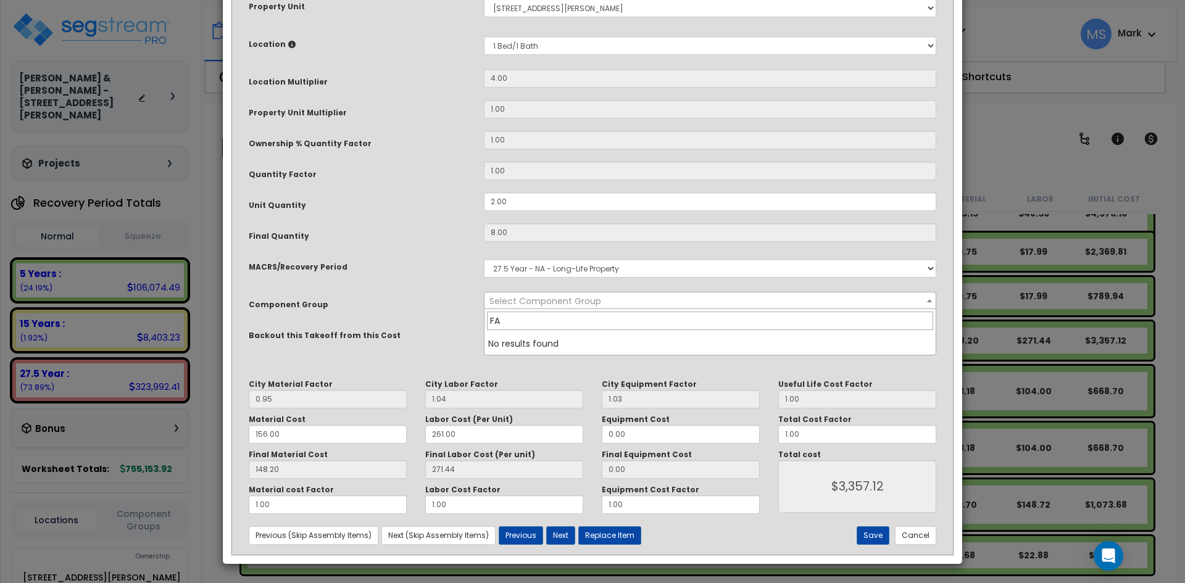
type input "F"
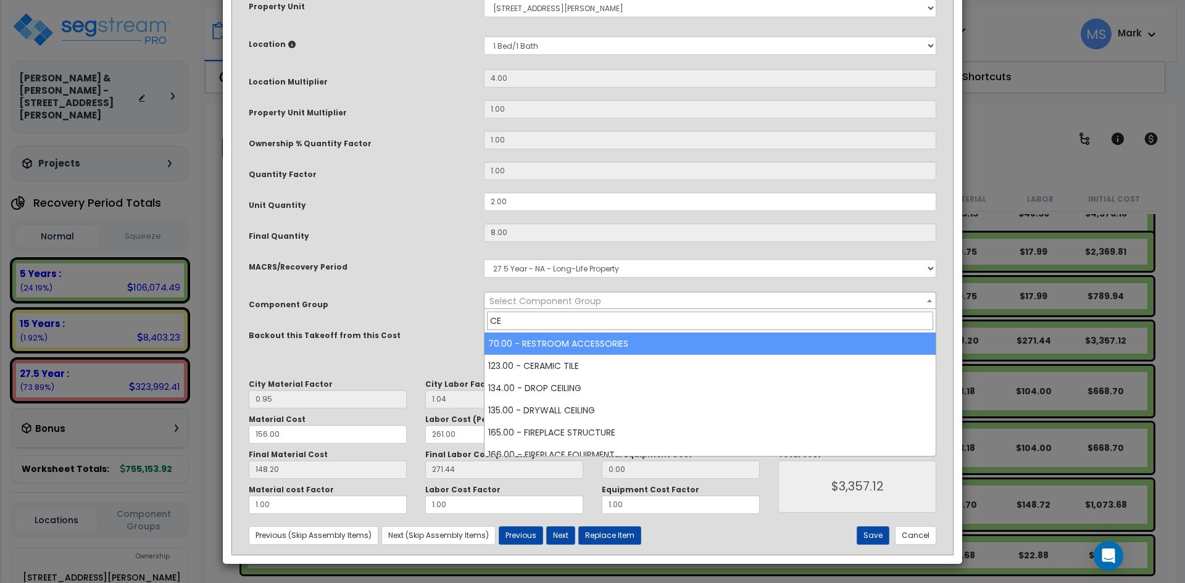
type input "C"
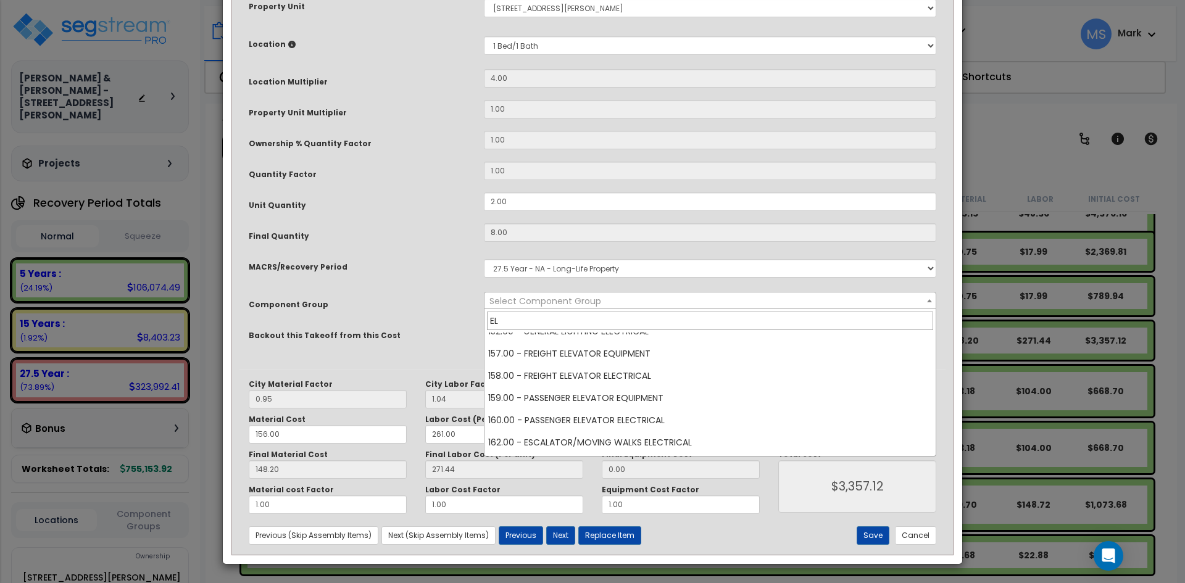
scroll to position [62, 0]
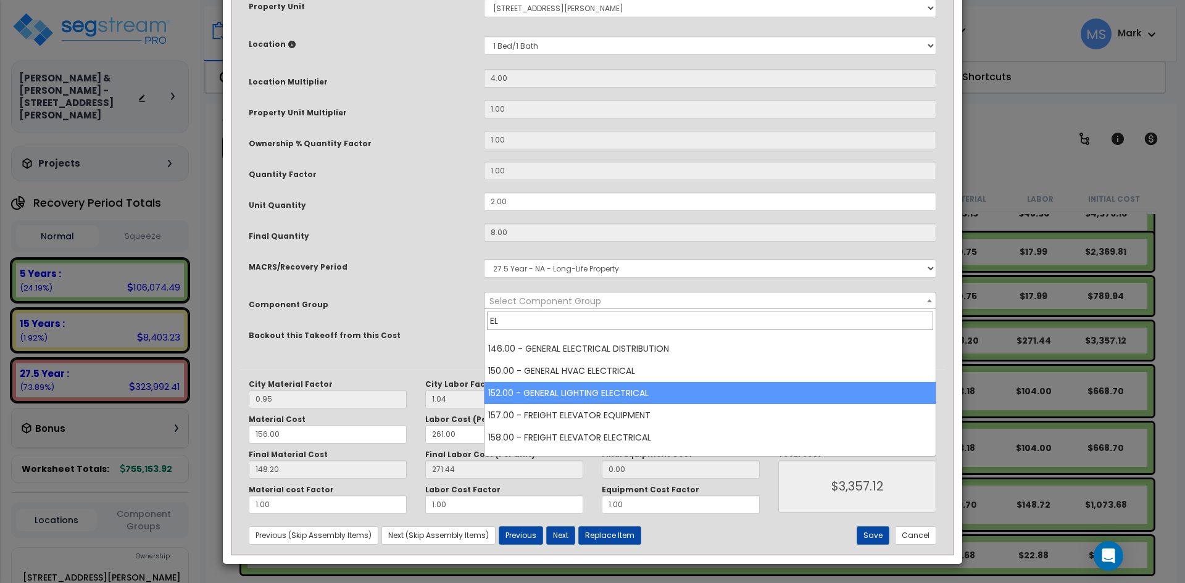
type input "EL"
select select "45971"
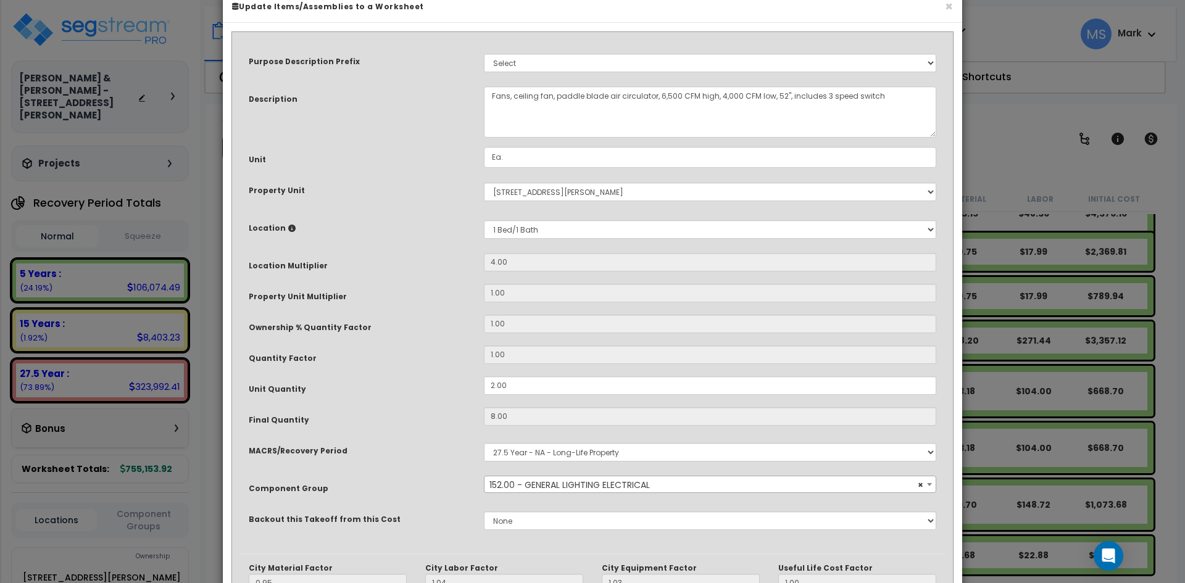
scroll to position [26, 0]
click at [593, 58] on select "Select A/V System A/V System A/V System Equipment A/V System Equipment Electric…" at bounding box center [710, 64] width 452 height 19
select select "115476"
click at [484, 55] on select "Select A/V System A/V System A/V System Equipment A/V System Equipment Electric…" at bounding box center [710, 64] width 452 height 19
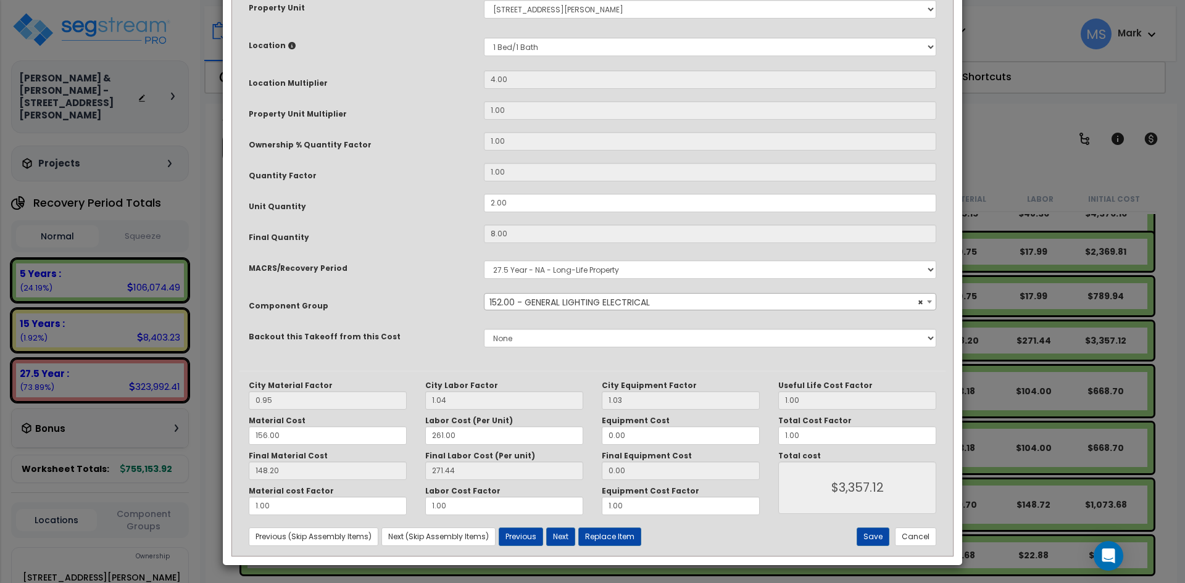
scroll to position [211, 0]
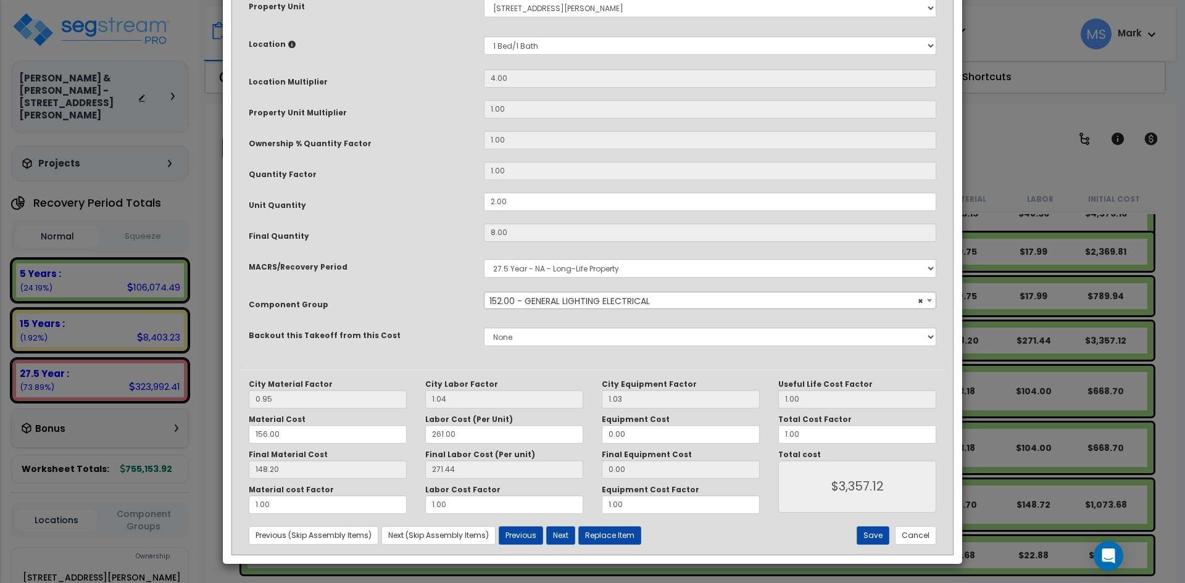
click at [608, 300] on span "× 152.00 - GENERAL LIGHTING ELECTRICAL" at bounding box center [709, 300] width 451 height 17
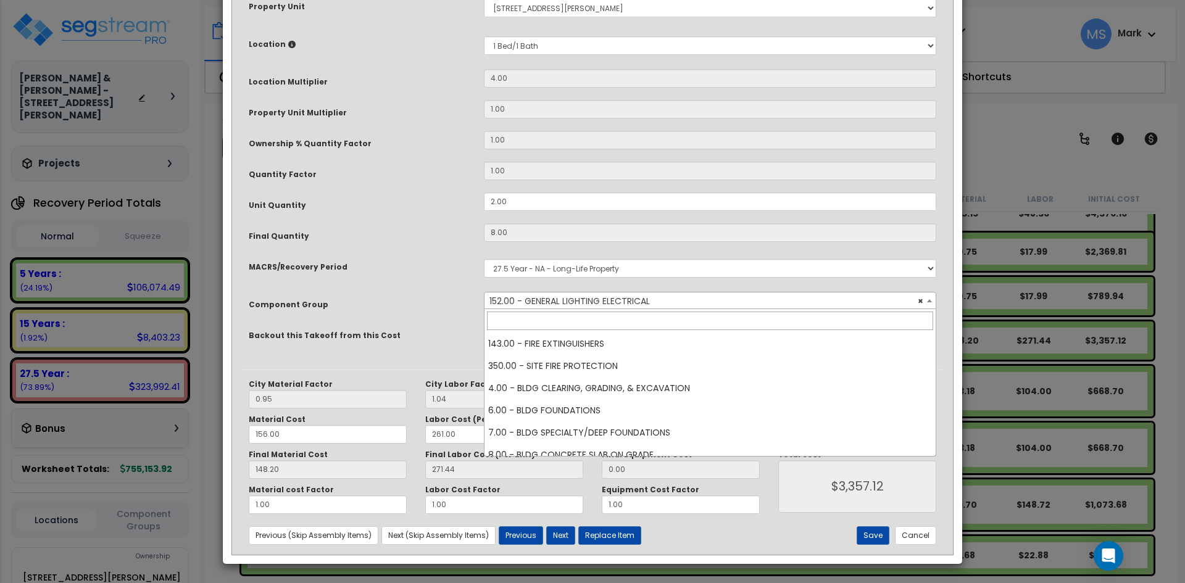
scroll to position [1399, 0]
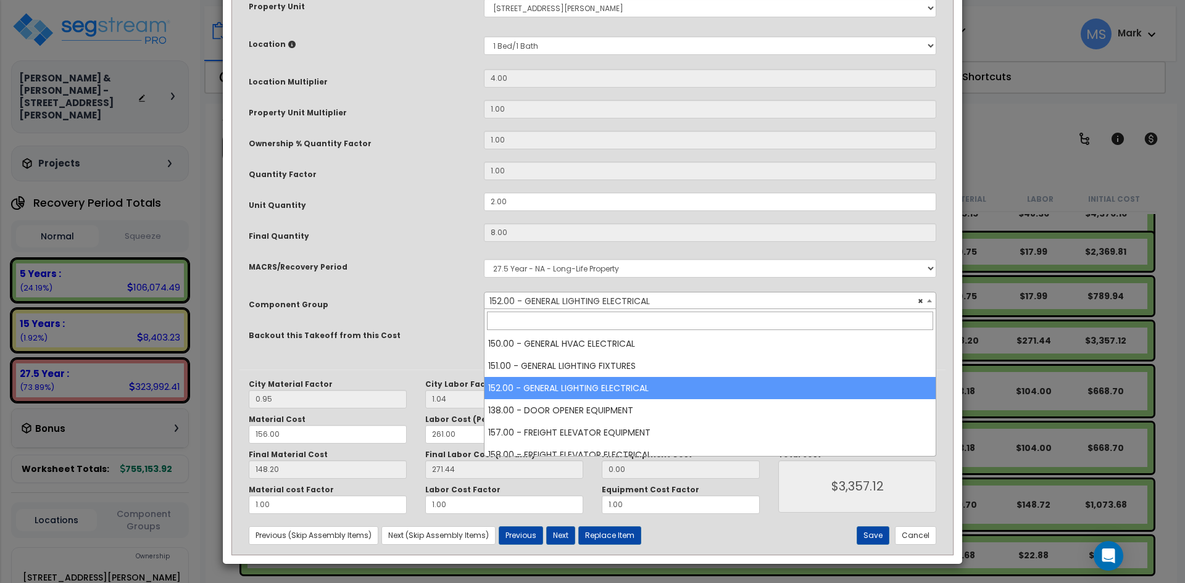
click at [571, 324] on input "search" at bounding box center [710, 321] width 446 height 19
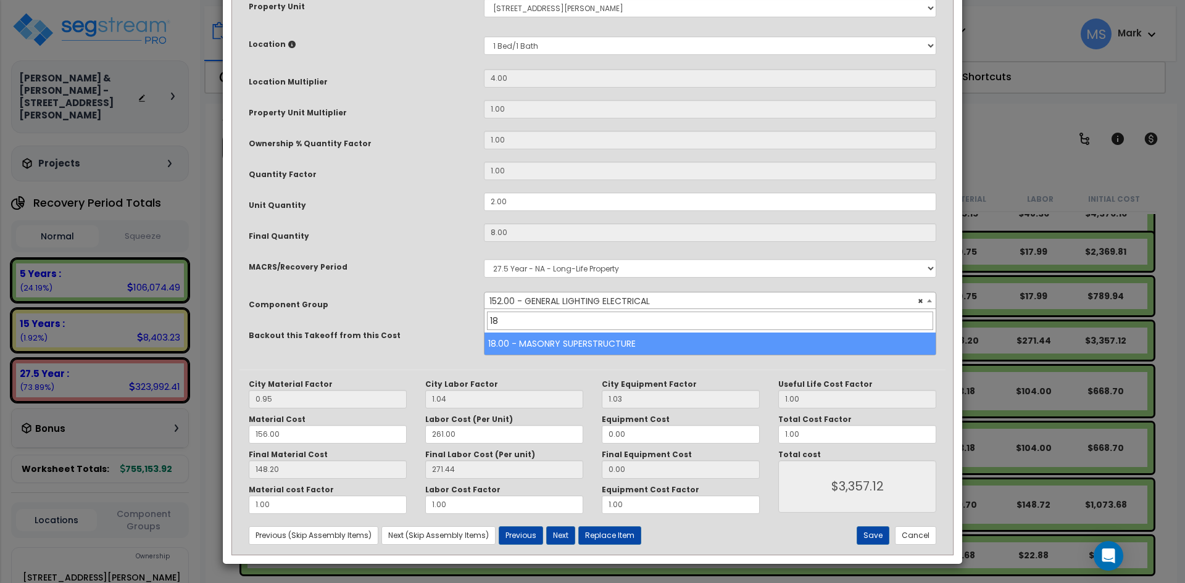
type input "1"
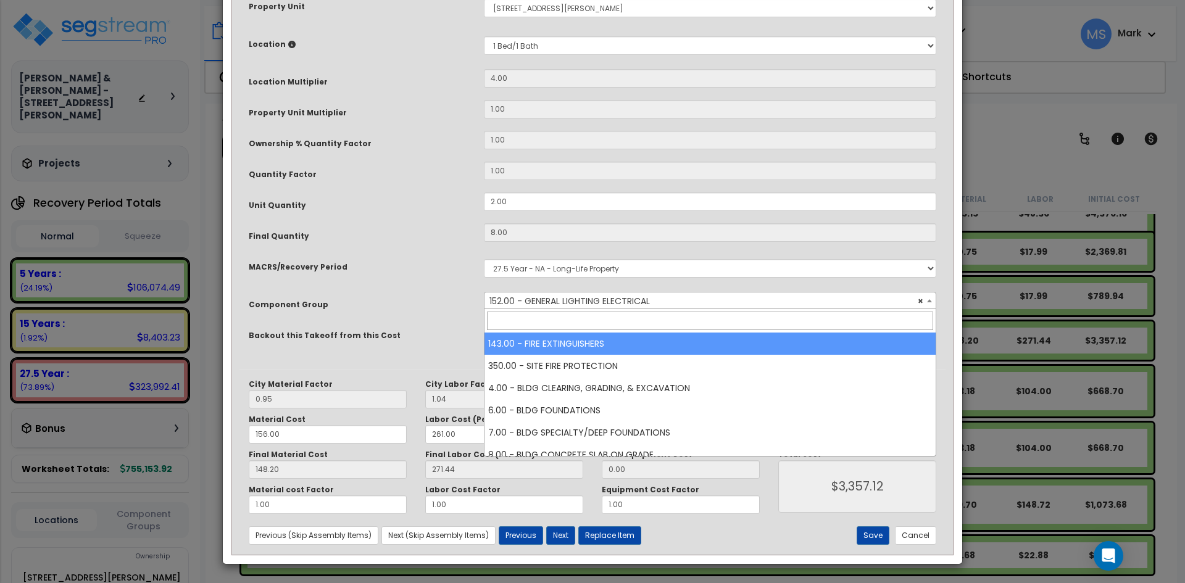
click at [566, 312] on input "search" at bounding box center [710, 321] width 446 height 19
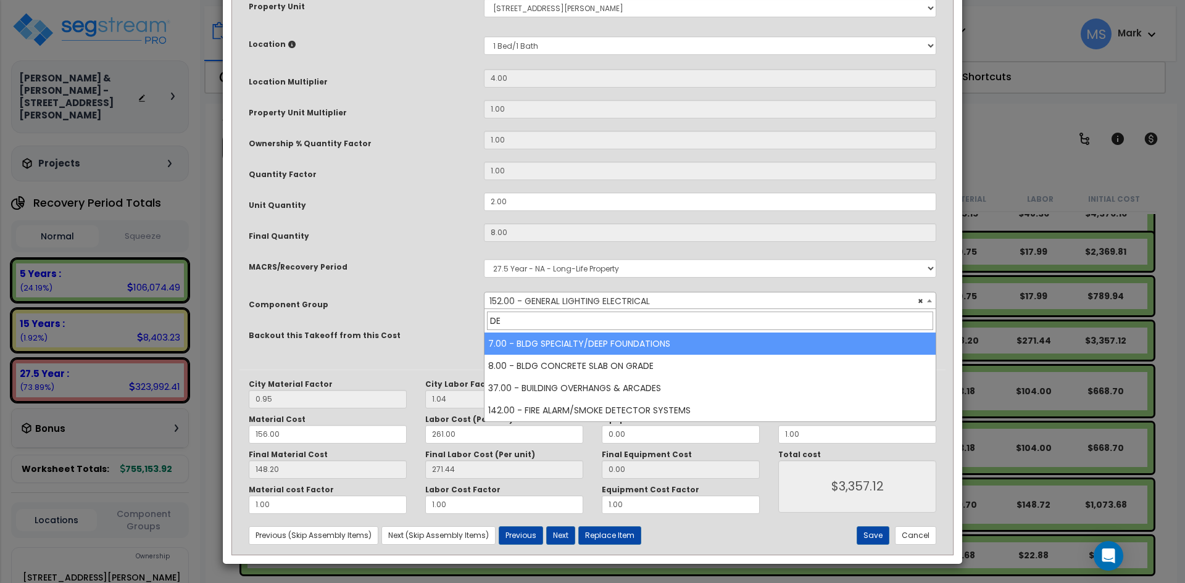
type input "D"
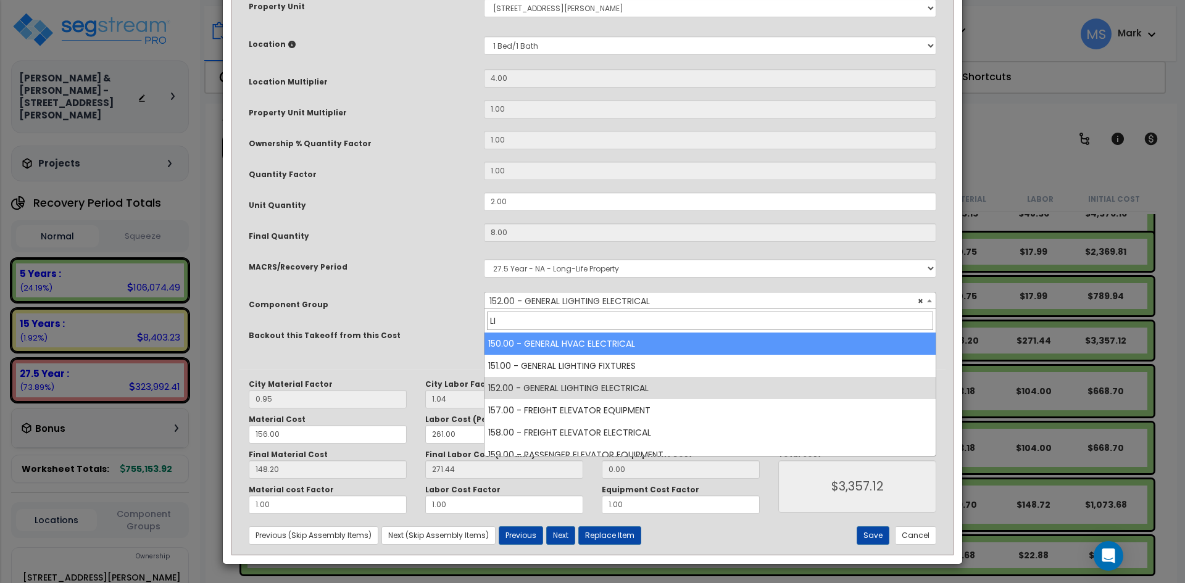
scroll to position [99, 0]
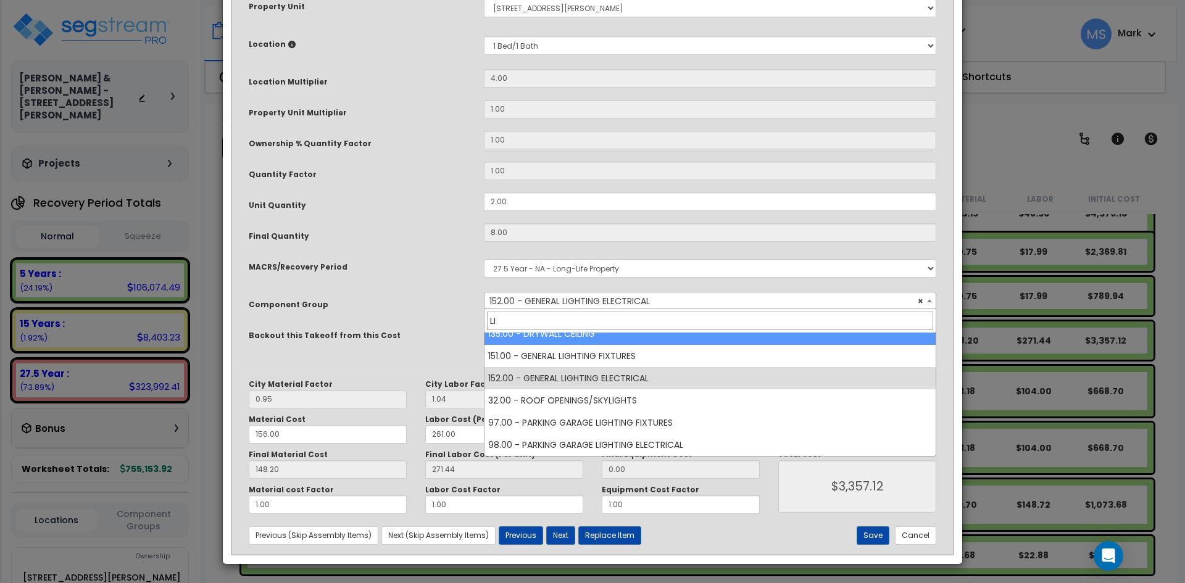
type input "LIG"
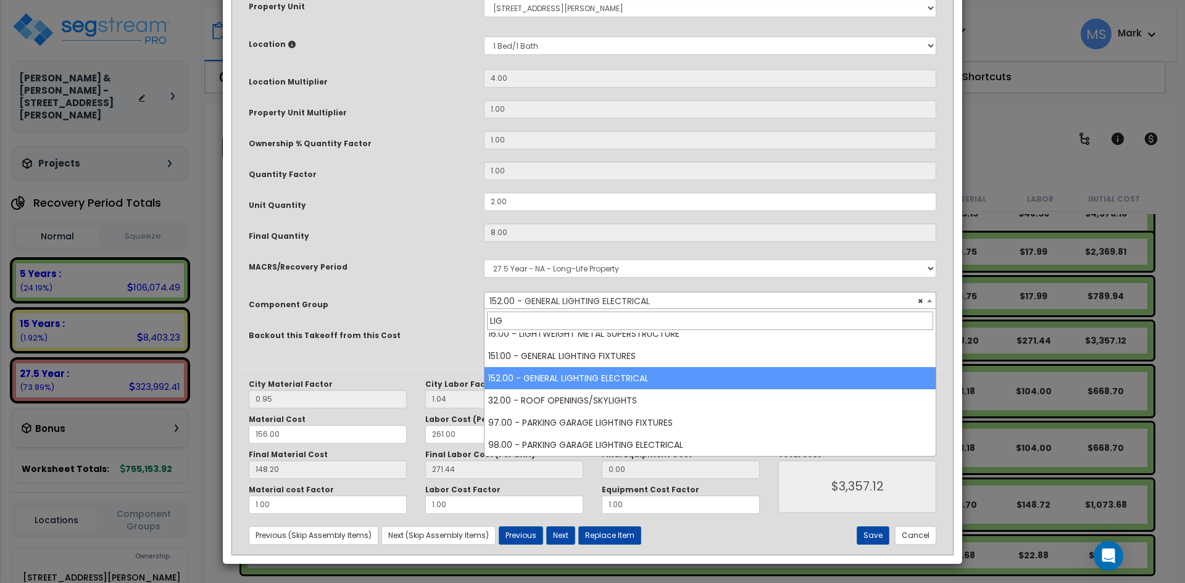
scroll to position [0, 0]
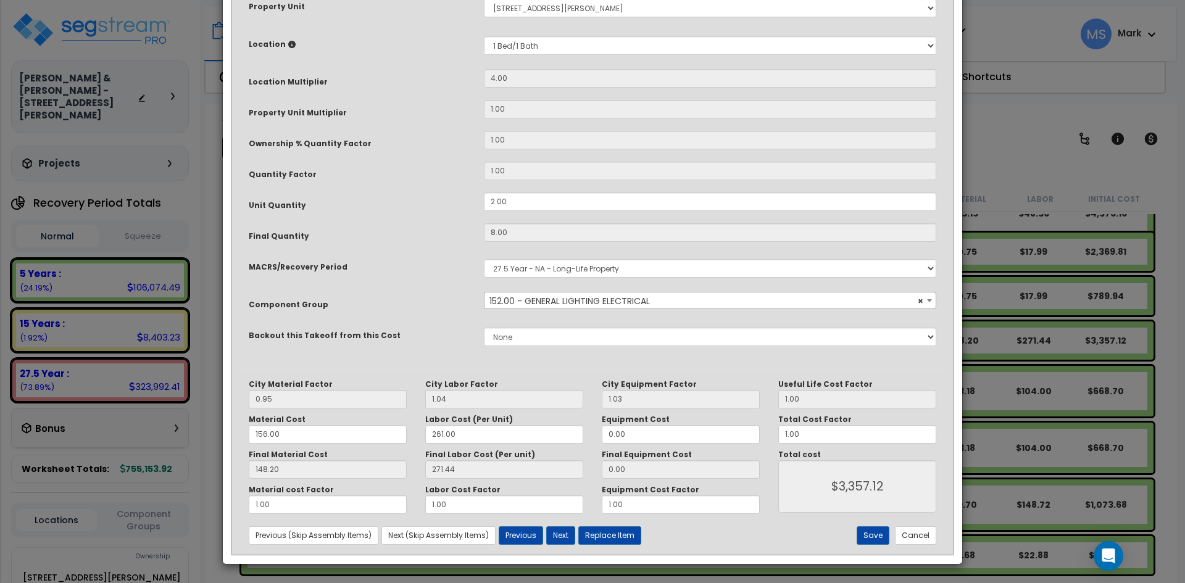
click at [572, 299] on span "× 152.00 - GENERAL LIGHTING ELECTRICAL" at bounding box center [709, 300] width 451 height 17
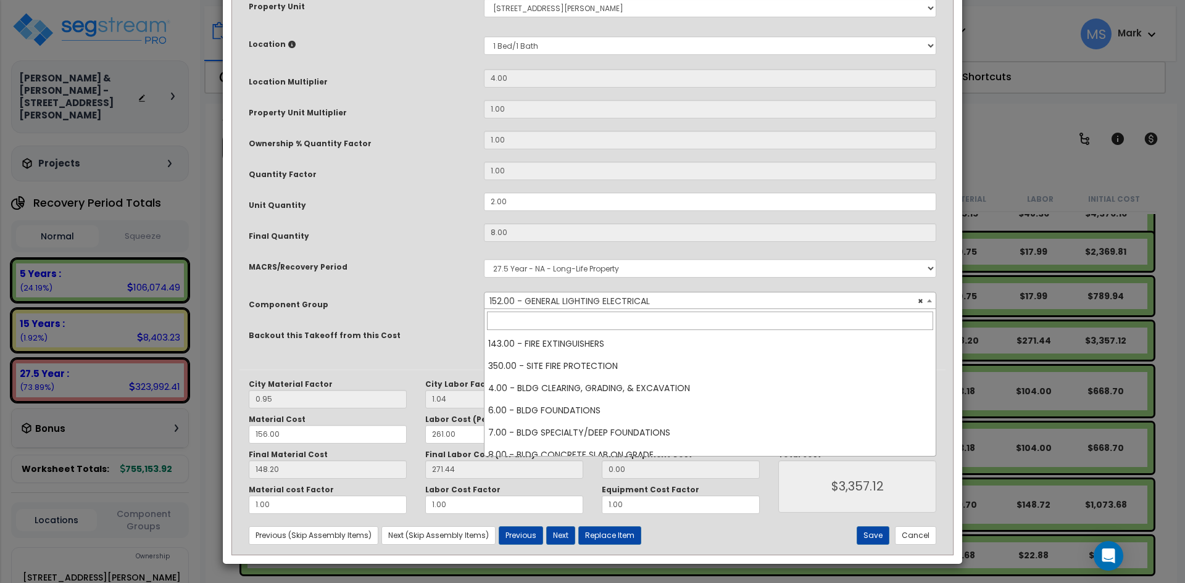
scroll to position [1399, 0]
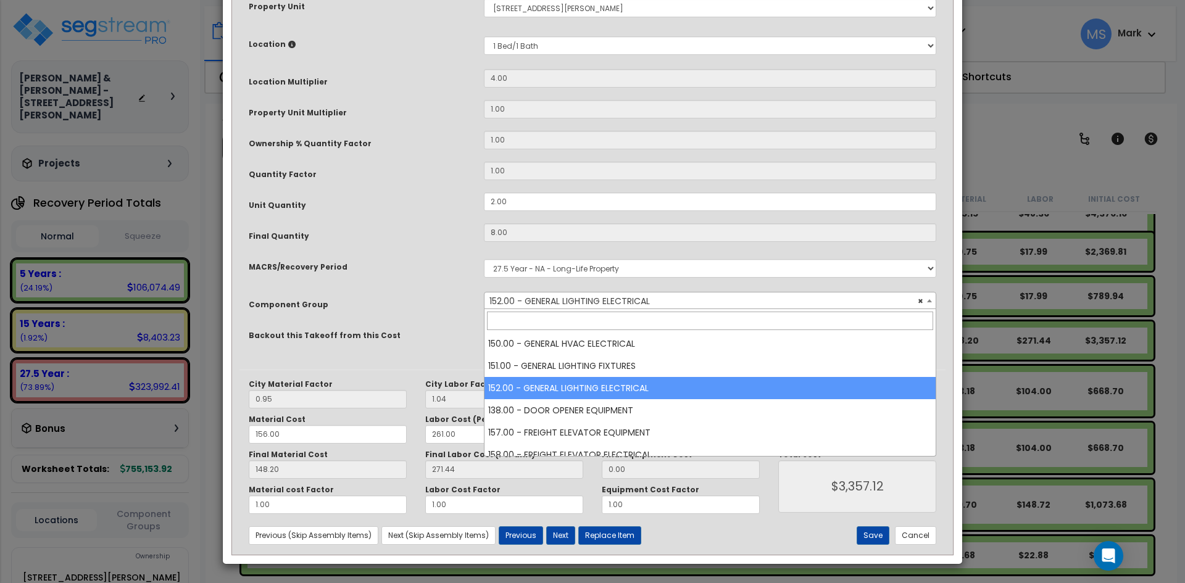
click at [572, 299] on span "× 152.00 - GENERAL LIGHTING ELECTRICAL" at bounding box center [709, 300] width 451 height 17
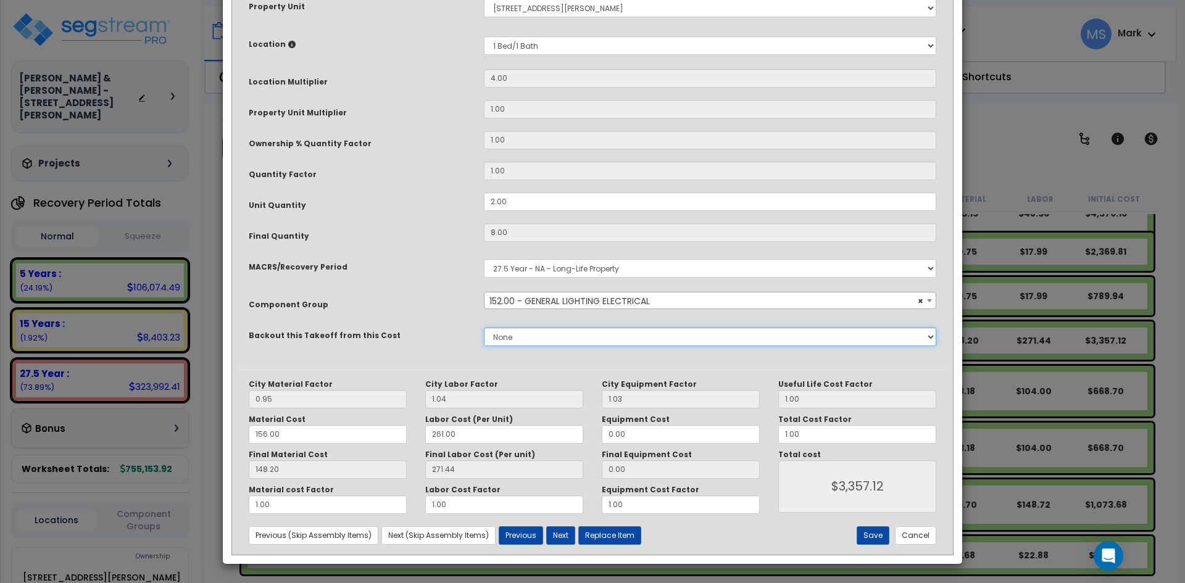
click at [636, 334] on select "None" at bounding box center [710, 337] width 452 height 19
click at [887, 536] on button "Save" at bounding box center [872, 535] width 33 height 19
type input "3357.12"
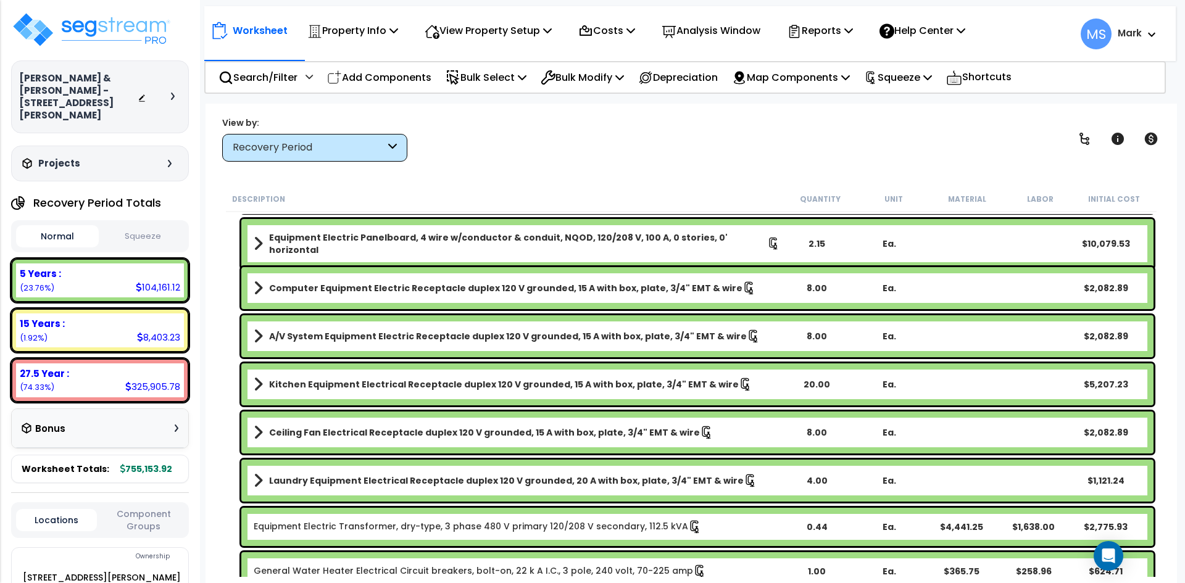
scroll to position [1234, 0]
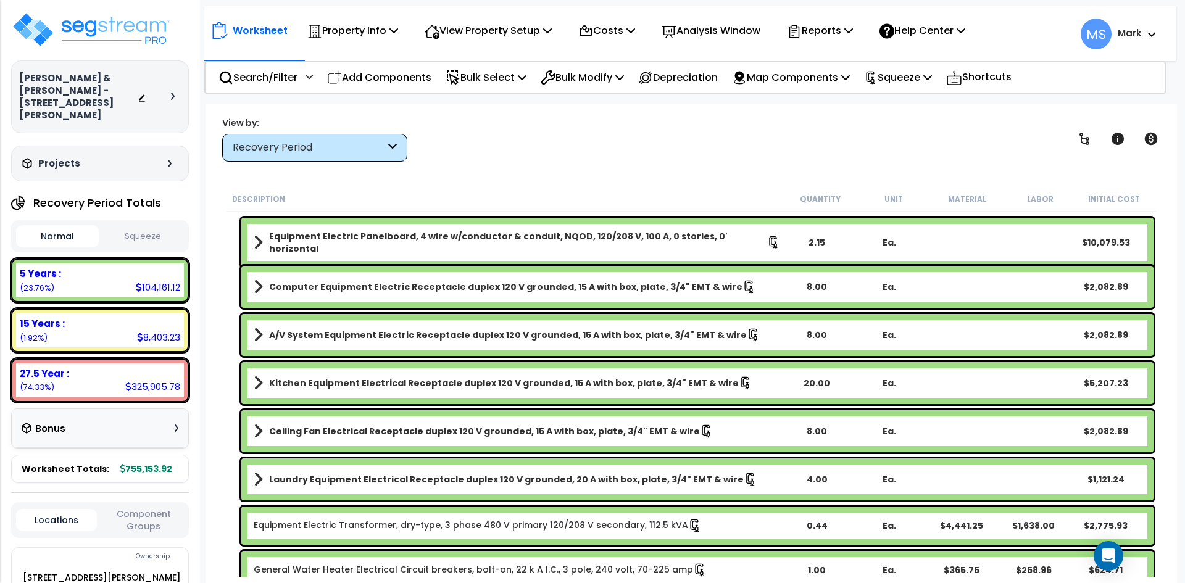
click at [527, 426] on b "Ceiling Fan Electrical Receptacle duplex 120 V grounded, 15 A with box, plate, …" at bounding box center [484, 431] width 431 height 12
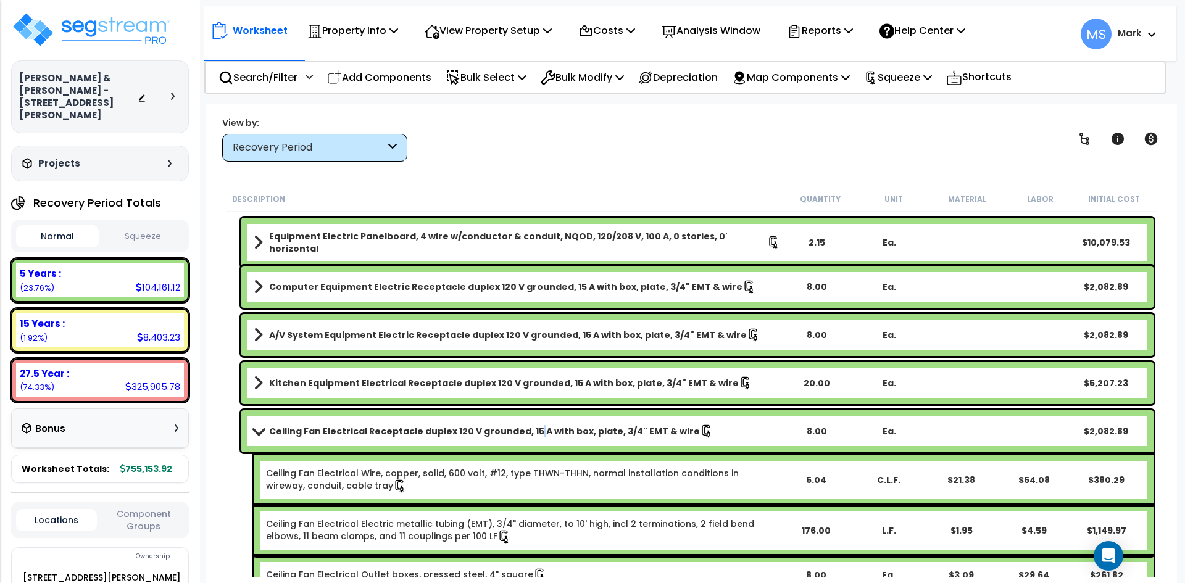
click at [527, 426] on b "Ceiling Fan Electrical Receptacle duplex 120 V grounded, 15 A with box, plate, …" at bounding box center [484, 431] width 431 height 12
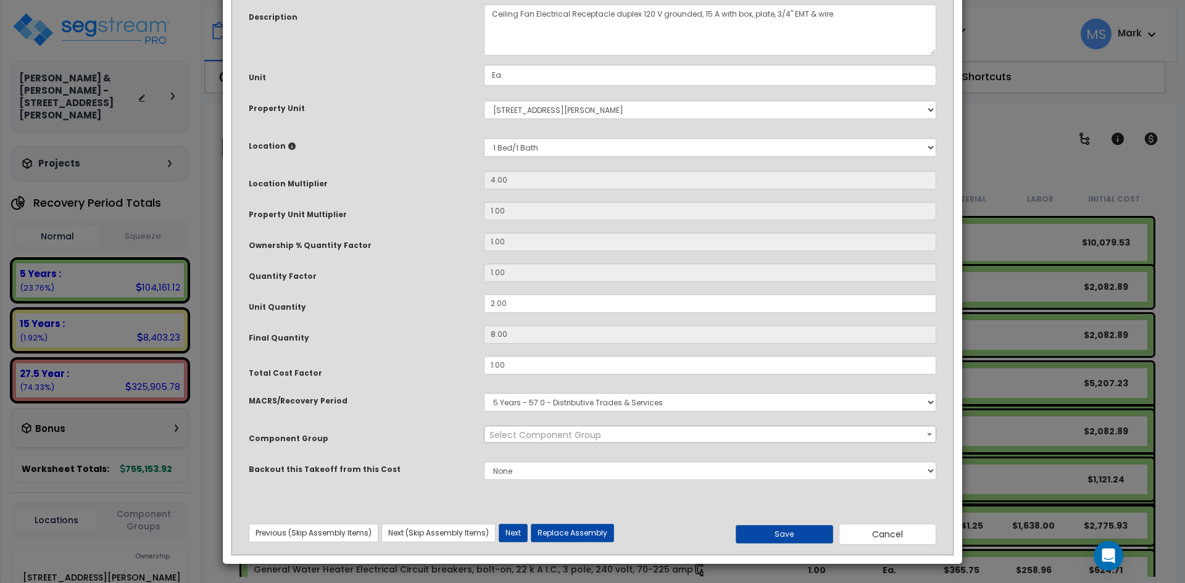
scroll to position [0, 0]
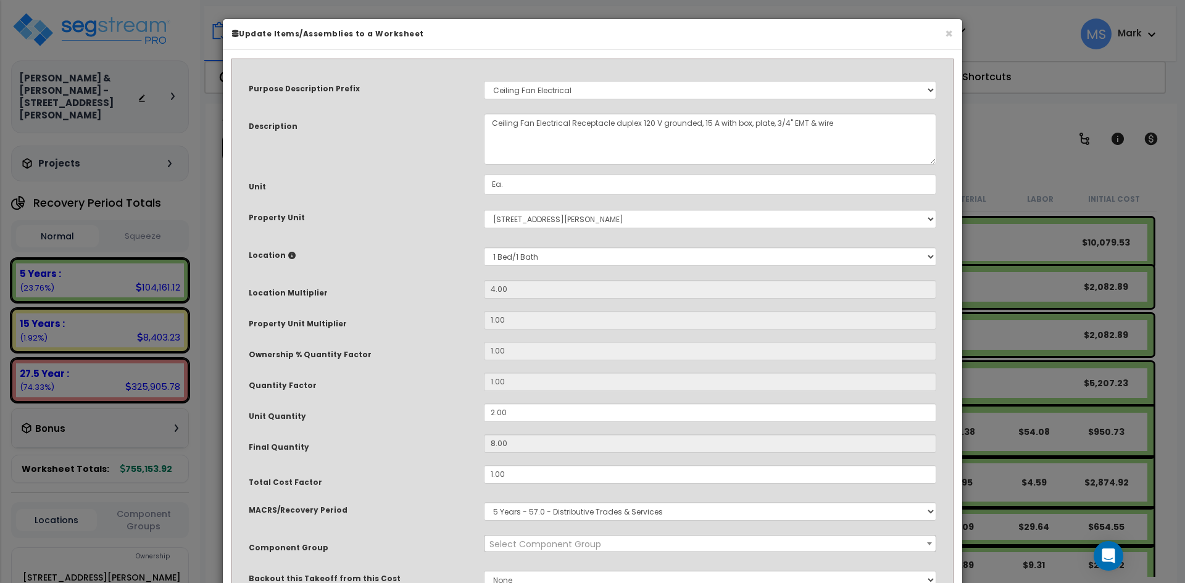
select select "45838"
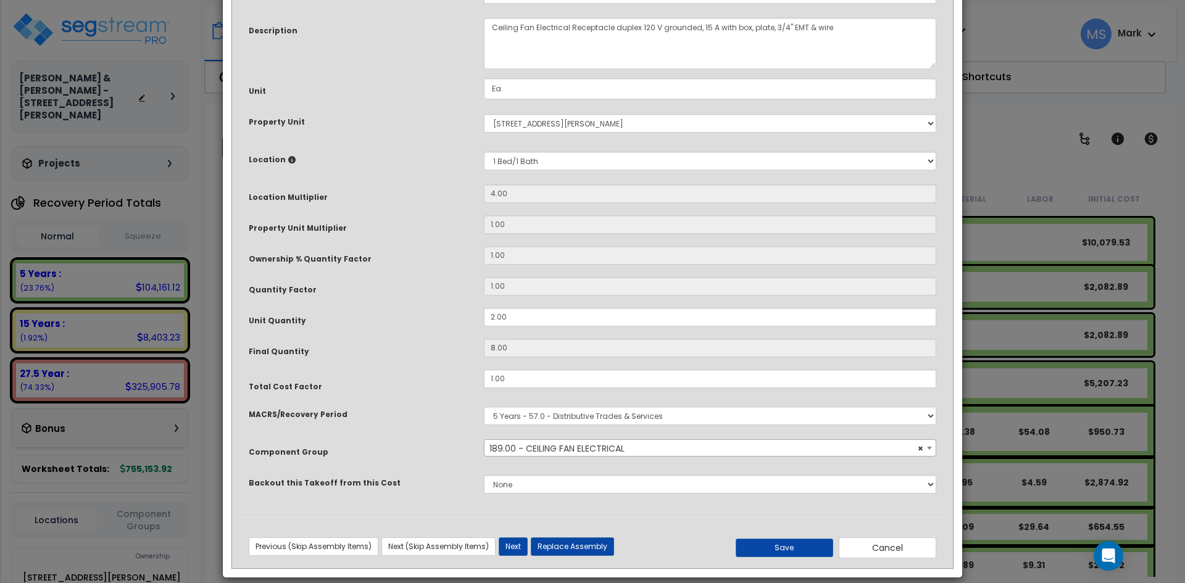
scroll to position [109, 0]
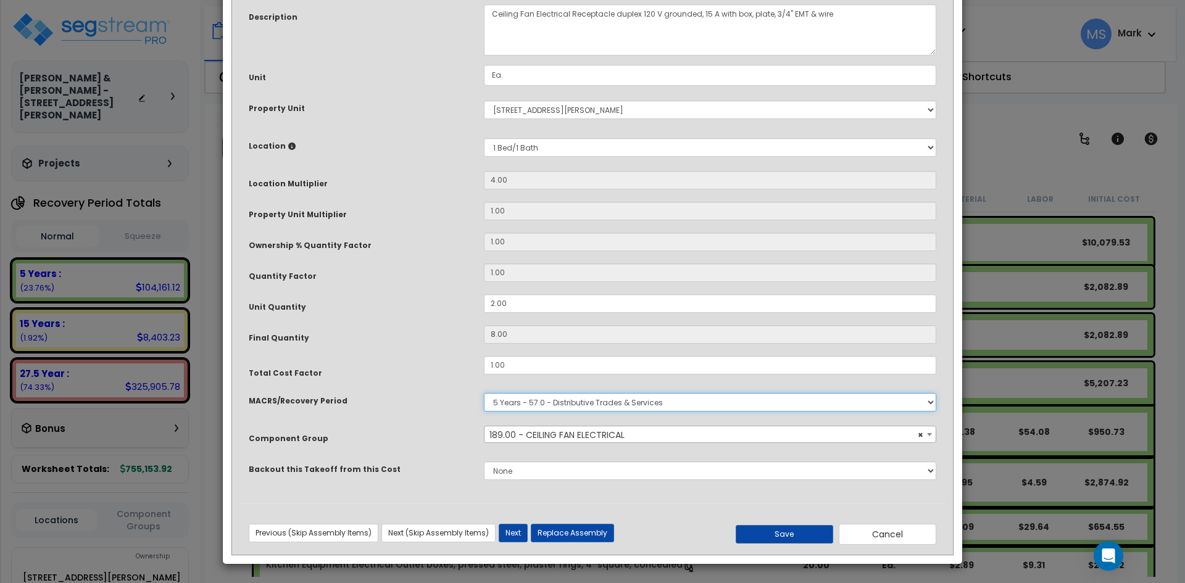
click at [594, 405] on select "Select MACRS/Recovery Period 5 Years - 57.0 - Distributive Trades & Services 5 …" at bounding box center [710, 402] width 452 height 19
select select "3669"
click at [484, 393] on select "Select MACRS/Recovery Period 5 Years - 57.0 - Distributive Trades & Services 5 …" at bounding box center [710, 402] width 452 height 19
click at [661, 431] on span "Select Component Group" at bounding box center [709, 434] width 451 height 17
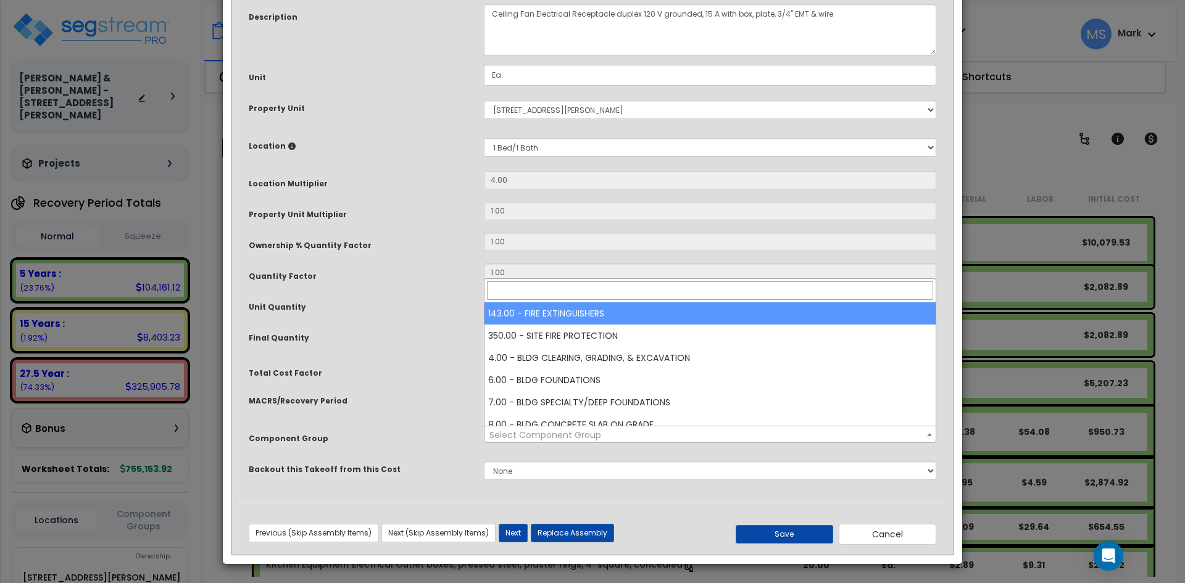
click at [584, 286] on input "search" at bounding box center [710, 290] width 446 height 19
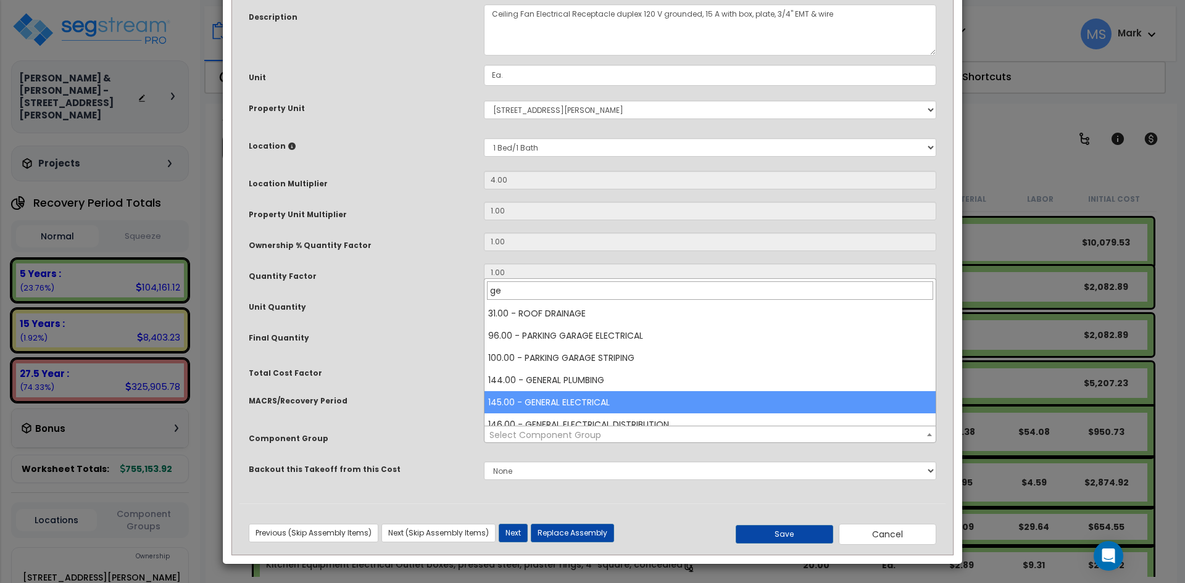
type input "ge"
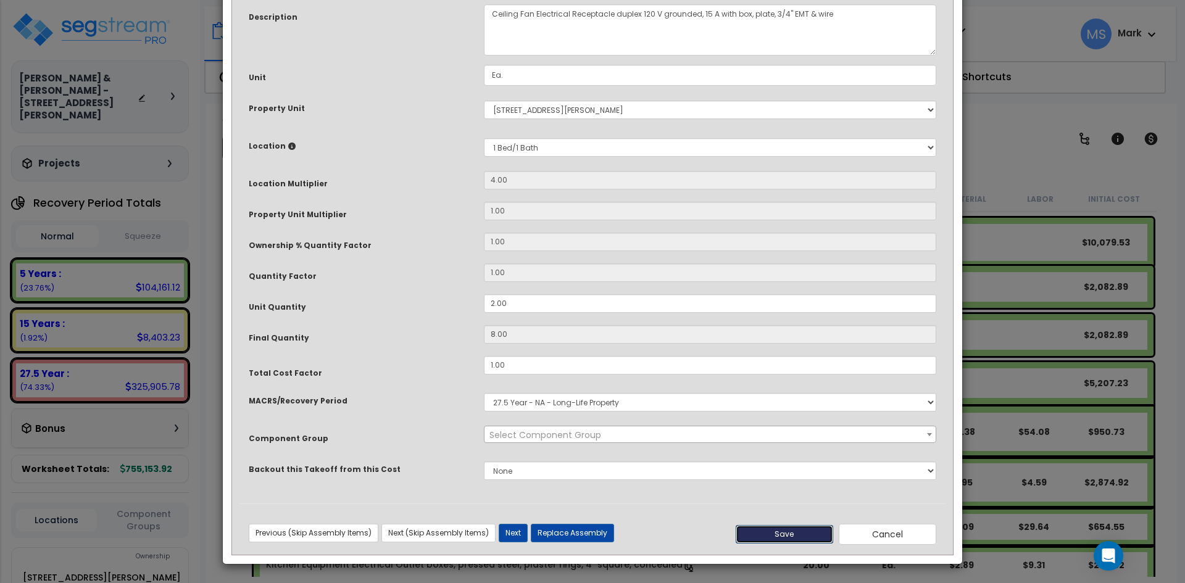
click at [781, 534] on button "Save" at bounding box center [783, 534] width 97 height 19
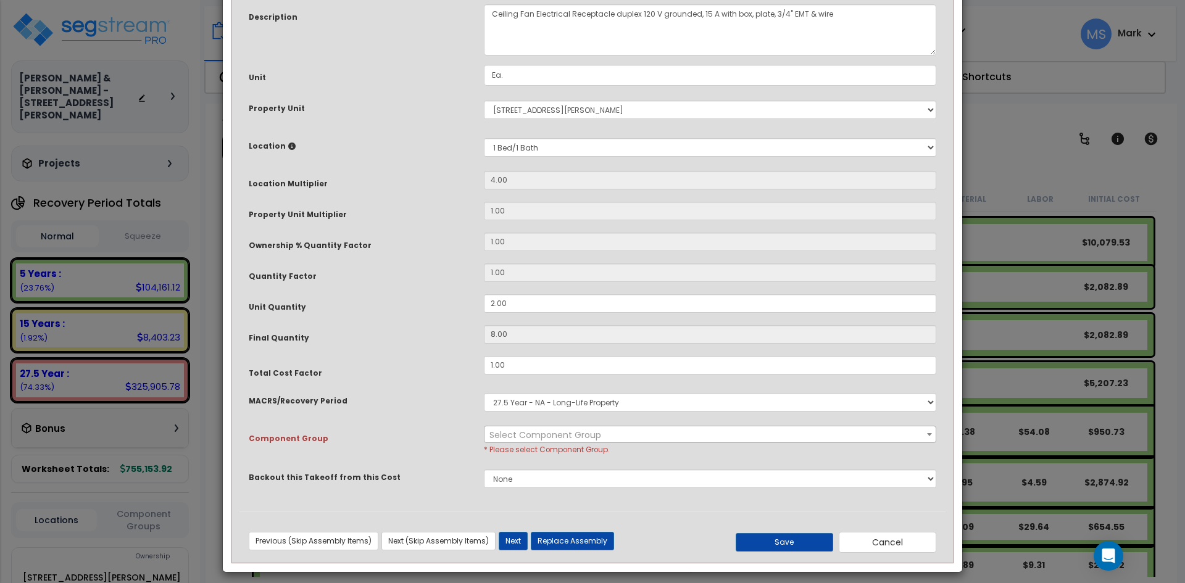
click at [621, 441] on span "Select Component Group" at bounding box center [709, 434] width 451 height 17
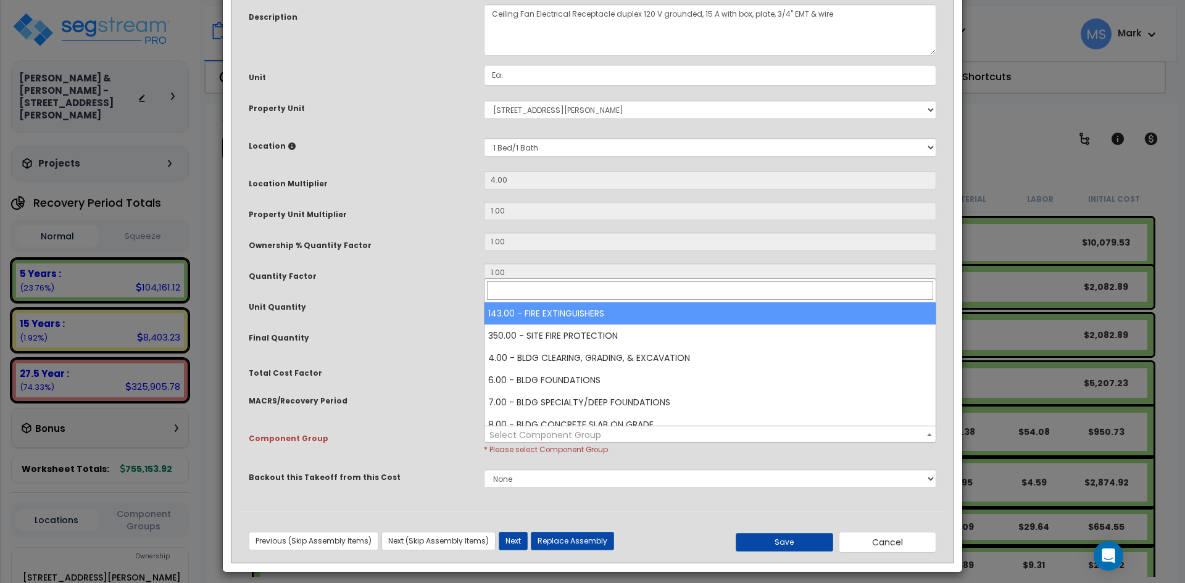
click at [562, 288] on input "search" at bounding box center [710, 290] width 446 height 19
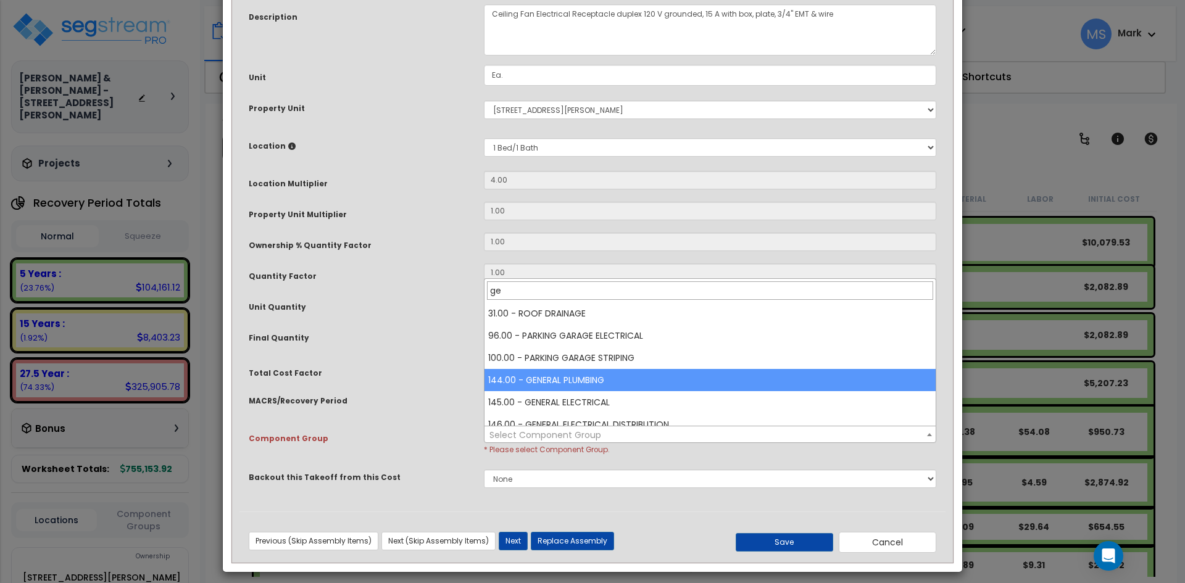
type input "ge"
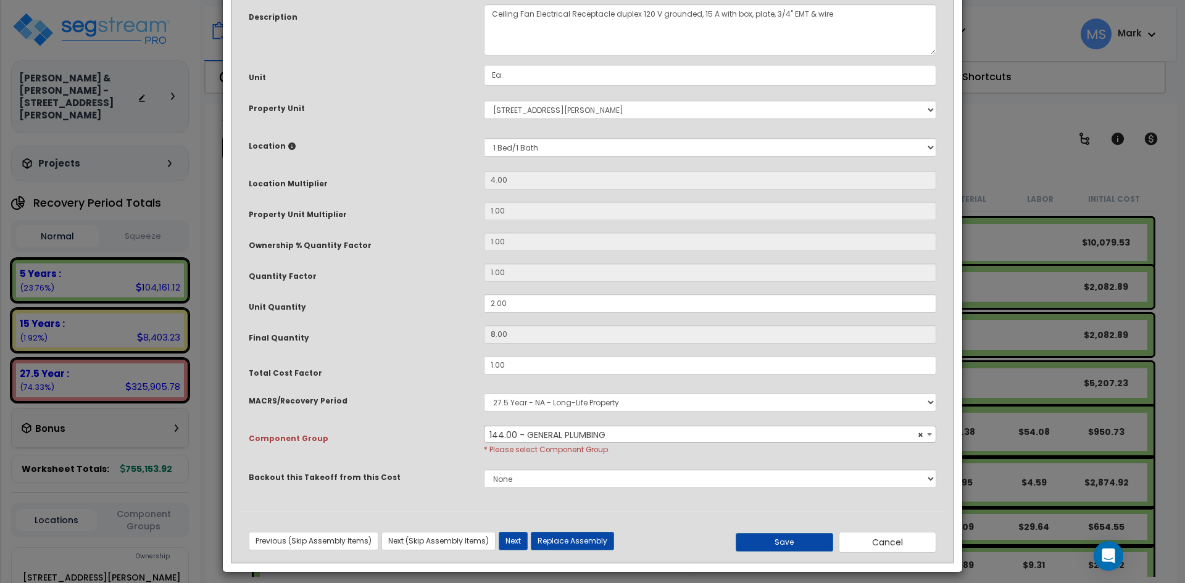
click at [600, 433] on span "× 144.00 - GENERAL PLUMBING" at bounding box center [709, 434] width 451 height 17
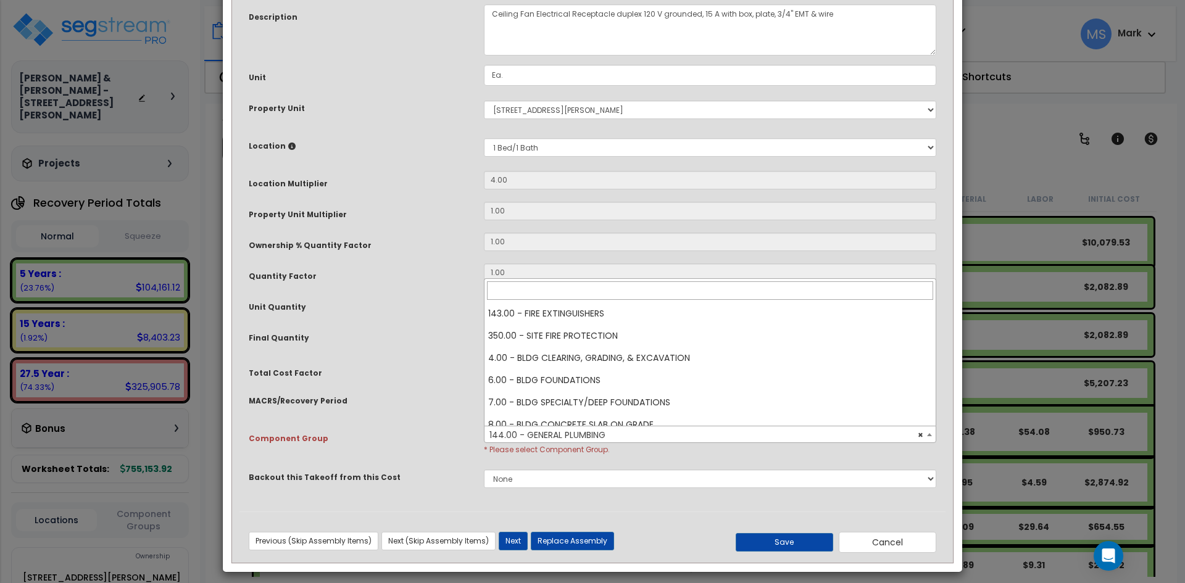
scroll to position [1222, 0]
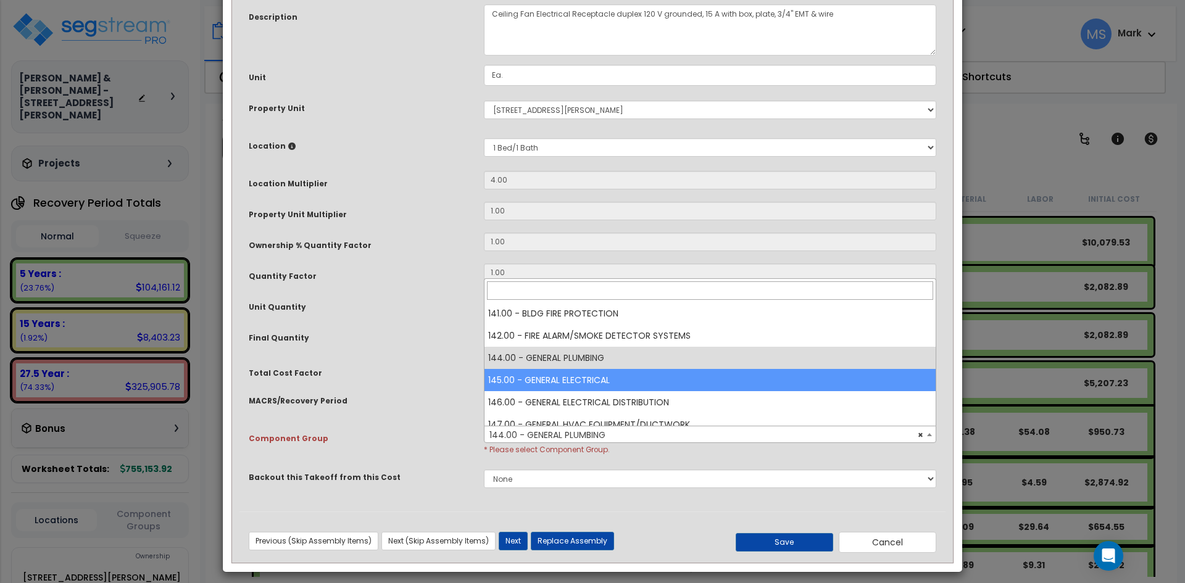
select select "45964"
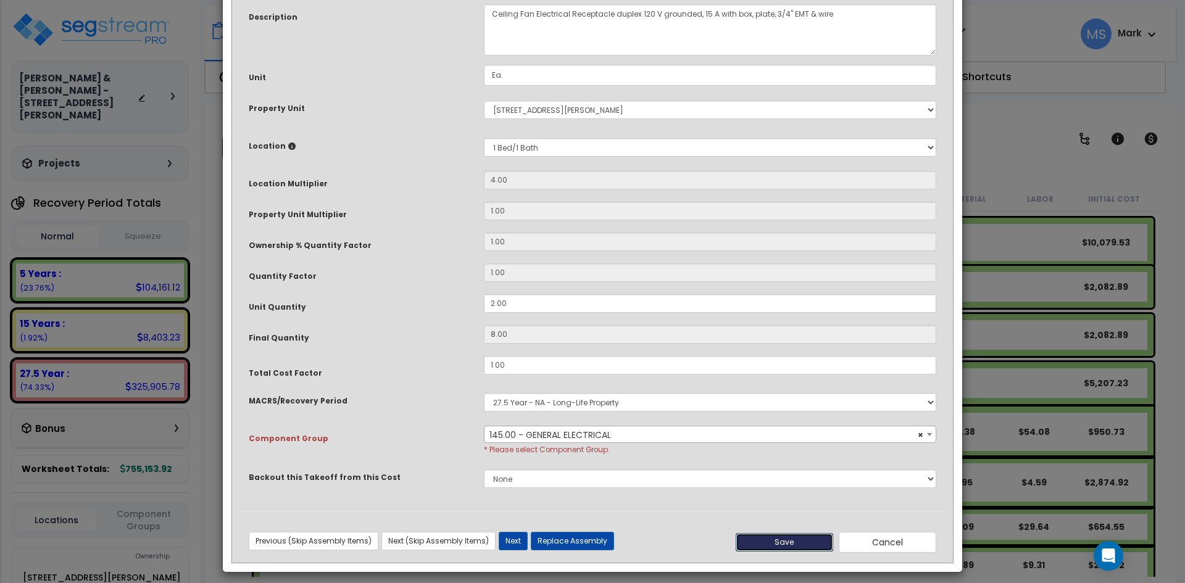
click at [758, 534] on button "Save" at bounding box center [783, 542] width 97 height 19
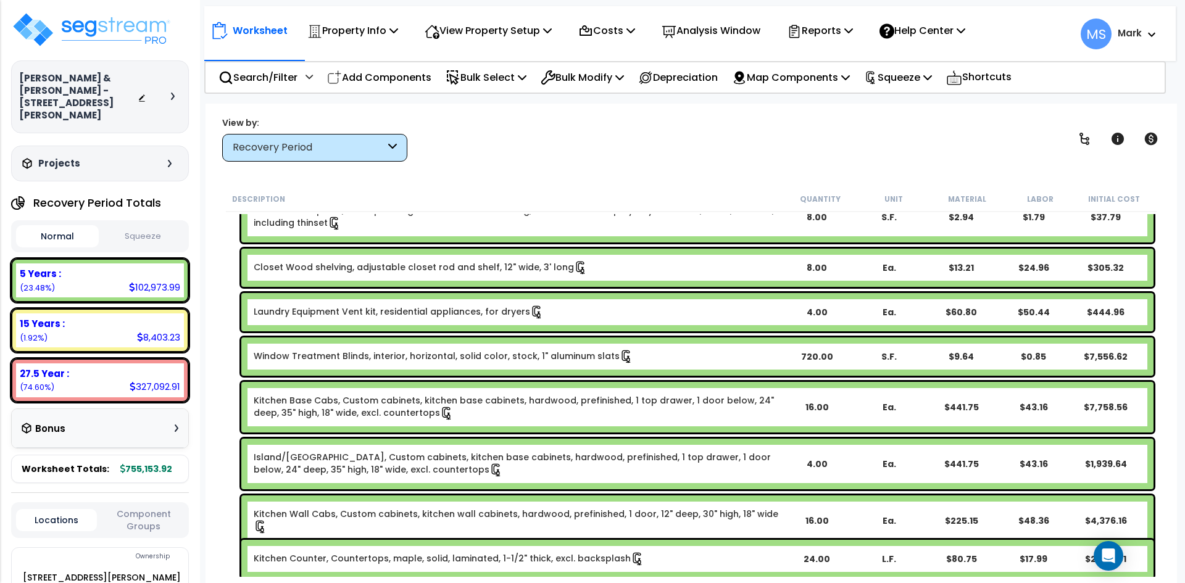
scroll to position [185, 0]
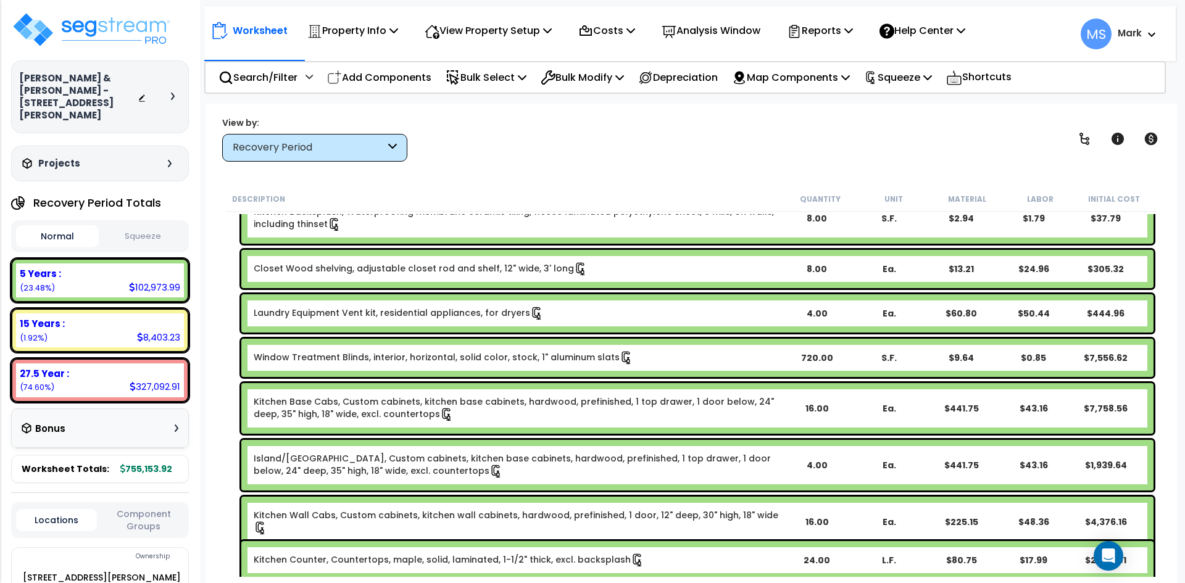
click at [820, 363] on div "720.00" at bounding box center [816, 358] width 71 height 12
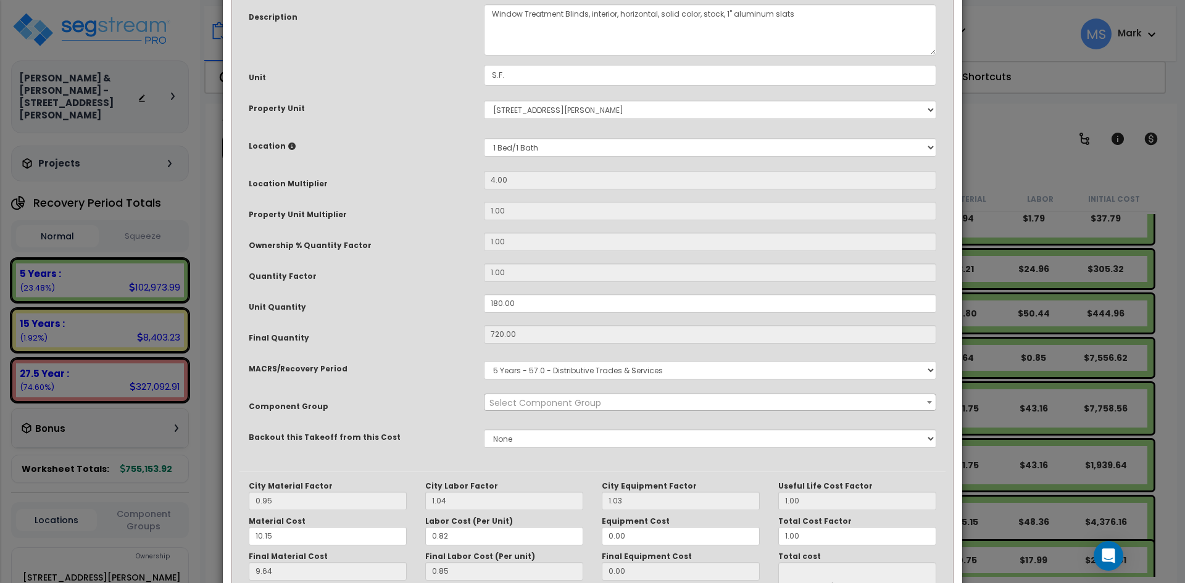
scroll to position [0, 0]
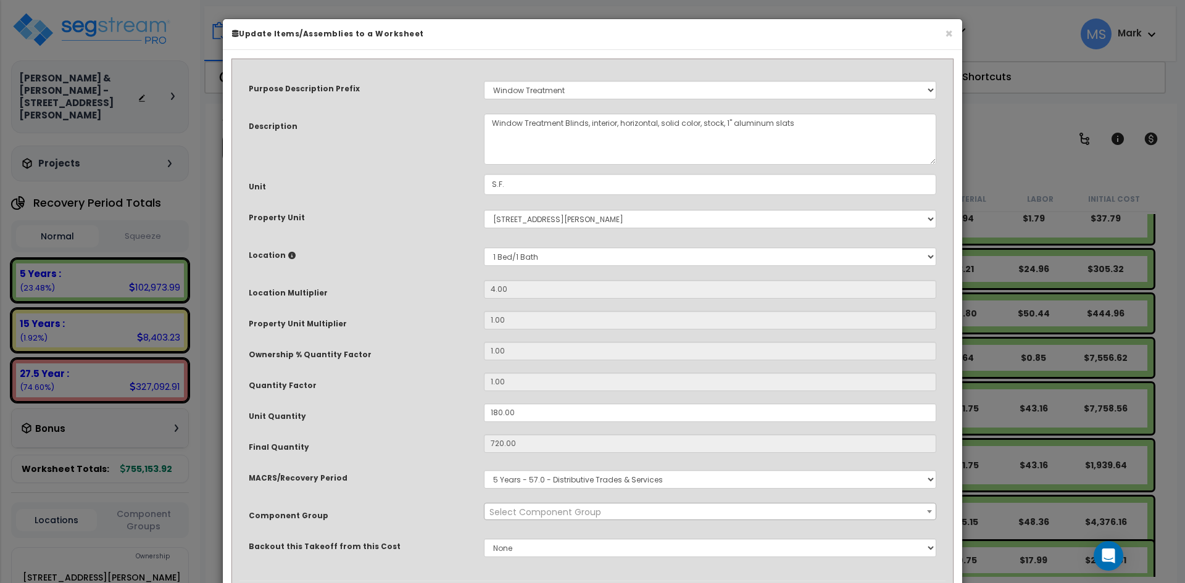
select select "45929"
click at [502, 412] on input "180.00" at bounding box center [710, 413] width 452 height 19
drag, startPoint x: 501, startPoint y: 412, endPoint x: 474, endPoint y: 414, distance: 27.3
click at [474, 414] on div "Unit Quantity 180.00" at bounding box center [592, 415] width 706 height 22
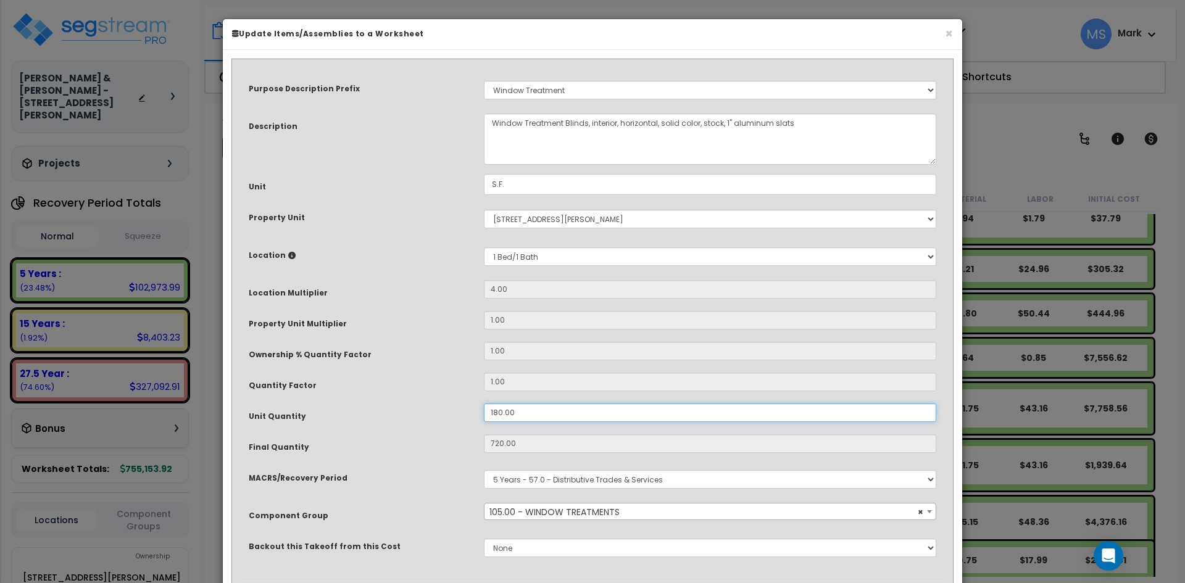
type input ".00"
type input "720"
type input "$7,552.80"
type input "0"
type input "$0.00"
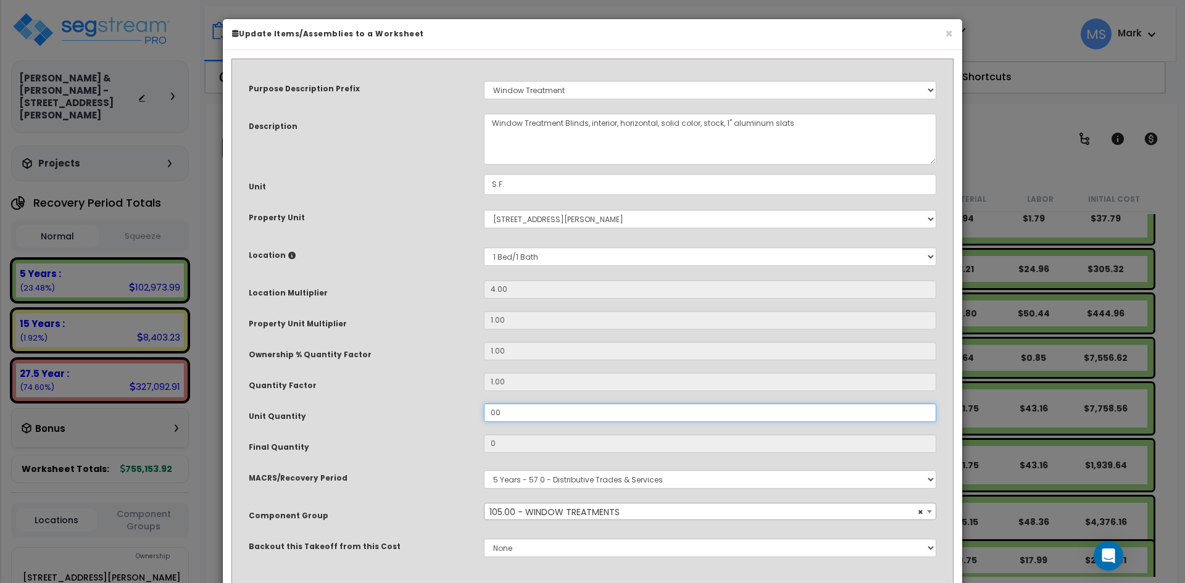
type input "300"
type input "1,200"
type input "$12,588.00"
type input "3,000"
type input "1,200"
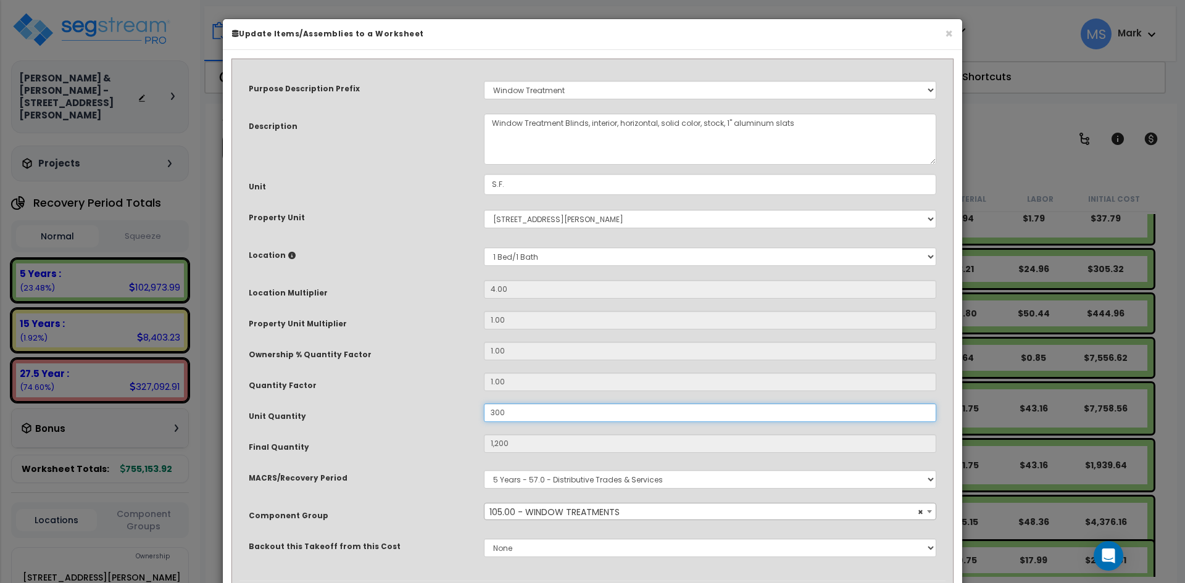
type input "$12,588.00"
type input "12,000"
type input "$125,880.00"
type input "30.00"
type input "12,000"
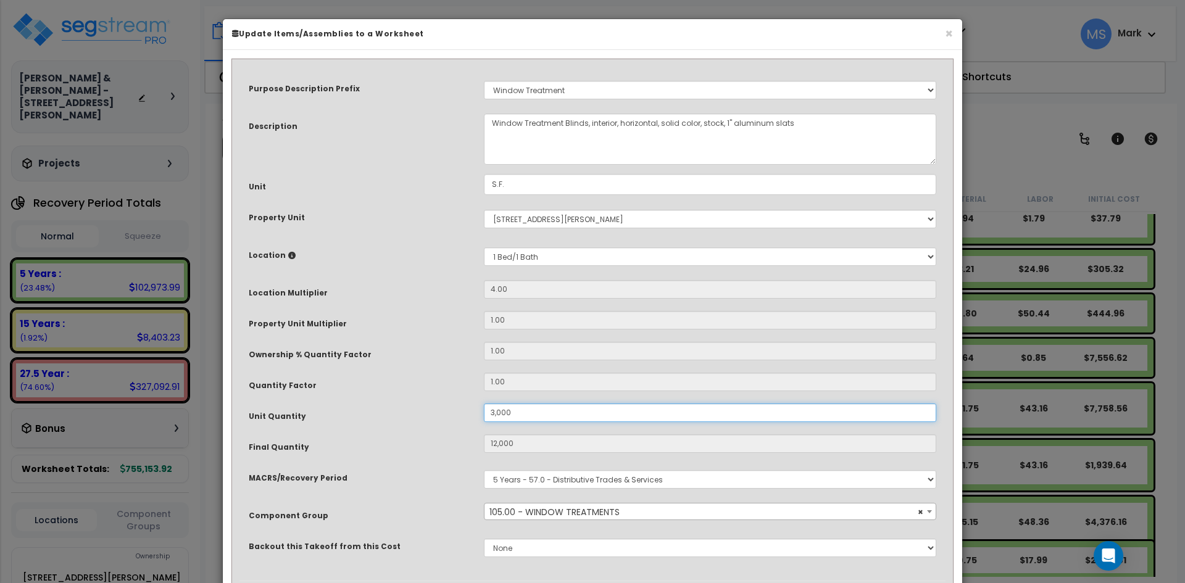
type input "$125,880.00"
type input "120"
type input "$1,258.80"
type input "3.00"
type input "$1,258.80"
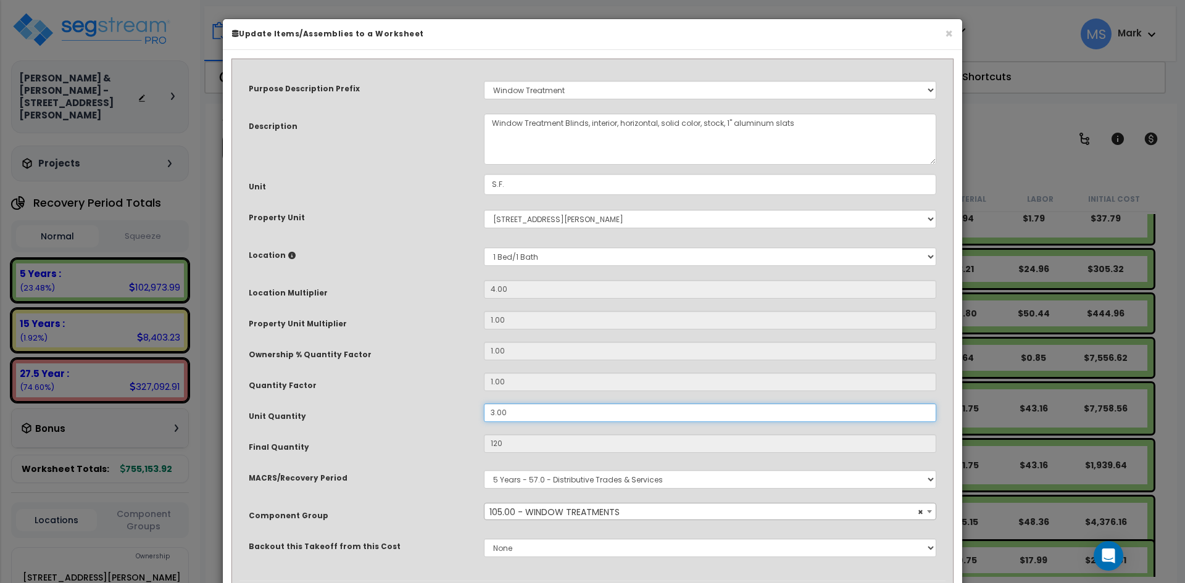
type input "12"
type input "$125.88"
type input ".00"
type input "0"
type input "$0.00"
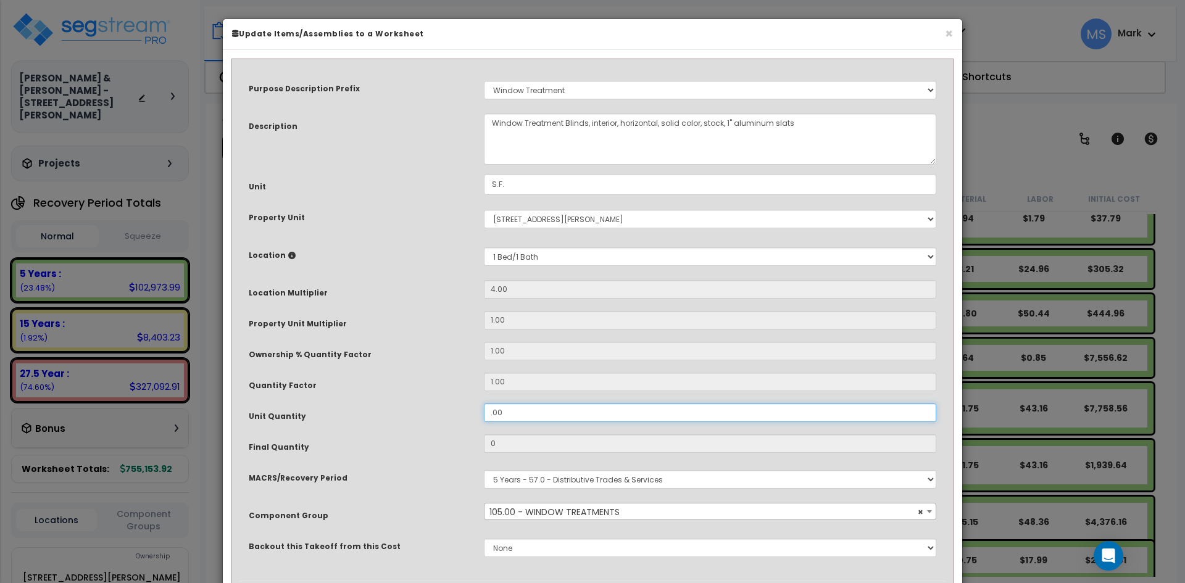
type input ".400"
type input "1.6"
type input "$16.78"
type input ".00"
type input "0"
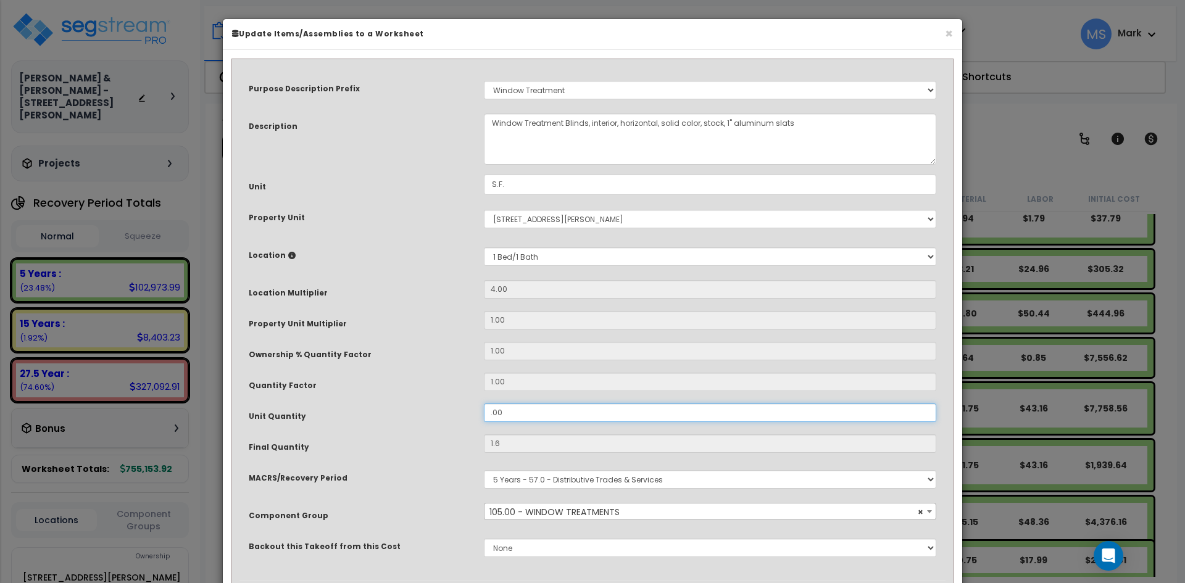
type input "$0.00"
drag, startPoint x: 503, startPoint y: 412, endPoint x: 484, endPoint y: 410, distance: 19.8
click at [484, 410] on input ".00" at bounding box center [710, 413] width 452 height 19
type input "4"
type input "16"
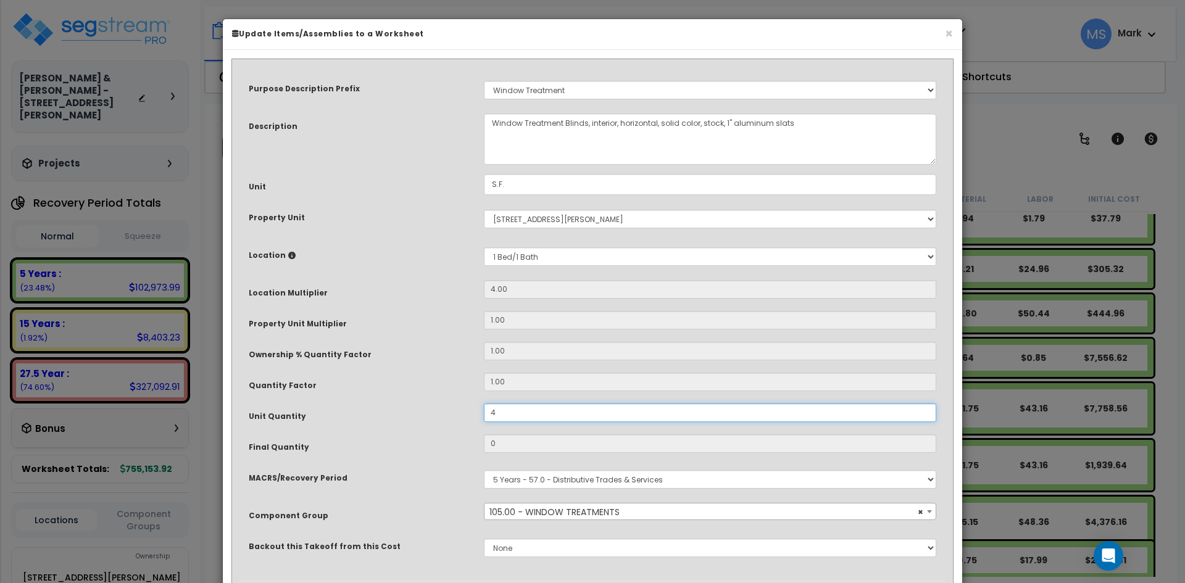
type input "$167.84"
type input "40"
type input "160"
type input "$1,678.40"
type input "4"
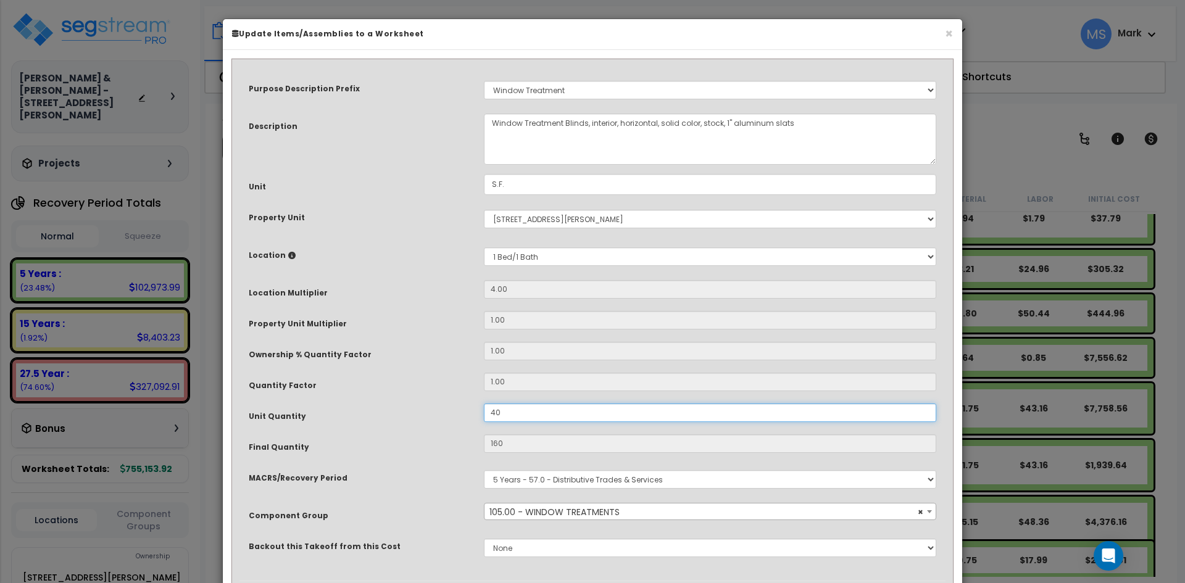
type input "$1,678.40"
type input "16"
type input "$167.84"
type input "0"
type input "$0.00"
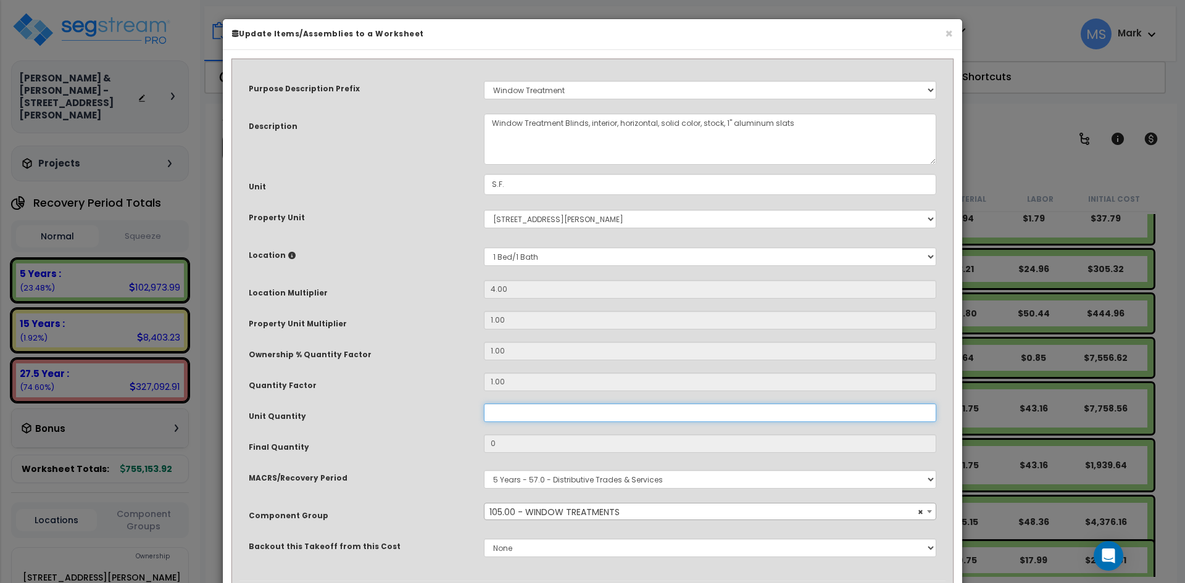
type input "5"
type input "20"
type input "$209.80"
type input "50"
type input "200"
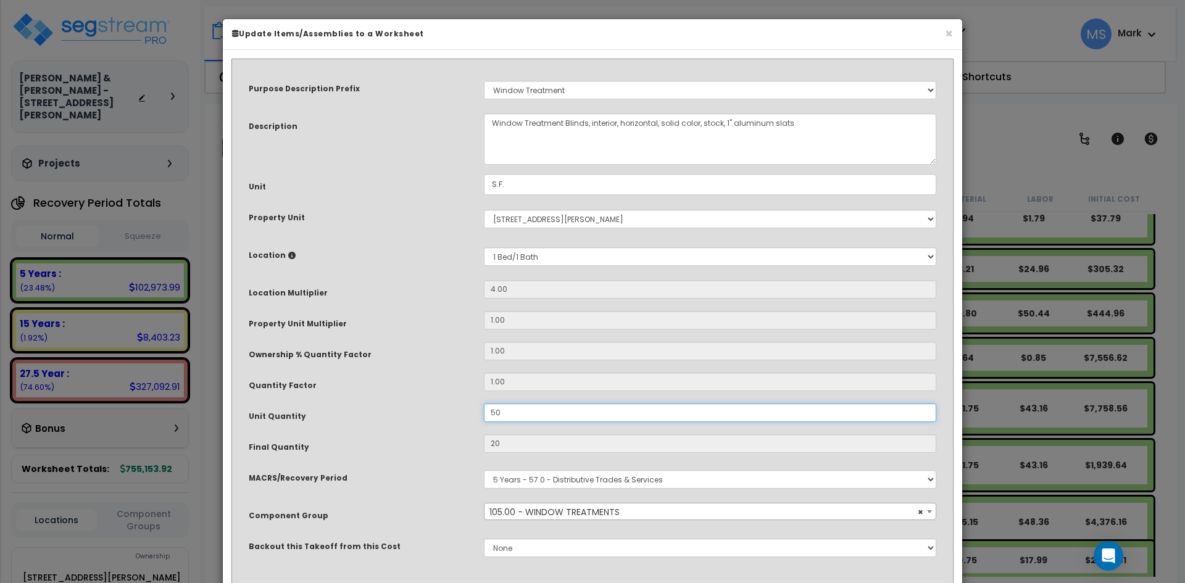
type input "$2,098.00"
type input "5"
type input "$2,098.00"
type input "20"
type input "$209.80"
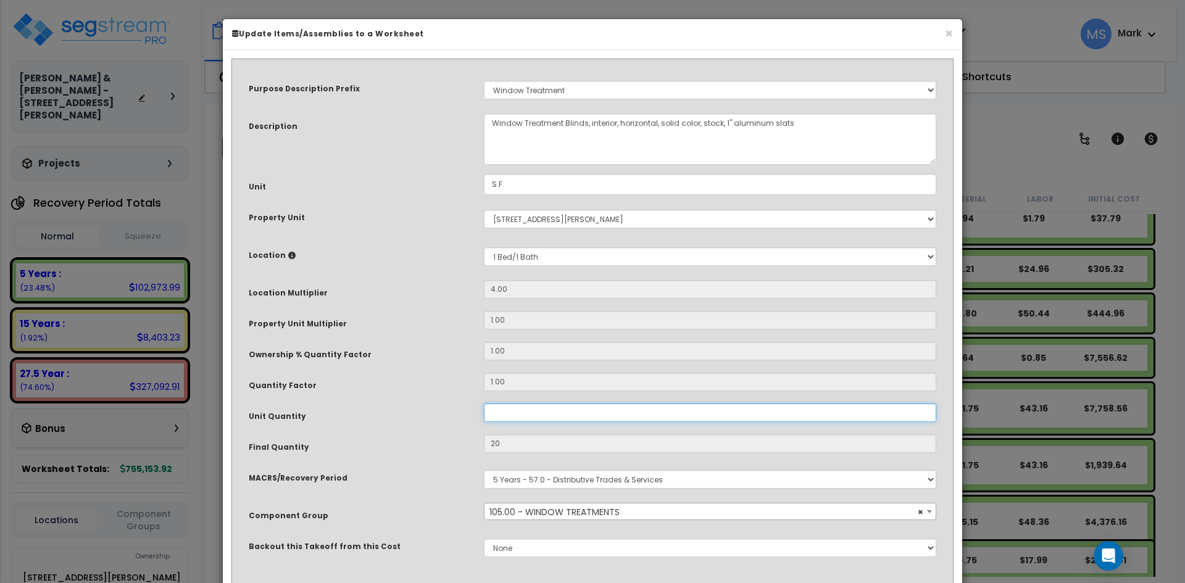
type input "0"
type input "$0.00"
type input "4"
type input "16"
type input "$167.84"
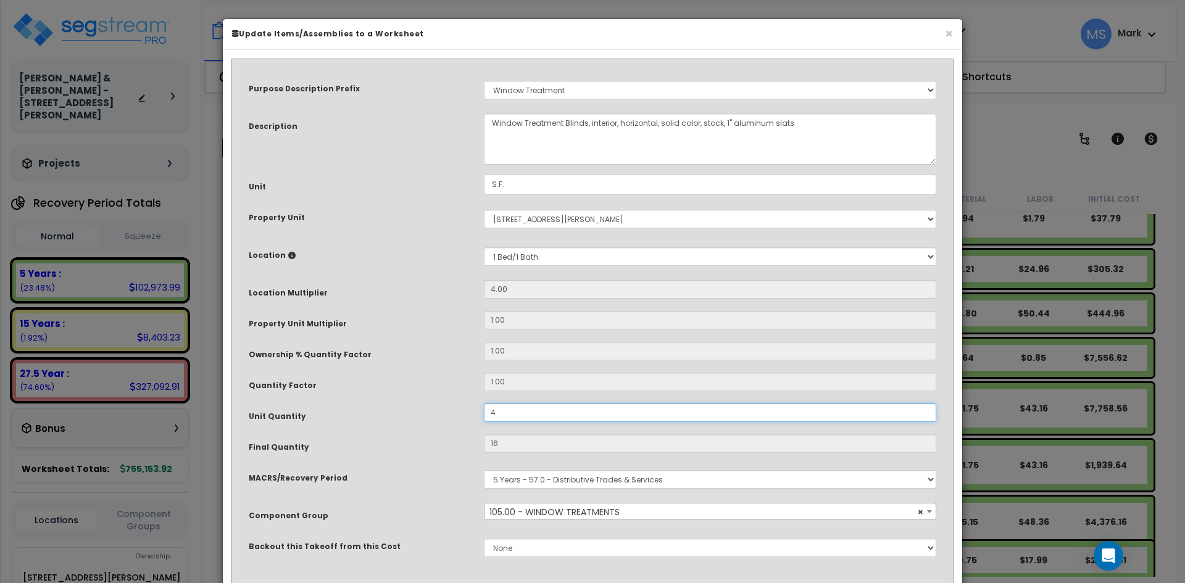
type input "45"
type input "180"
type input "$1,888.20"
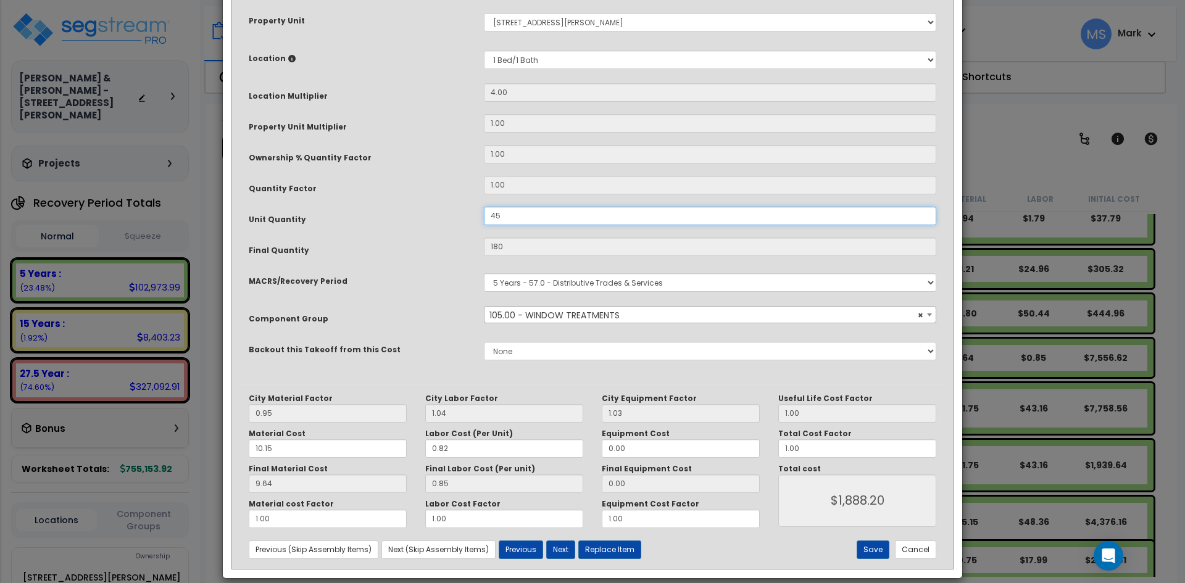
scroll to position [211, 0]
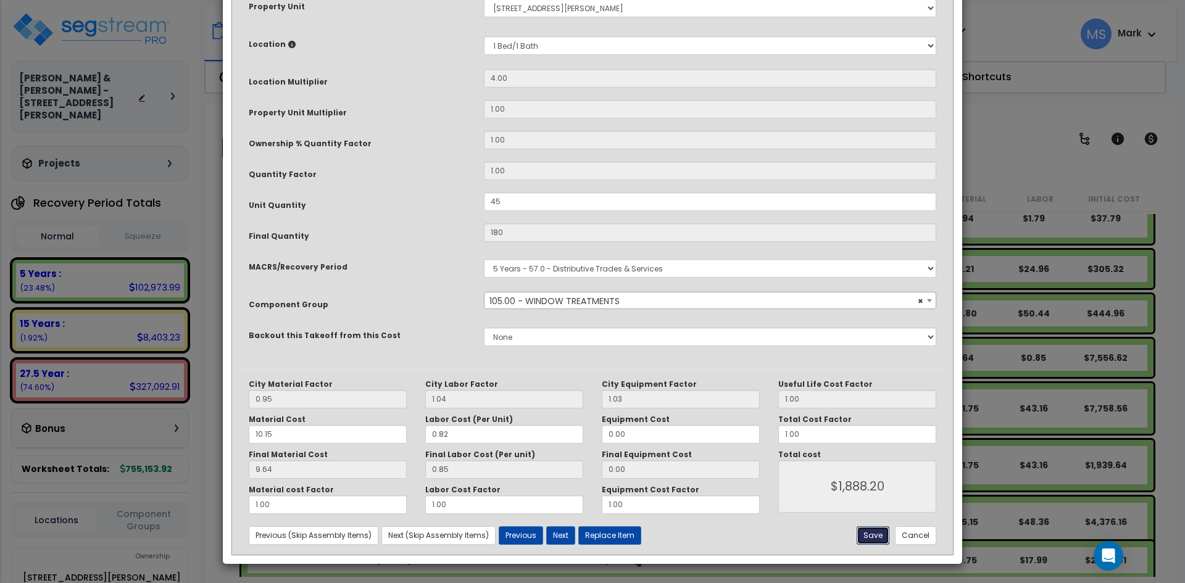
click at [869, 533] on button "Save" at bounding box center [872, 535] width 33 height 19
type input "45.00"
type input "180.00"
type input "1888.20"
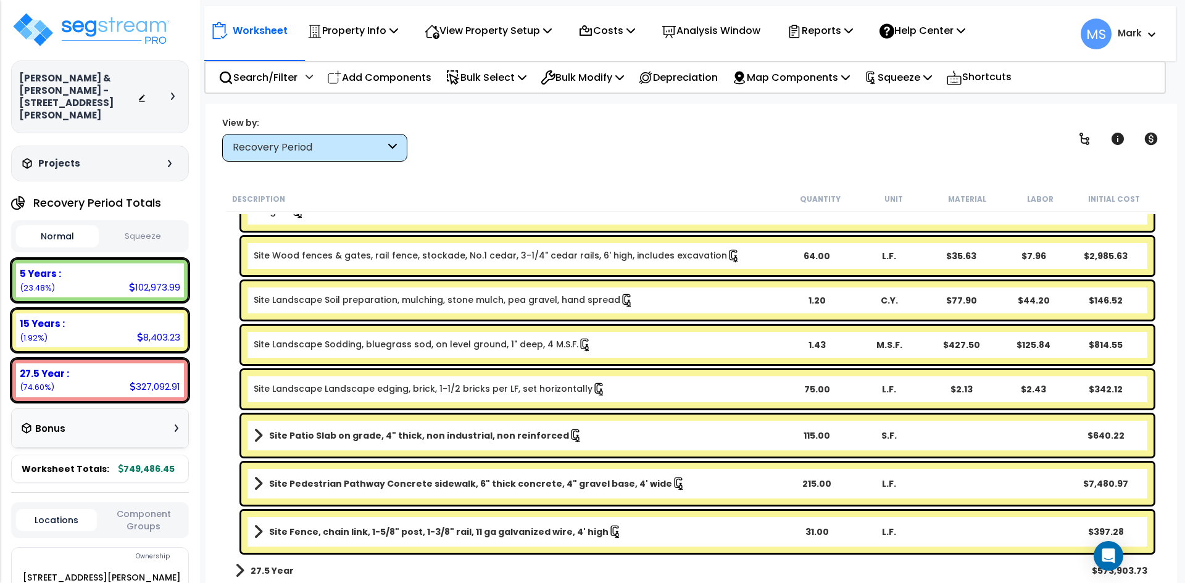
scroll to position [2491, 0]
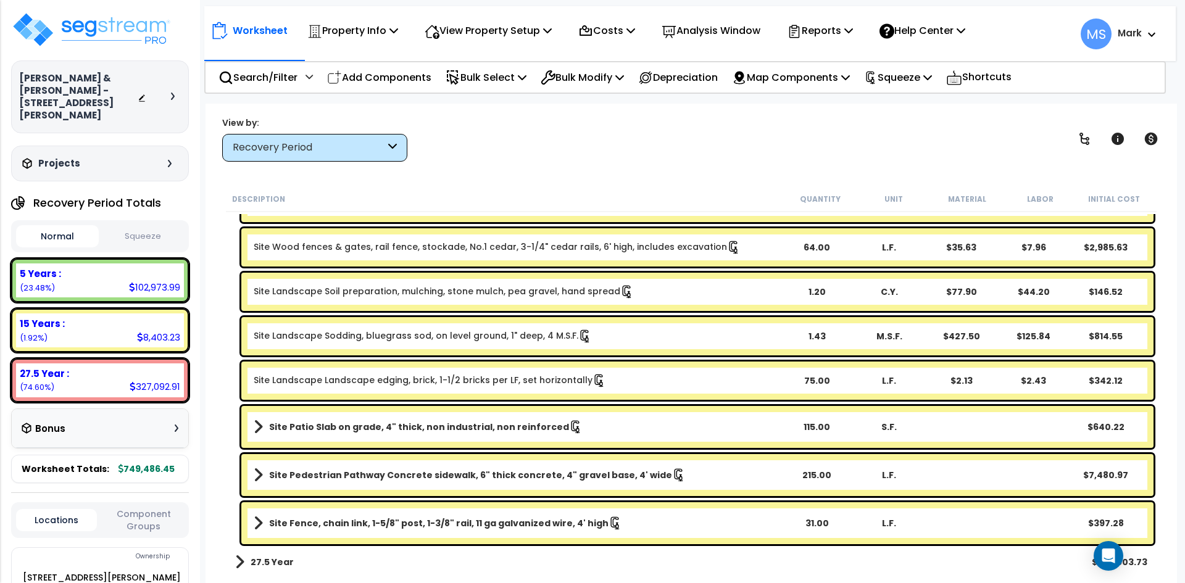
click at [268, 557] on b "27.5 Year" at bounding box center [271, 562] width 43 height 12
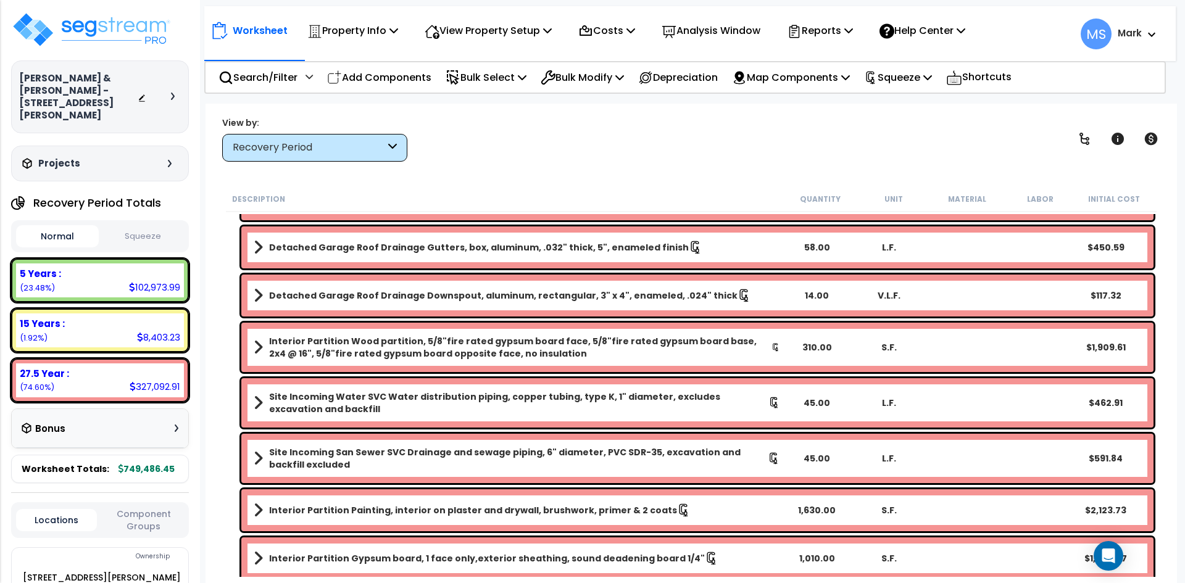
scroll to position [8484, 0]
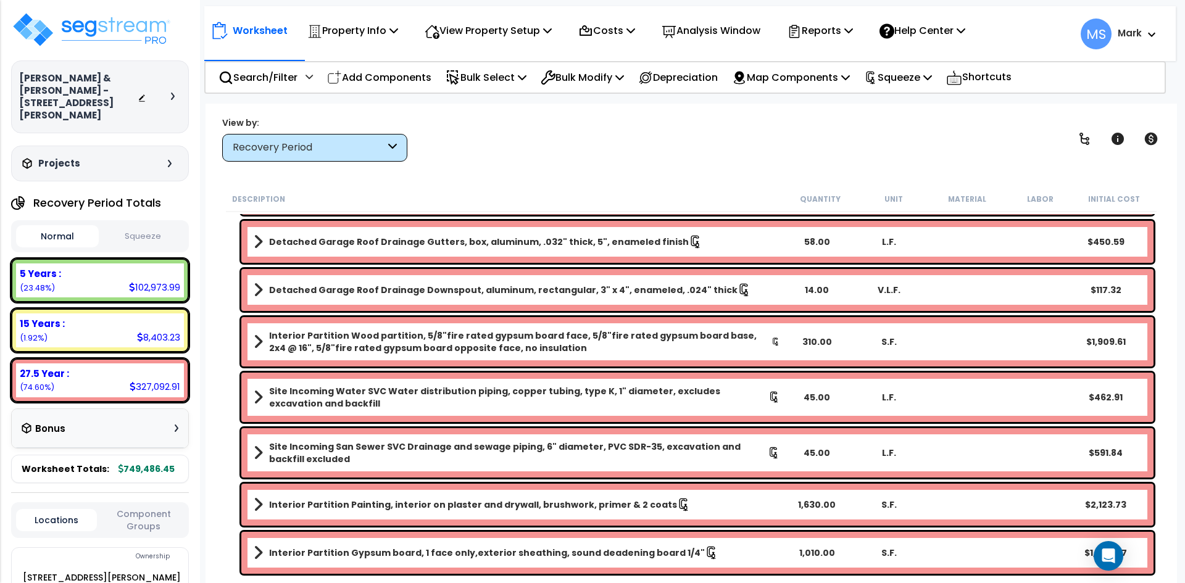
click at [157, 226] on button "Squeeze" at bounding box center [143, 237] width 83 height 22
click at [1149, 144] on icon at bounding box center [1150, 139] width 13 height 12
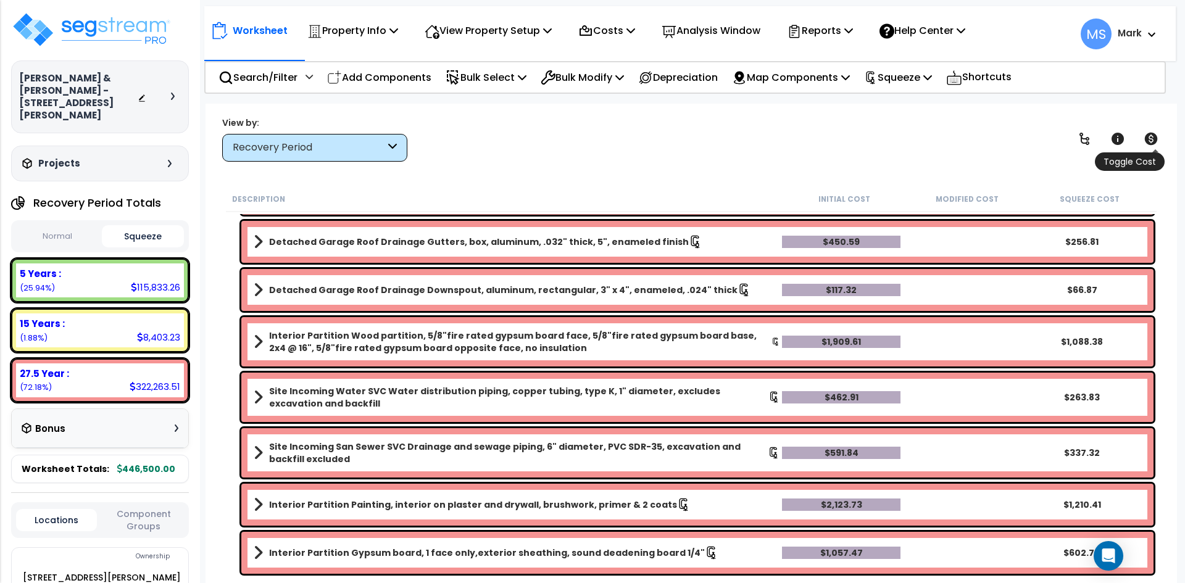
click at [1149, 144] on icon at bounding box center [1150, 139] width 13 height 12
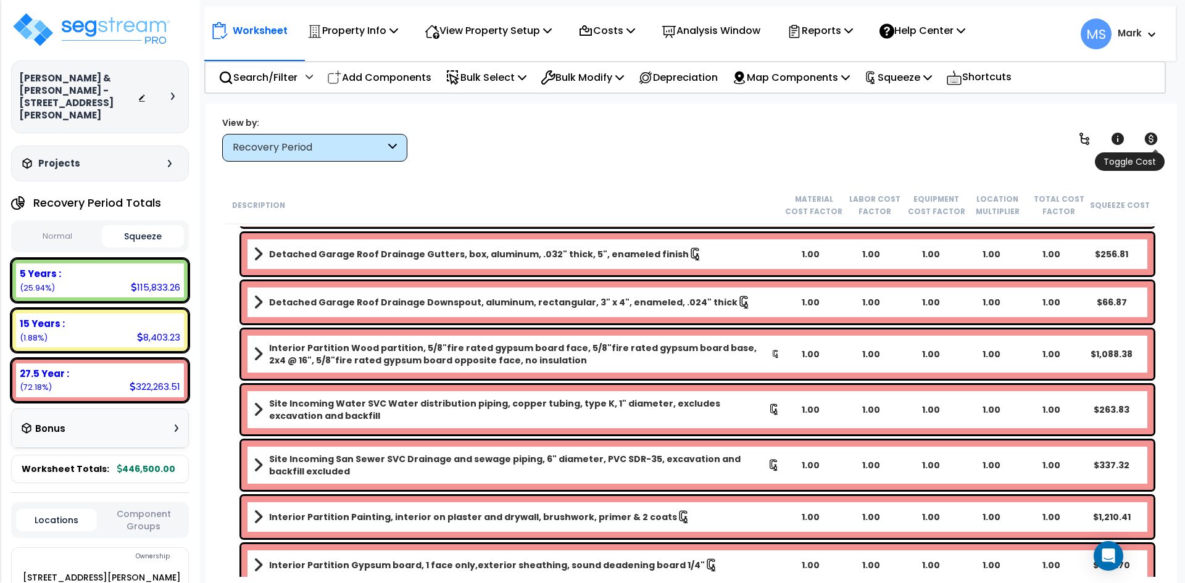
click at [1149, 144] on icon at bounding box center [1150, 139] width 13 height 12
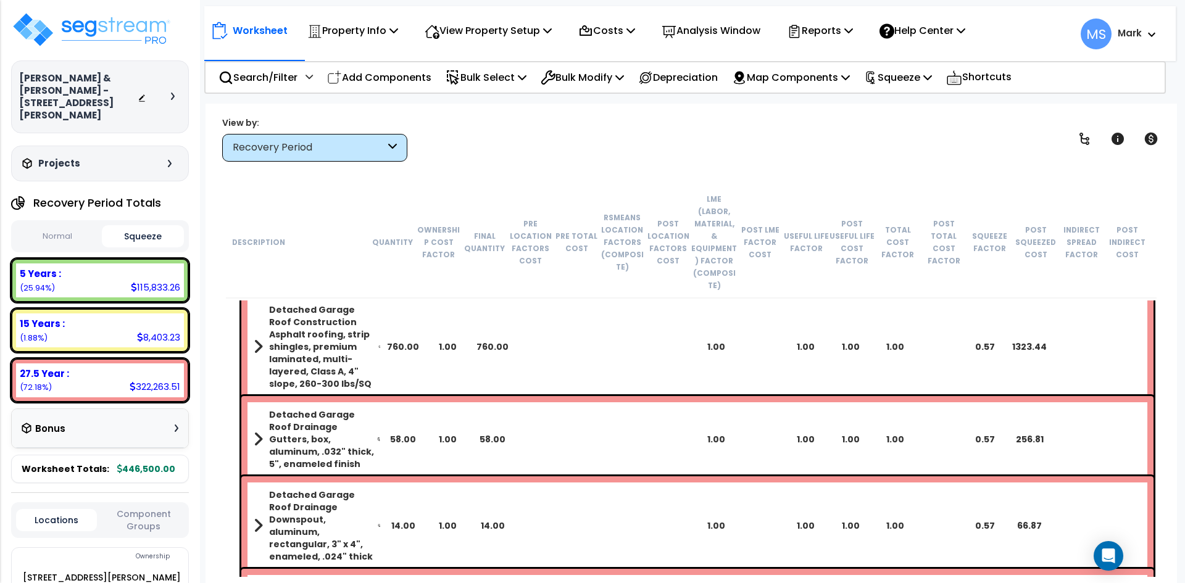
scroll to position [8916, 0]
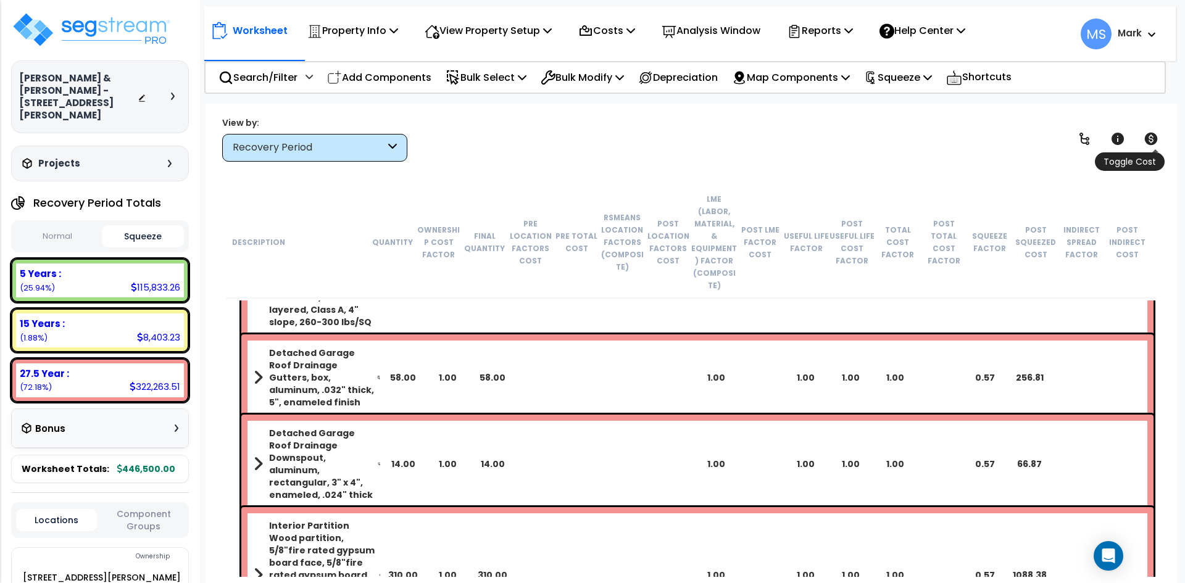
click at [1149, 141] on icon at bounding box center [1150, 138] width 15 height 15
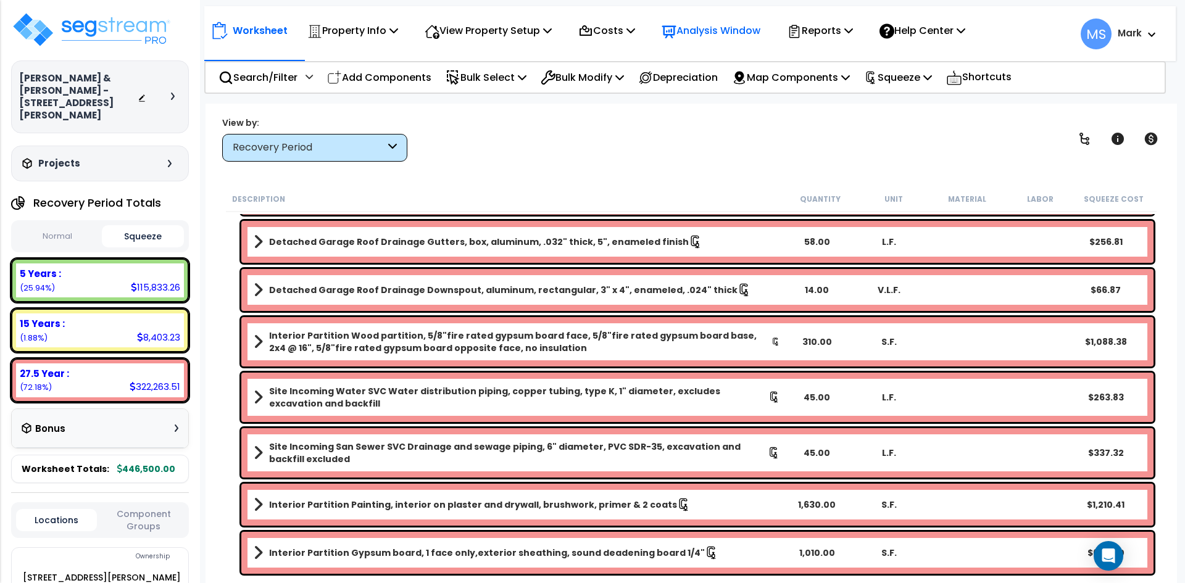
click at [743, 27] on p "Analysis Window" at bounding box center [710, 30] width 99 height 17
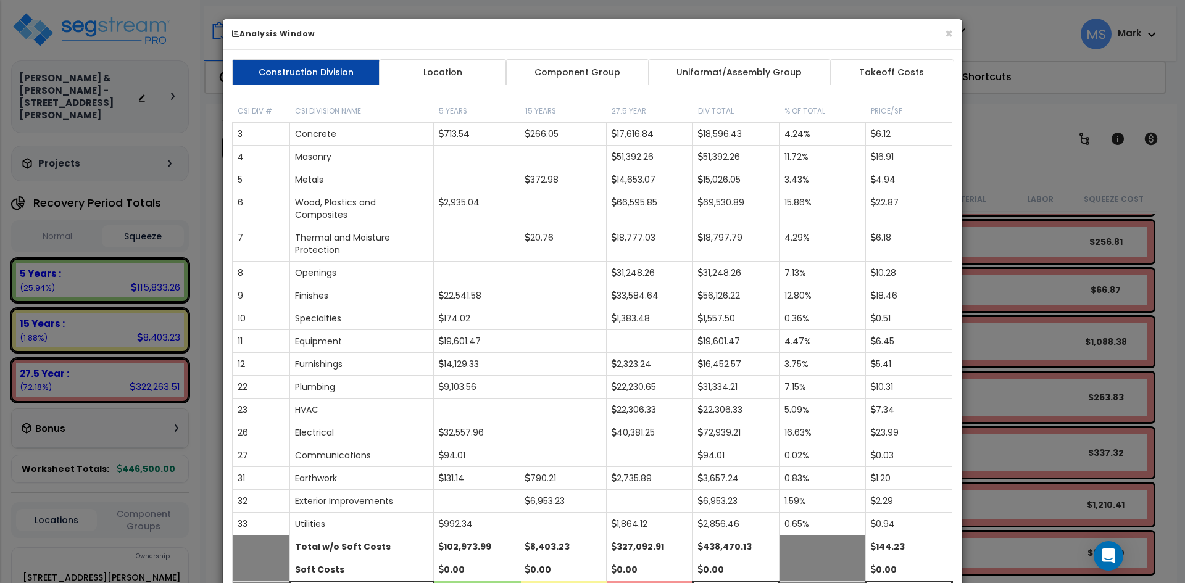
click at [616, 84] on link "Component Group" at bounding box center [576, 72] width 143 height 26
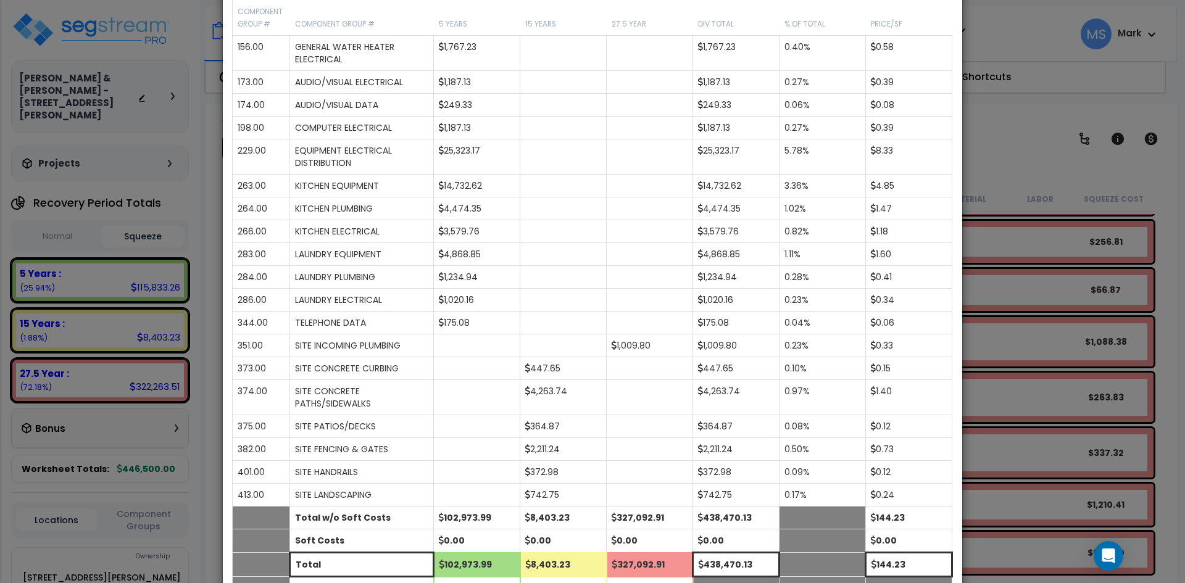
scroll to position [679, 0]
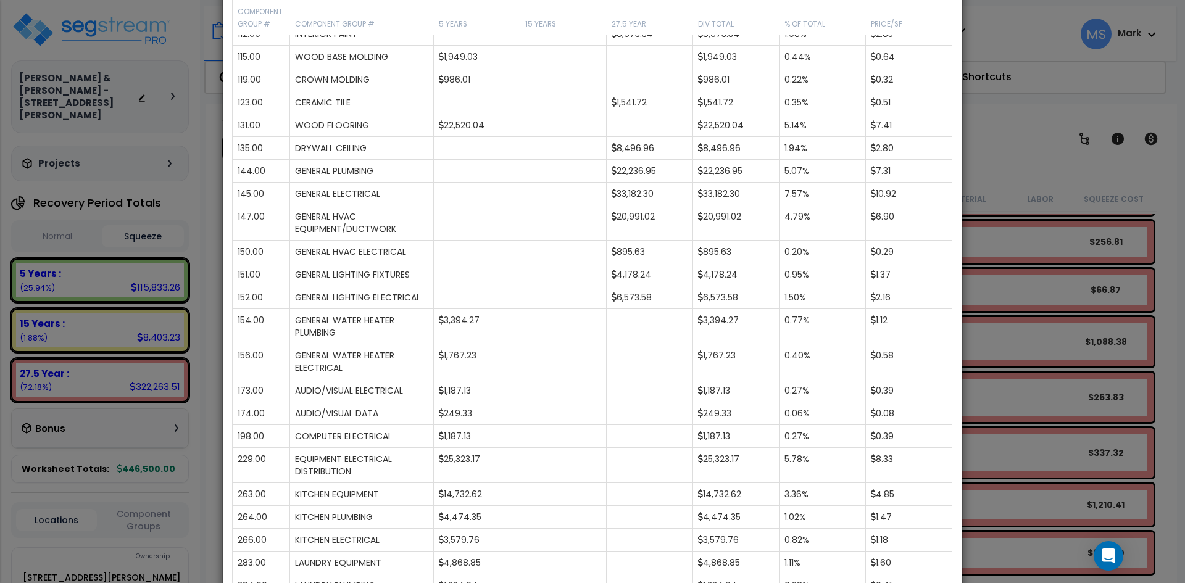
click at [1024, 159] on div "× Analysis Window Construction Division Location Component Group Uniformat/Asse…" at bounding box center [592, 291] width 1185 height 583
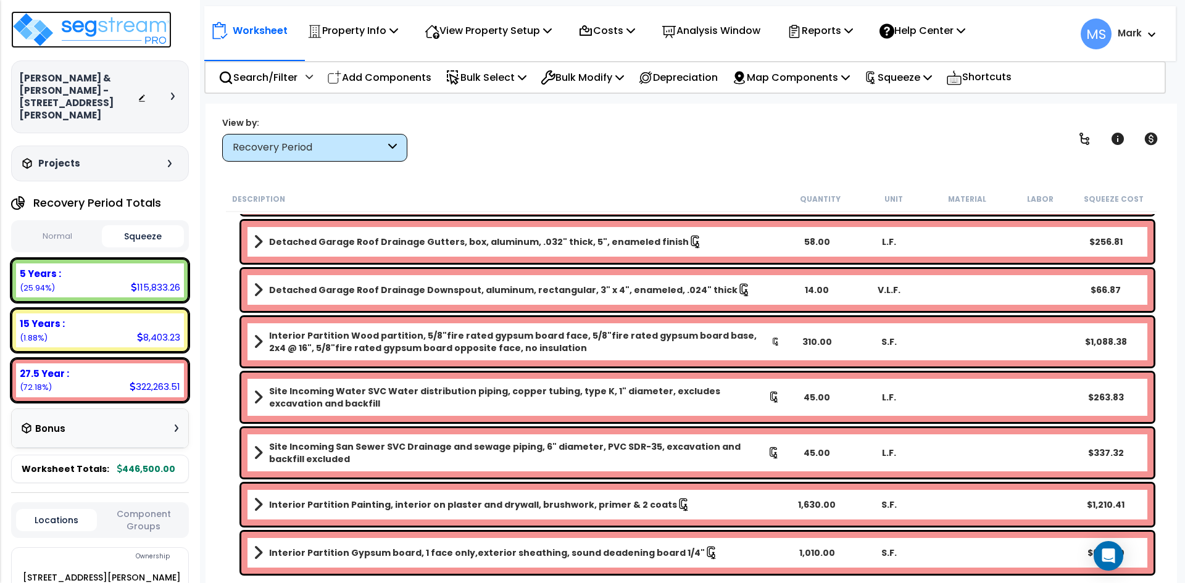
click at [106, 33] on img at bounding box center [91, 29] width 160 height 37
